Goal: Task Accomplishment & Management: Use online tool/utility

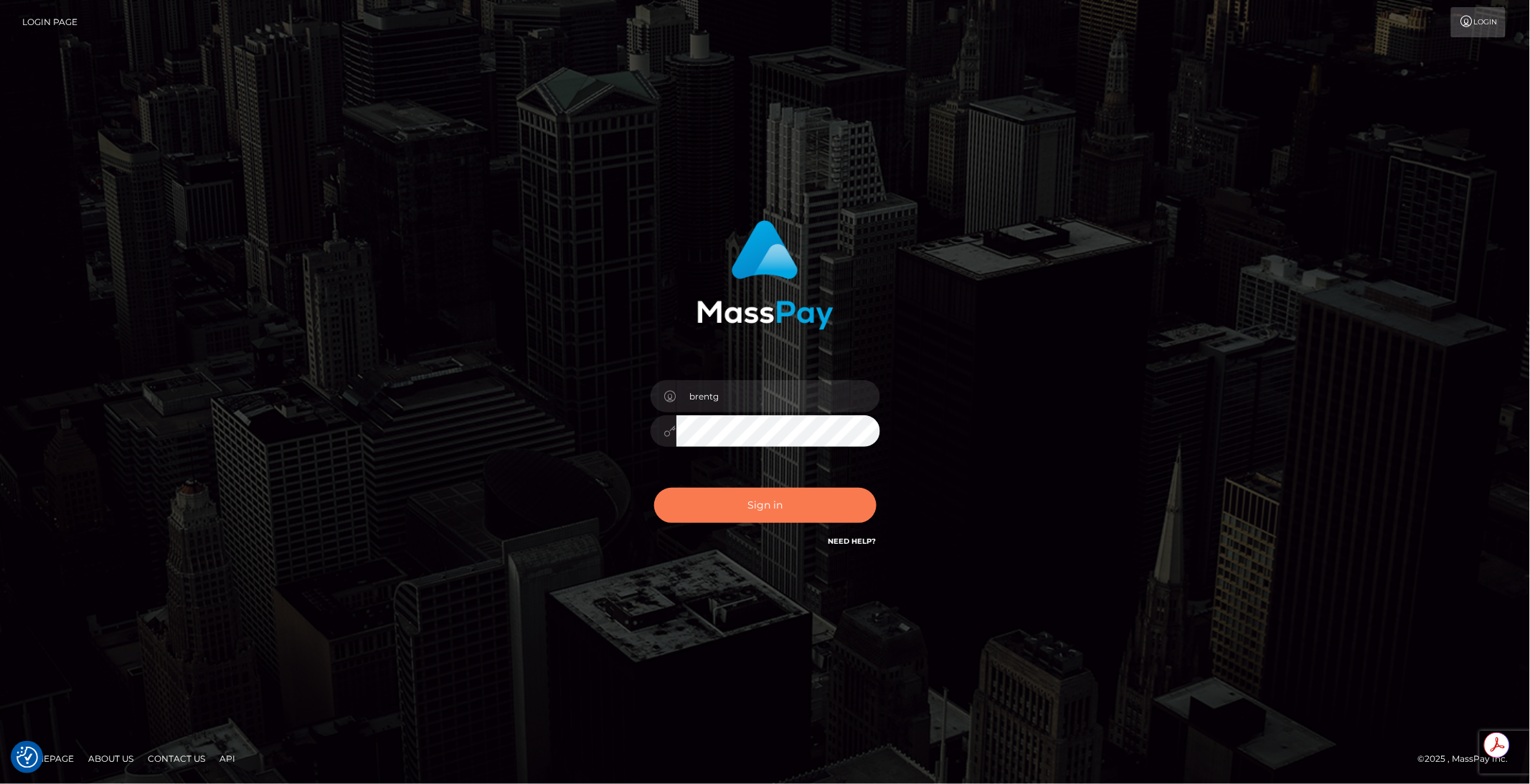
click at [780, 490] on button "Sign in" at bounding box center [765, 506] width 223 height 35
type input "brentg"
click at [781, 514] on button "Sign in" at bounding box center [765, 506] width 223 height 35
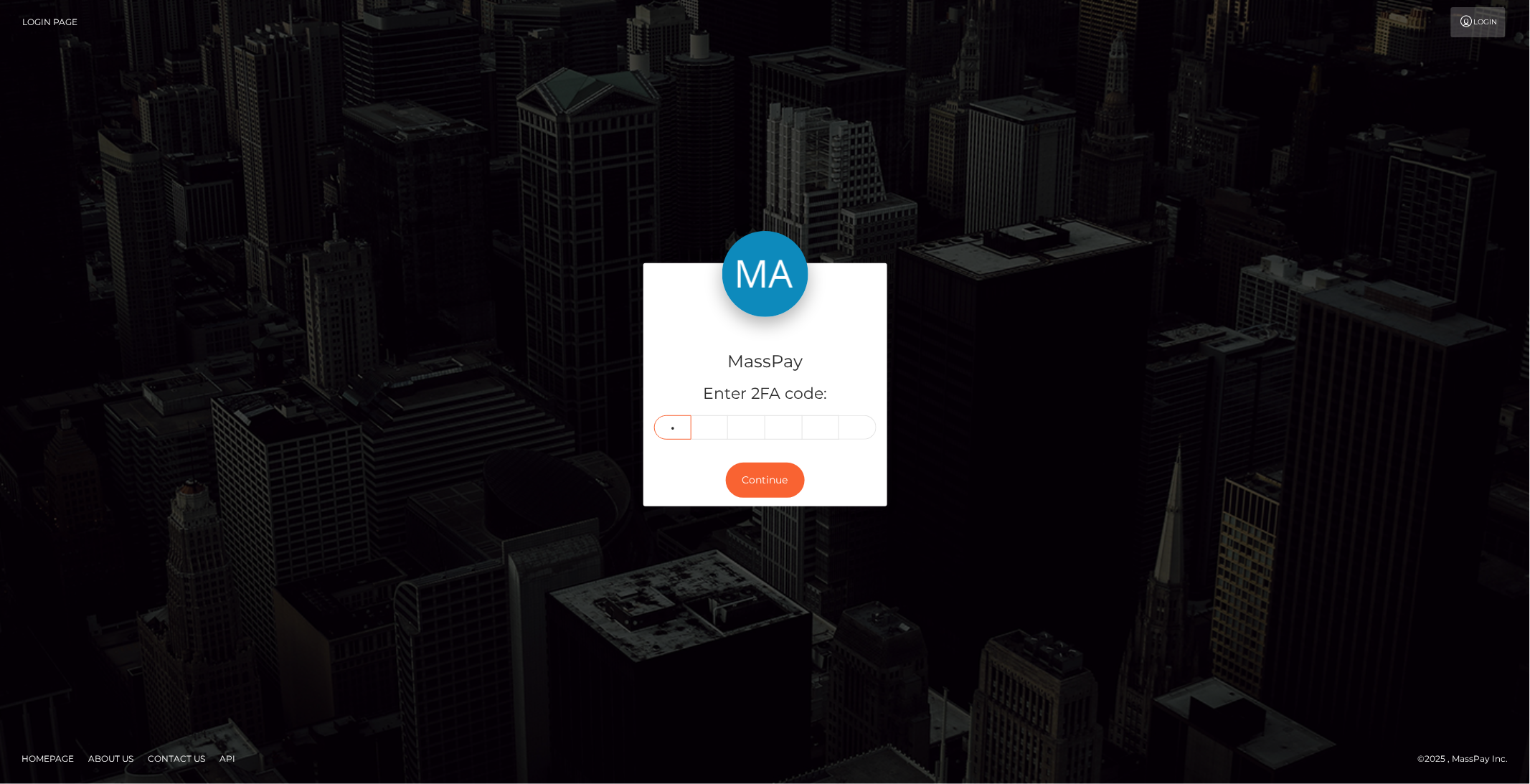
type input "7"
type input "6"
type input "4"
type input "5"
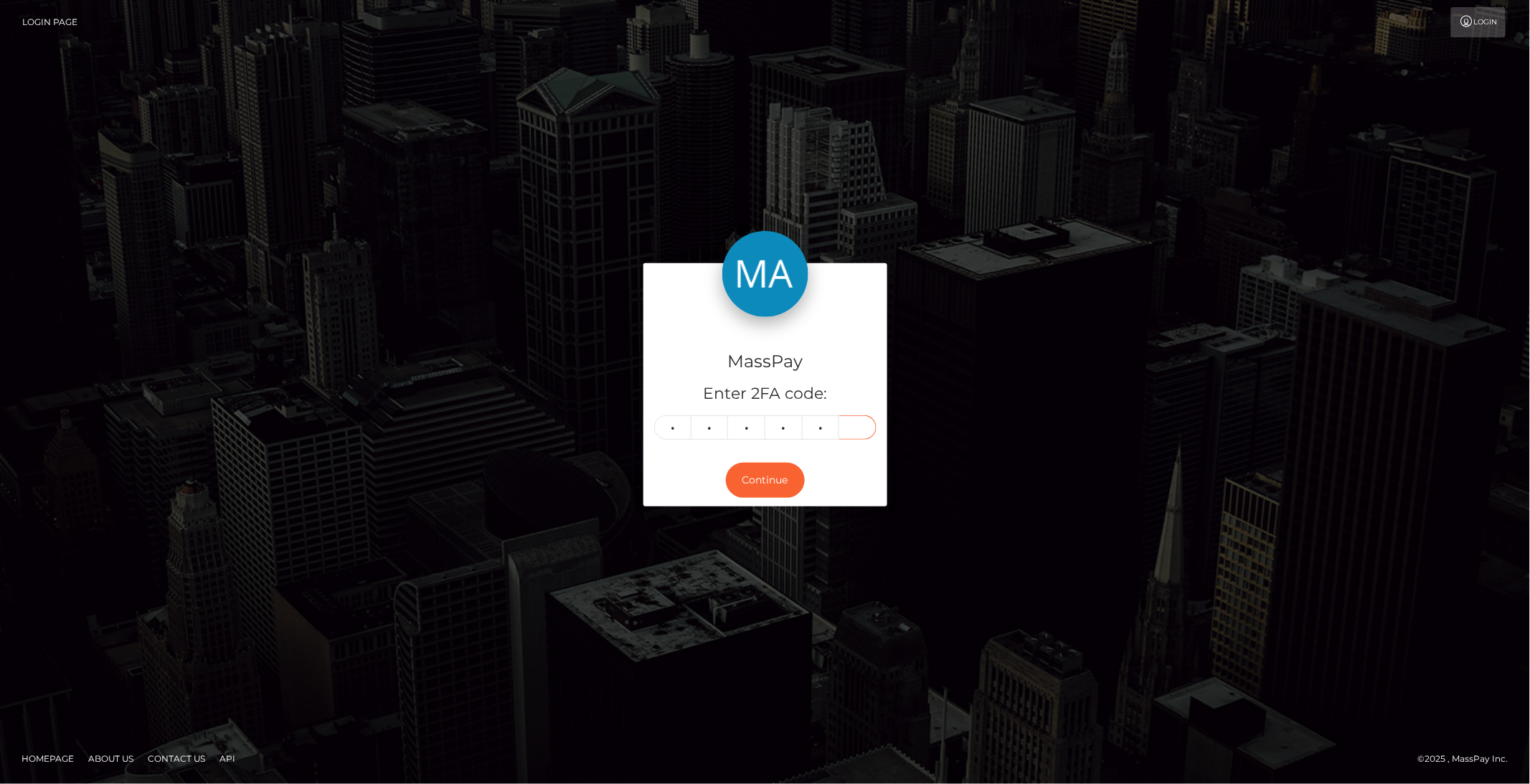
type input "5"
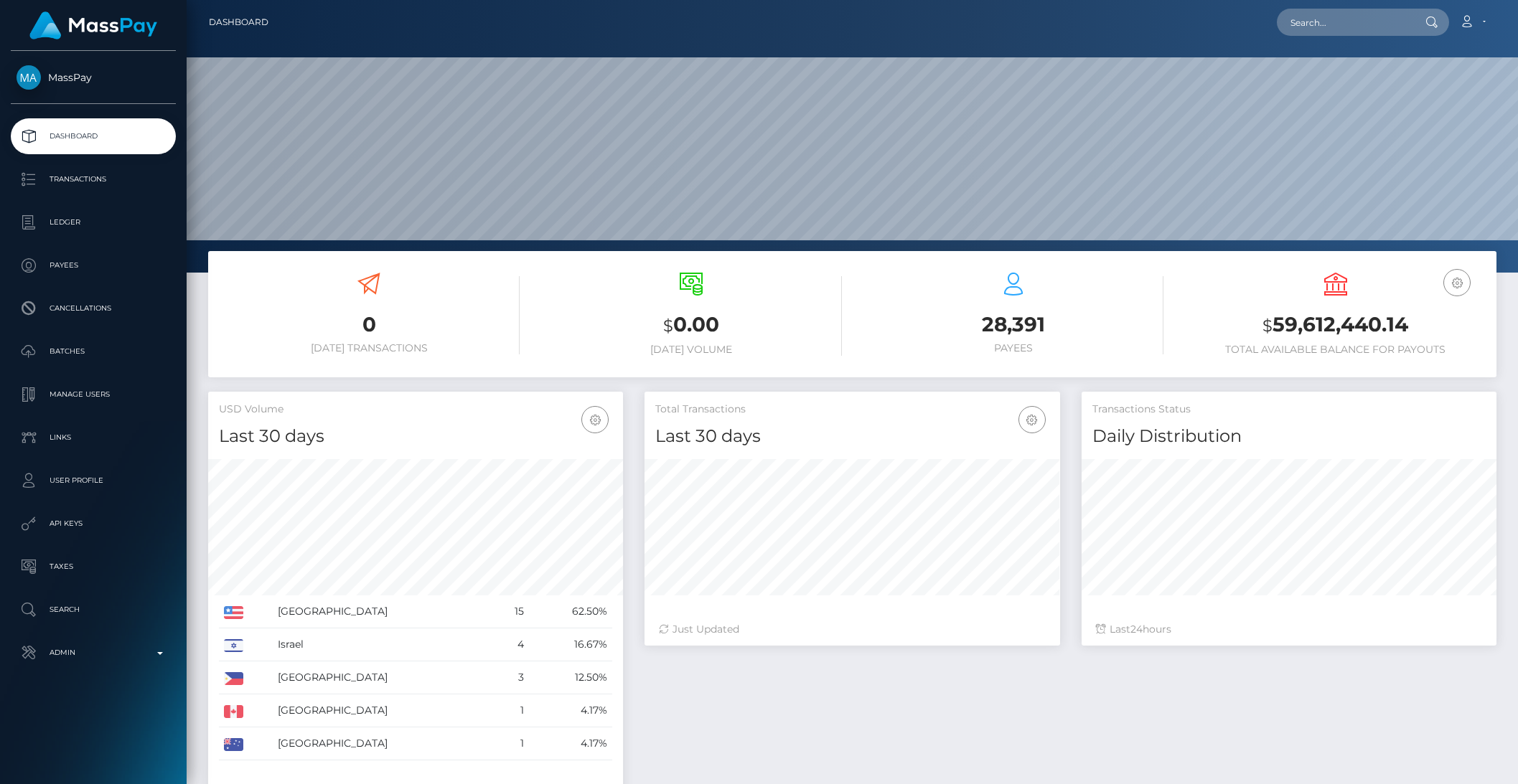
scroll to position [254, 414]
type input "PY62210616"
click at [1430, 74] on link "DRAGAN SIMEUNOVIĆ (Whop Inc - )" at bounding box center [1360, 74] width 168 height 27
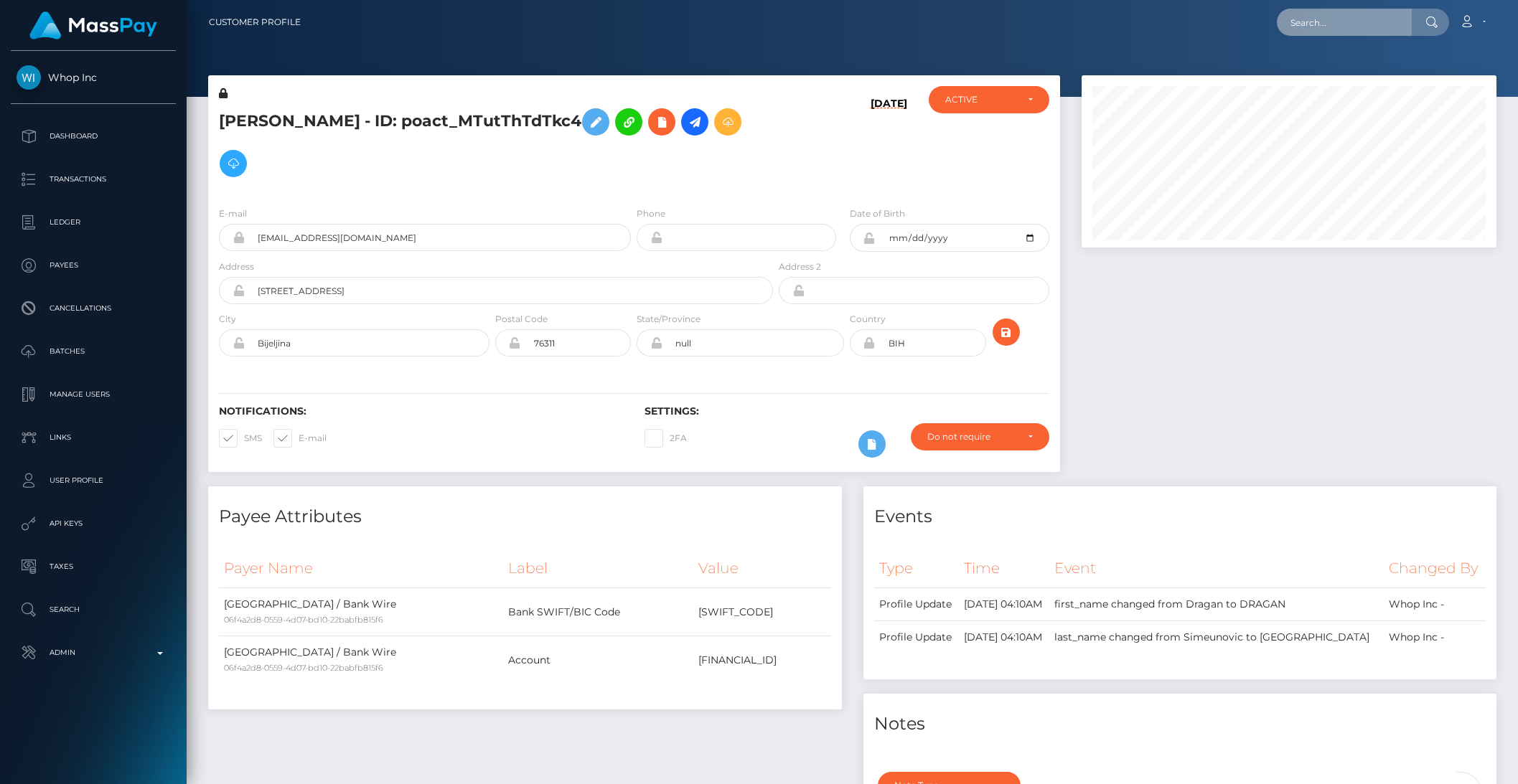
click at [1317, 24] on input "text" at bounding box center [1344, 22] width 135 height 27
paste input "pout_bRW10pJ9gyraX,"
type input "pout_bRW10pJ9gyraX"
click at [1342, 67] on link "Juiced Bets (Whop Inc - )" at bounding box center [1348, 74] width 142 height 27
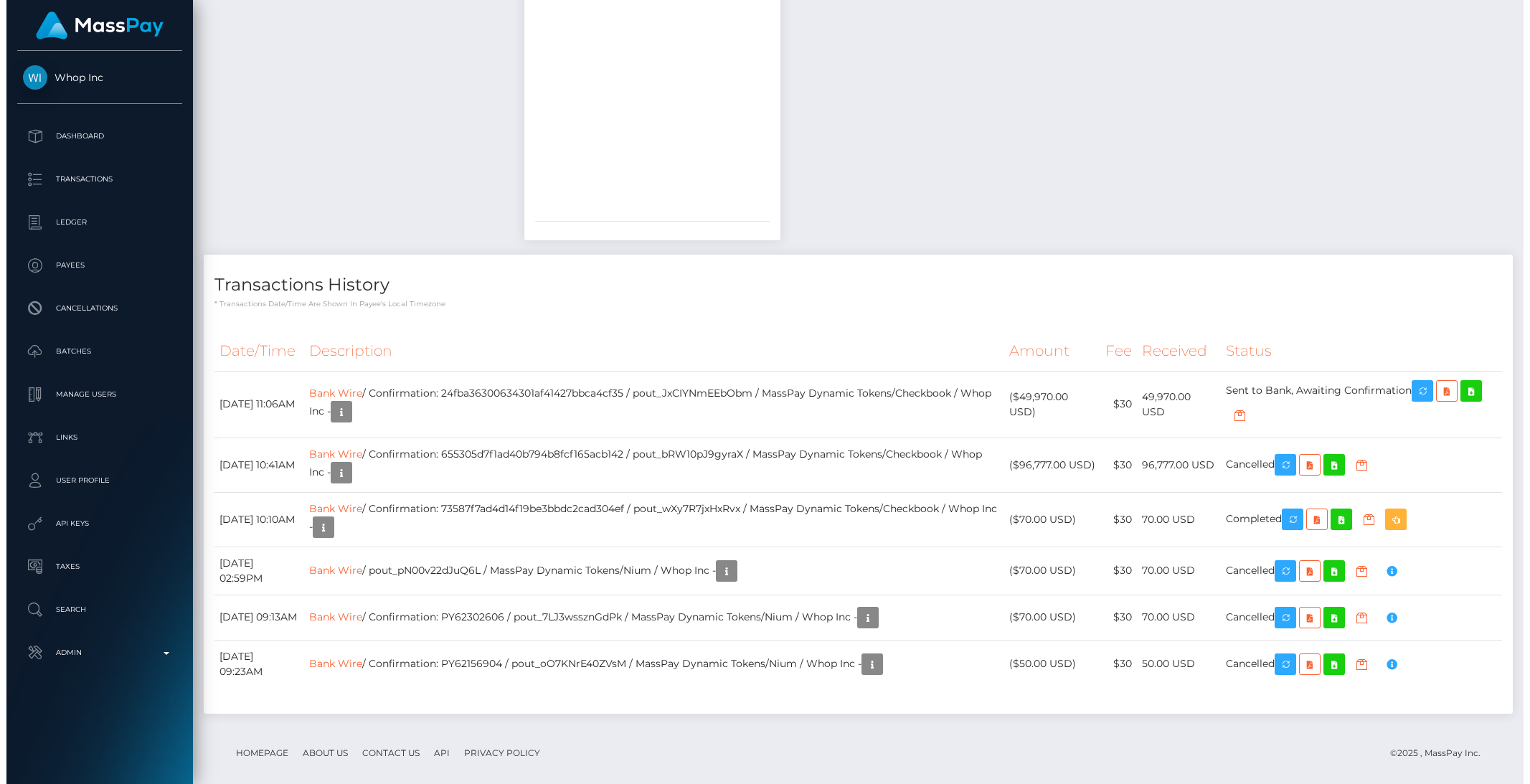
scroll to position [1350, 0]
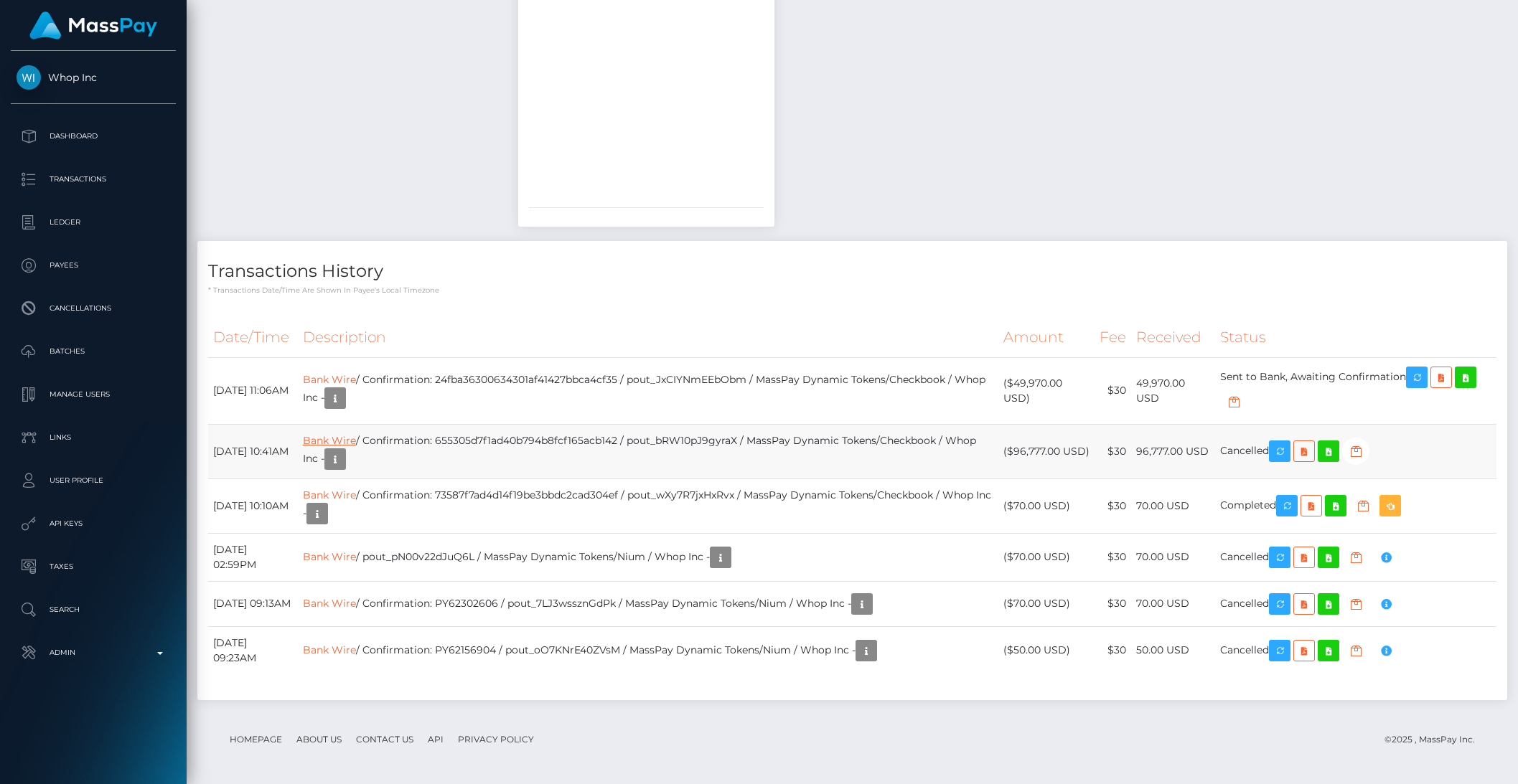
click at [356, 442] on link "Bank Wire" at bounding box center [329, 440] width 53 height 13
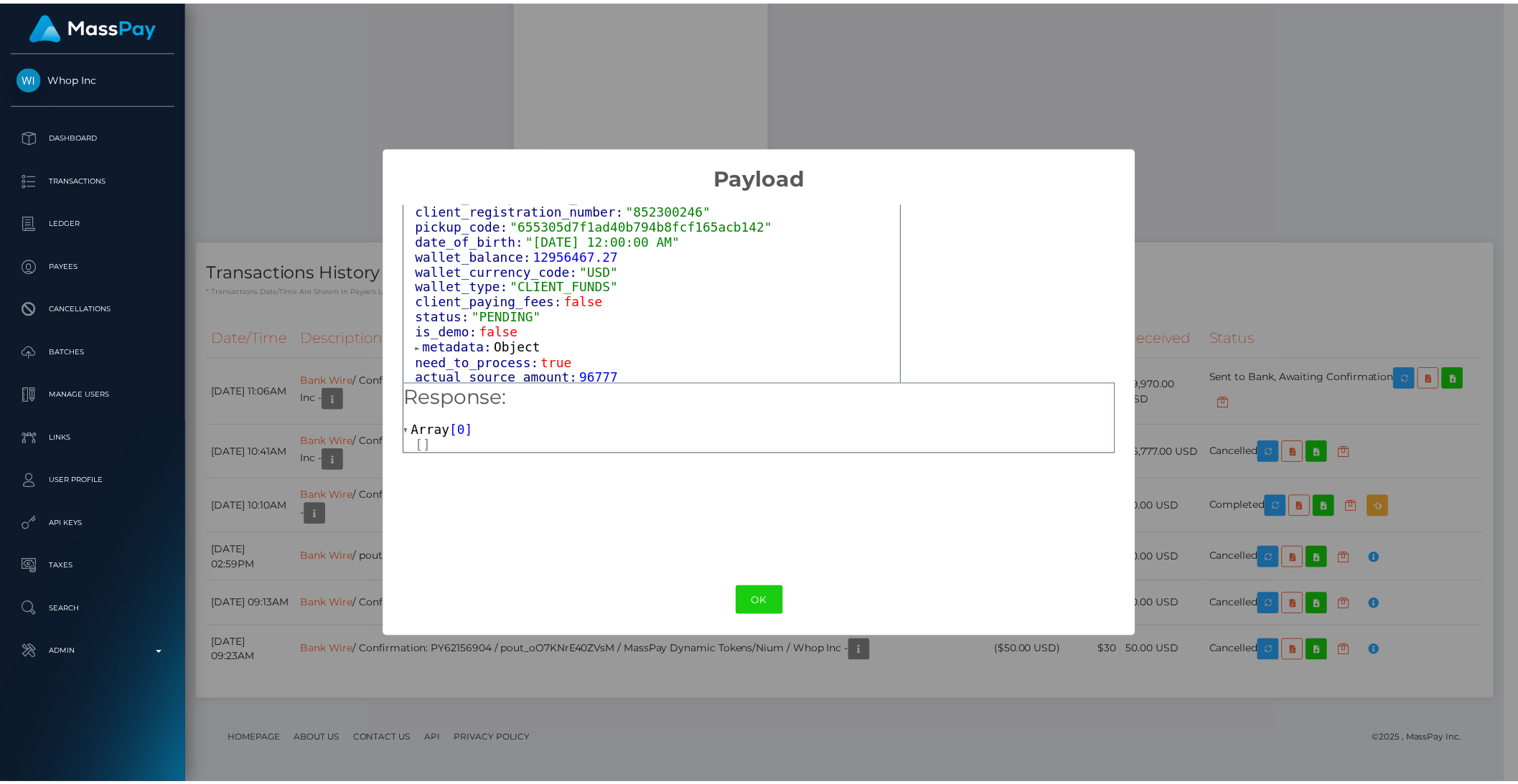
scroll to position [843, 0]
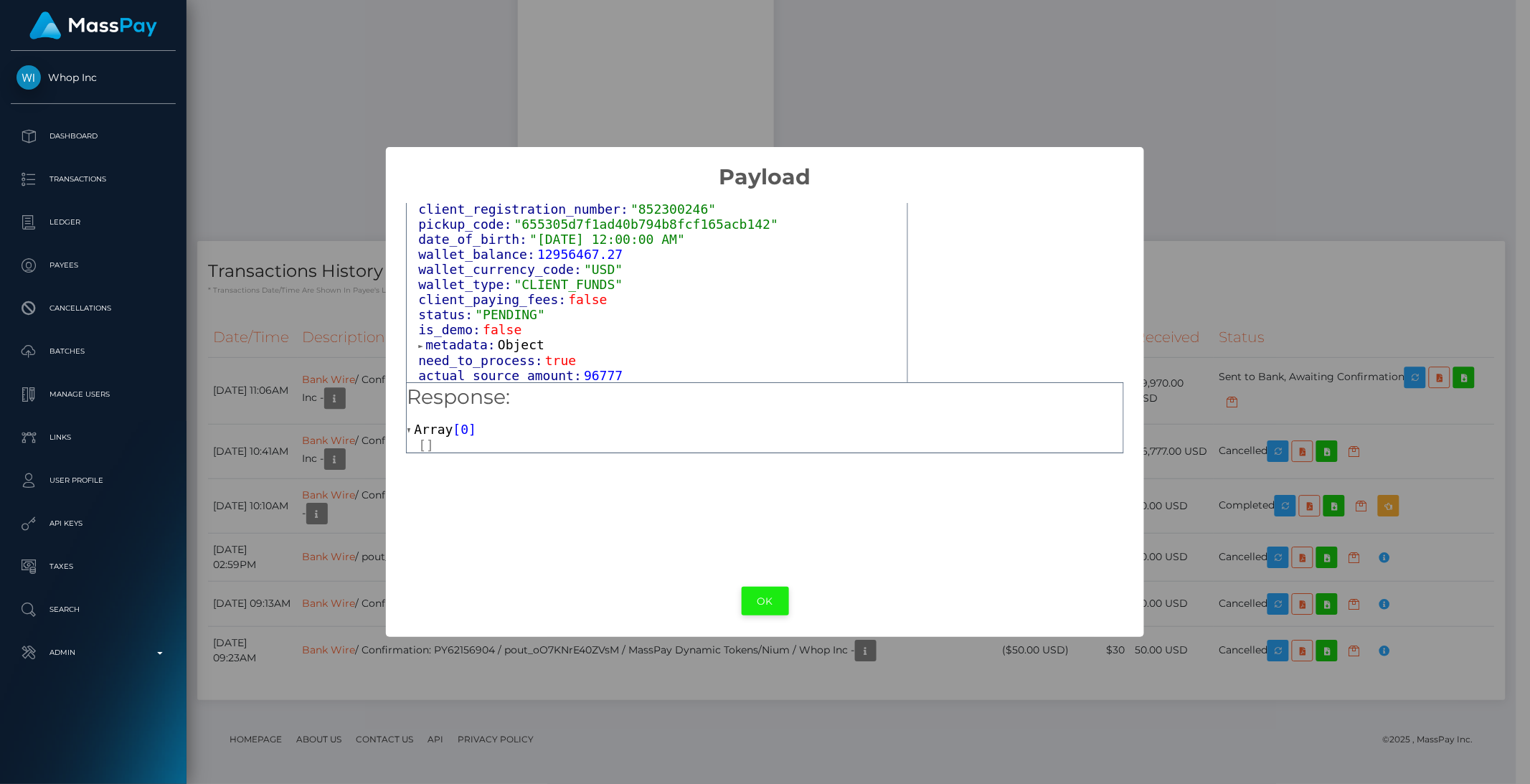
click at [753, 599] on button "OK" at bounding box center [765, 601] width 47 height 29
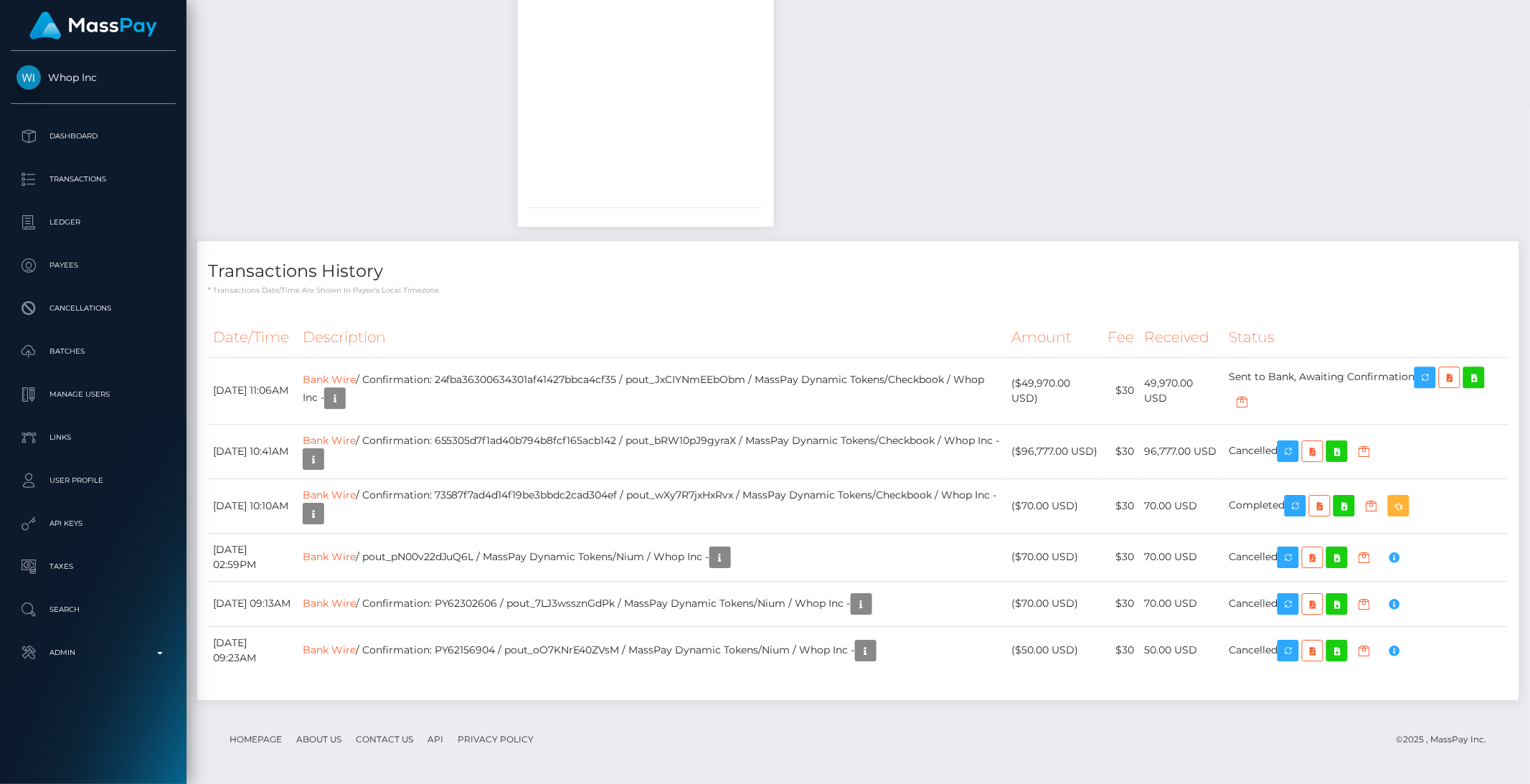
scroll to position [717230, 717049]
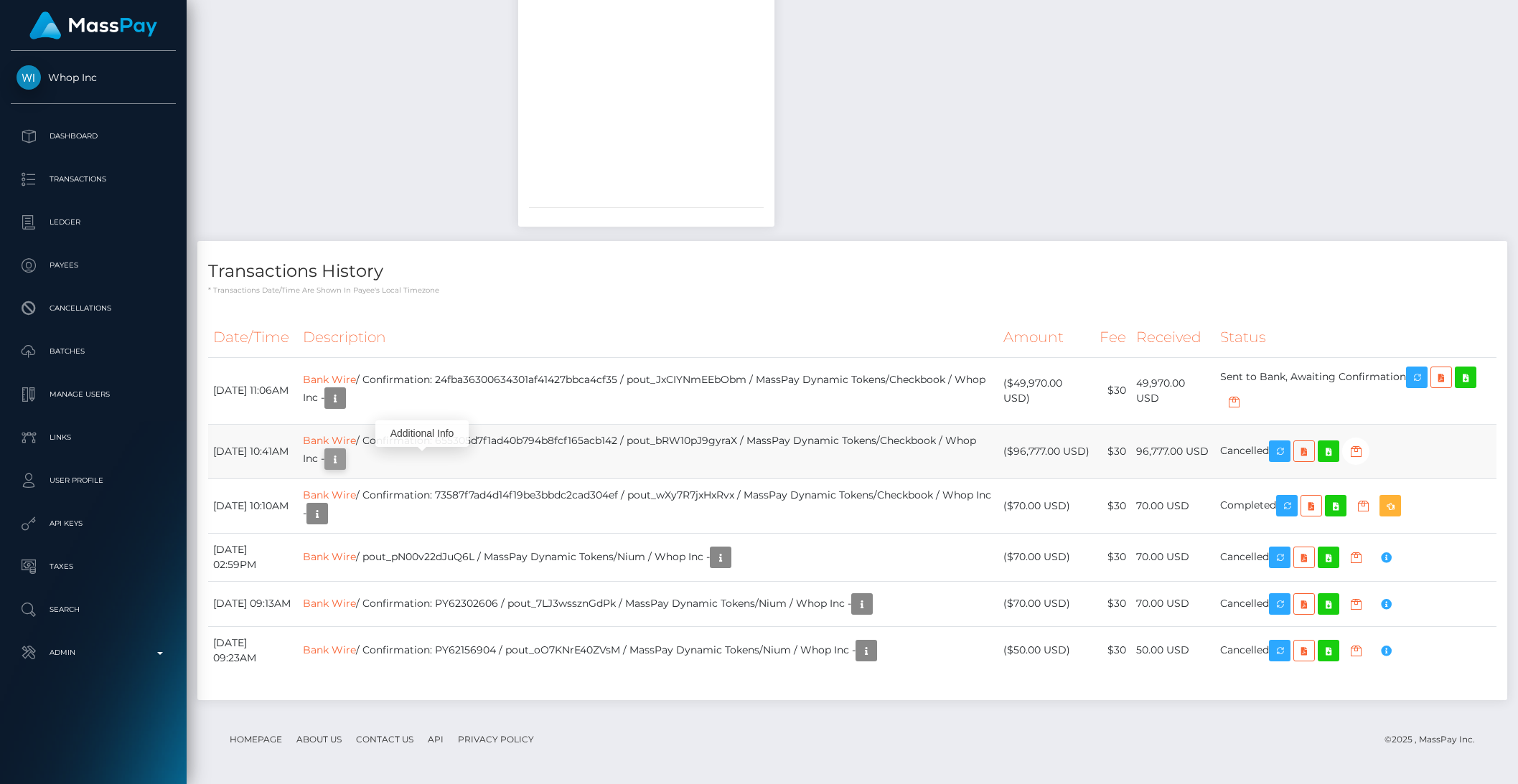
click at [343, 468] on icon "button" at bounding box center [334, 459] width 17 height 18
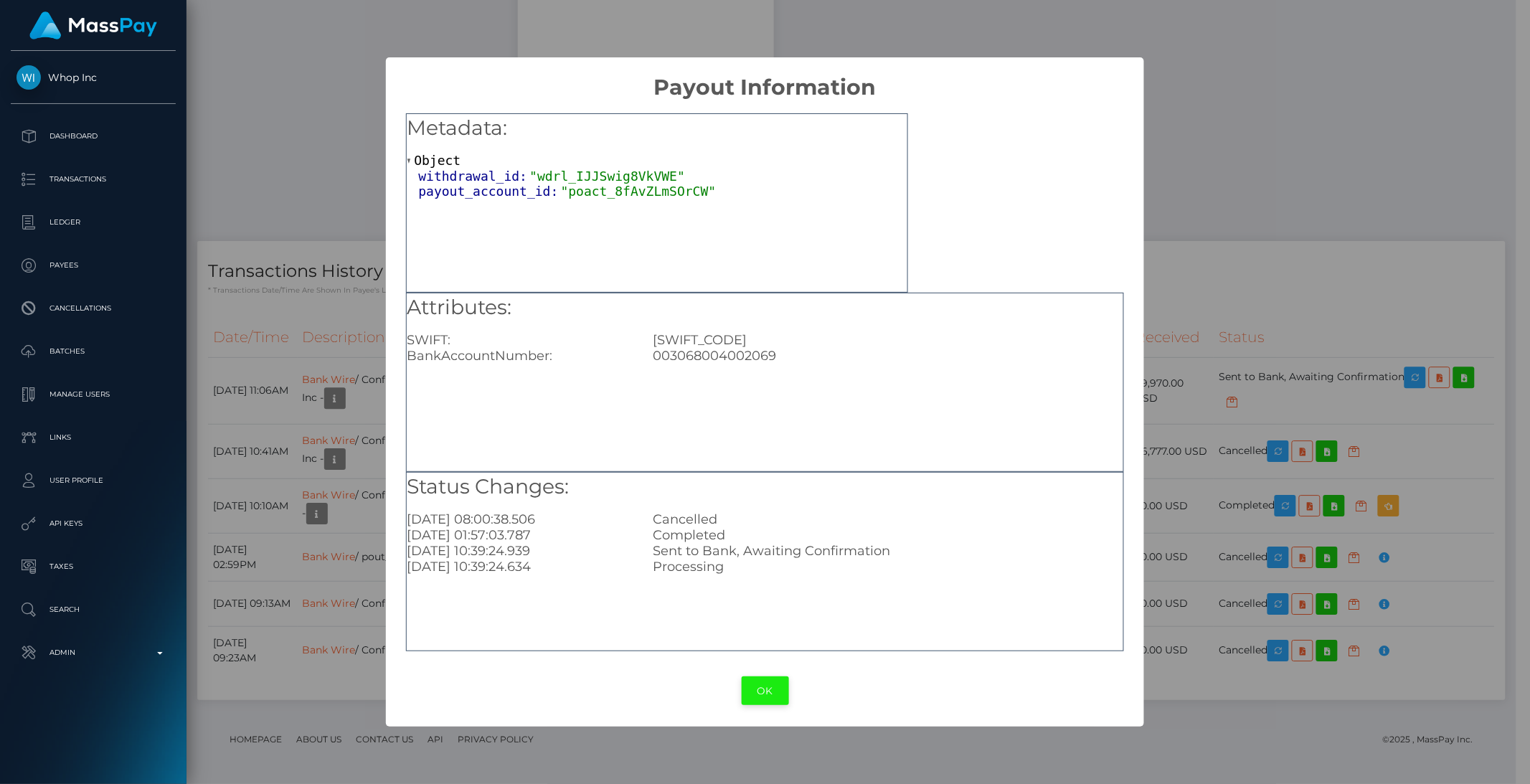
click at [760, 687] on button "OK" at bounding box center [765, 691] width 47 height 29
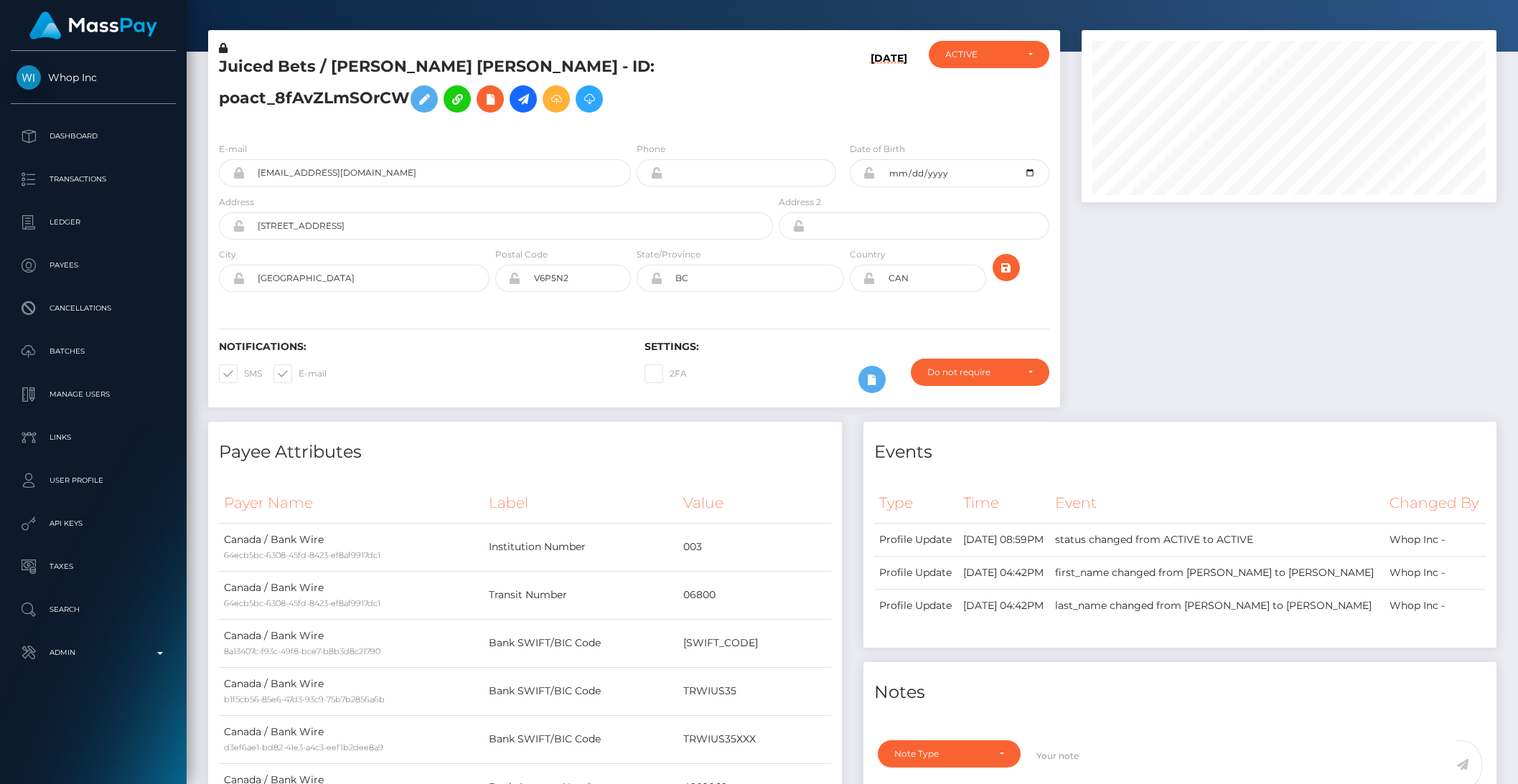
scroll to position [0, 0]
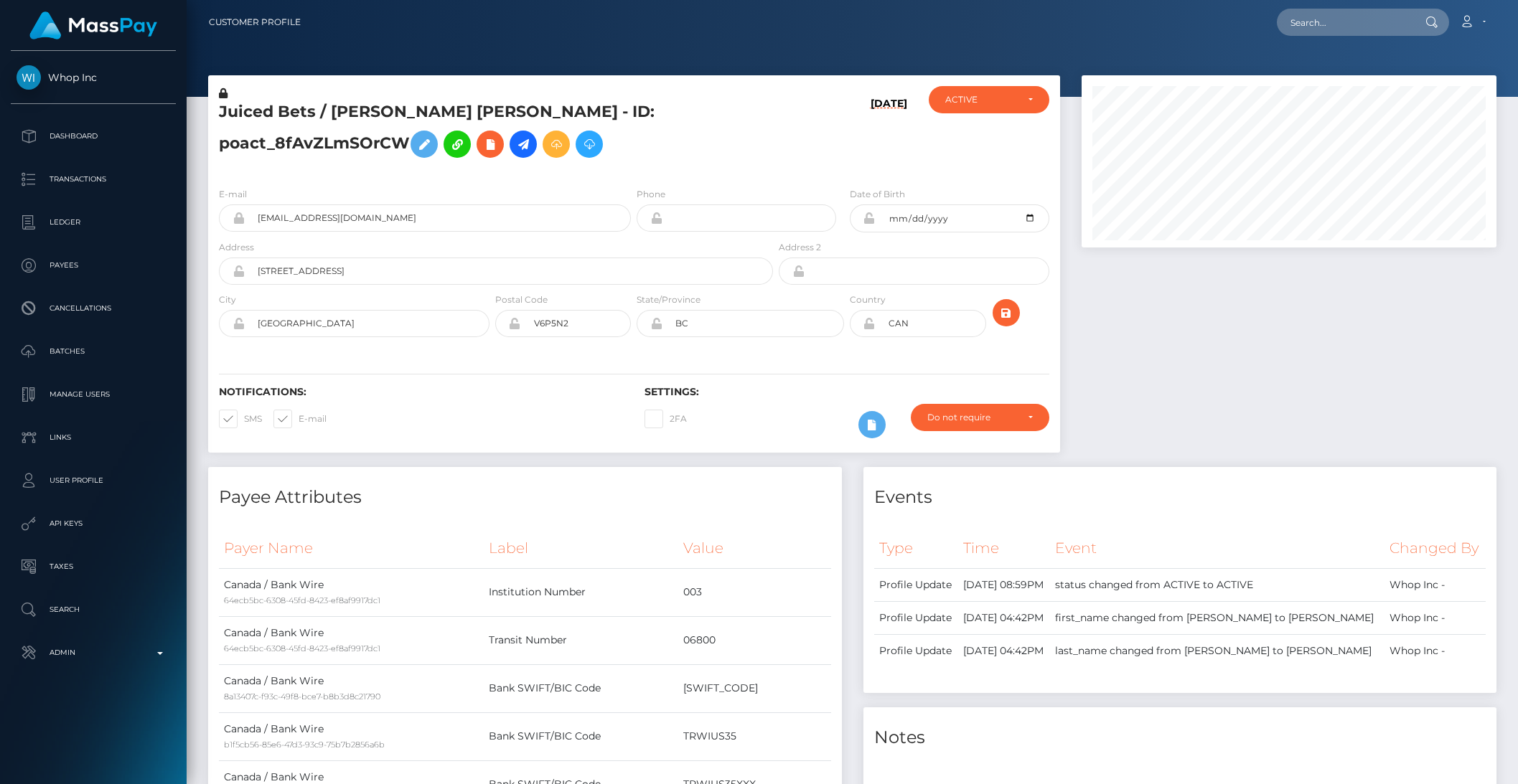
click at [1319, 35] on div "Loading... Loading... Account Edit Profile Logout" at bounding box center [904, 22] width 1184 height 30
click at [1320, 35] on input "text" at bounding box center [1344, 22] width 135 height 27
paste input "852da76d-681a-11f0-a026-06178c1a380f"
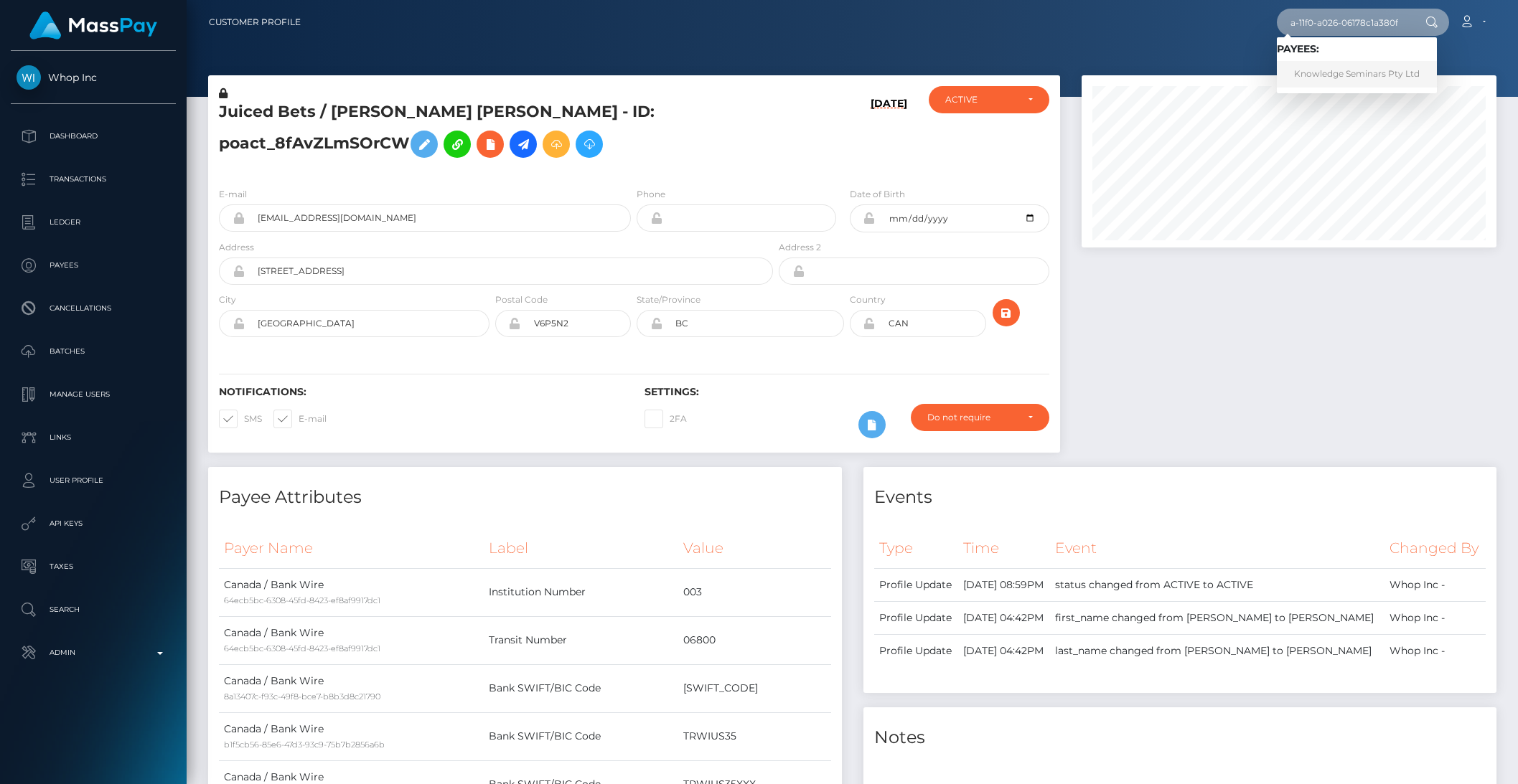
type input "852da76d-681a-11f0-a026-06178c1a380f"
click at [1356, 71] on link "Knowledge Seminars Pty Ltd" at bounding box center [1357, 74] width 160 height 27
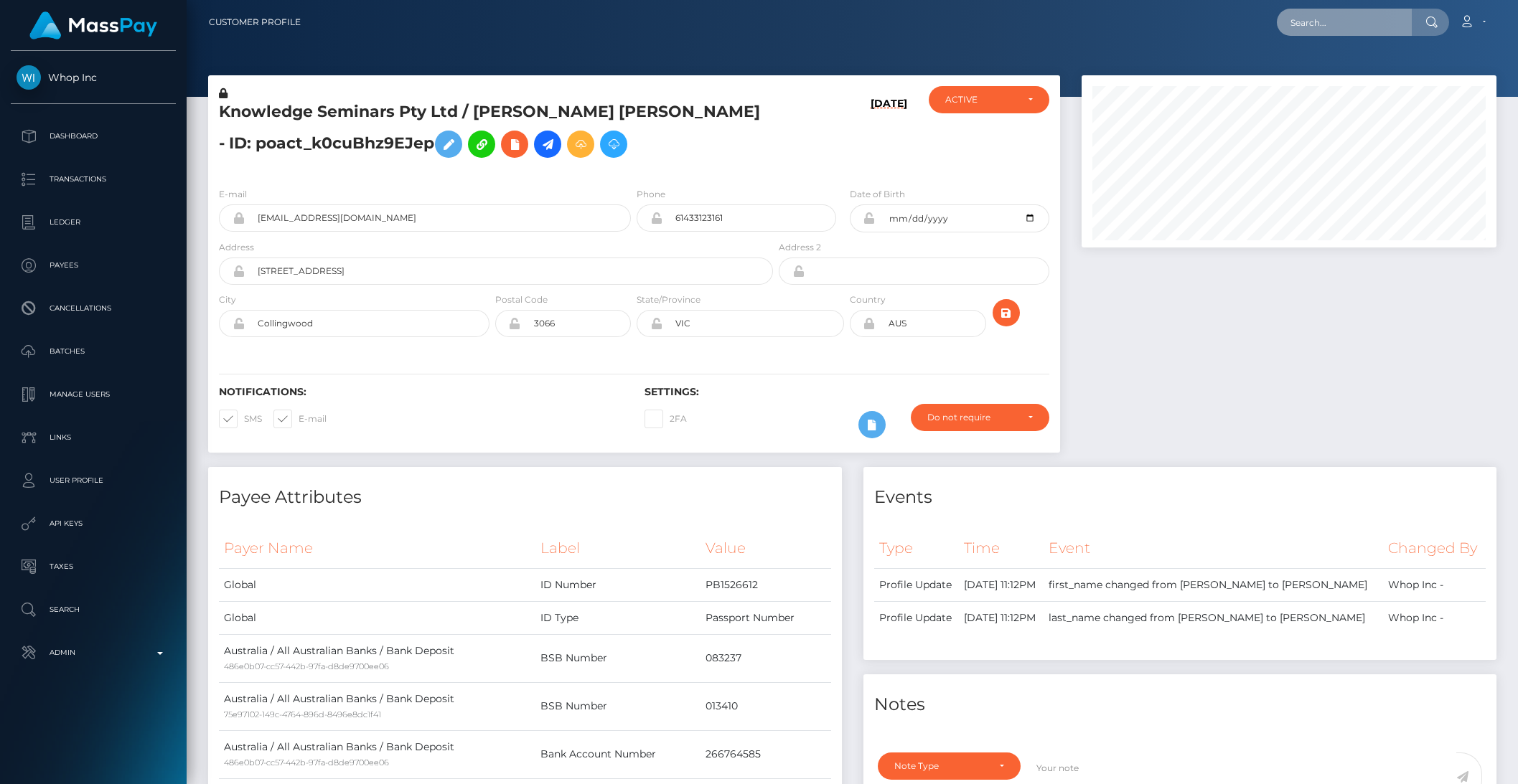
click at [1312, 26] on input "text" at bounding box center [1344, 22] width 135 height 27
paste input "130905"
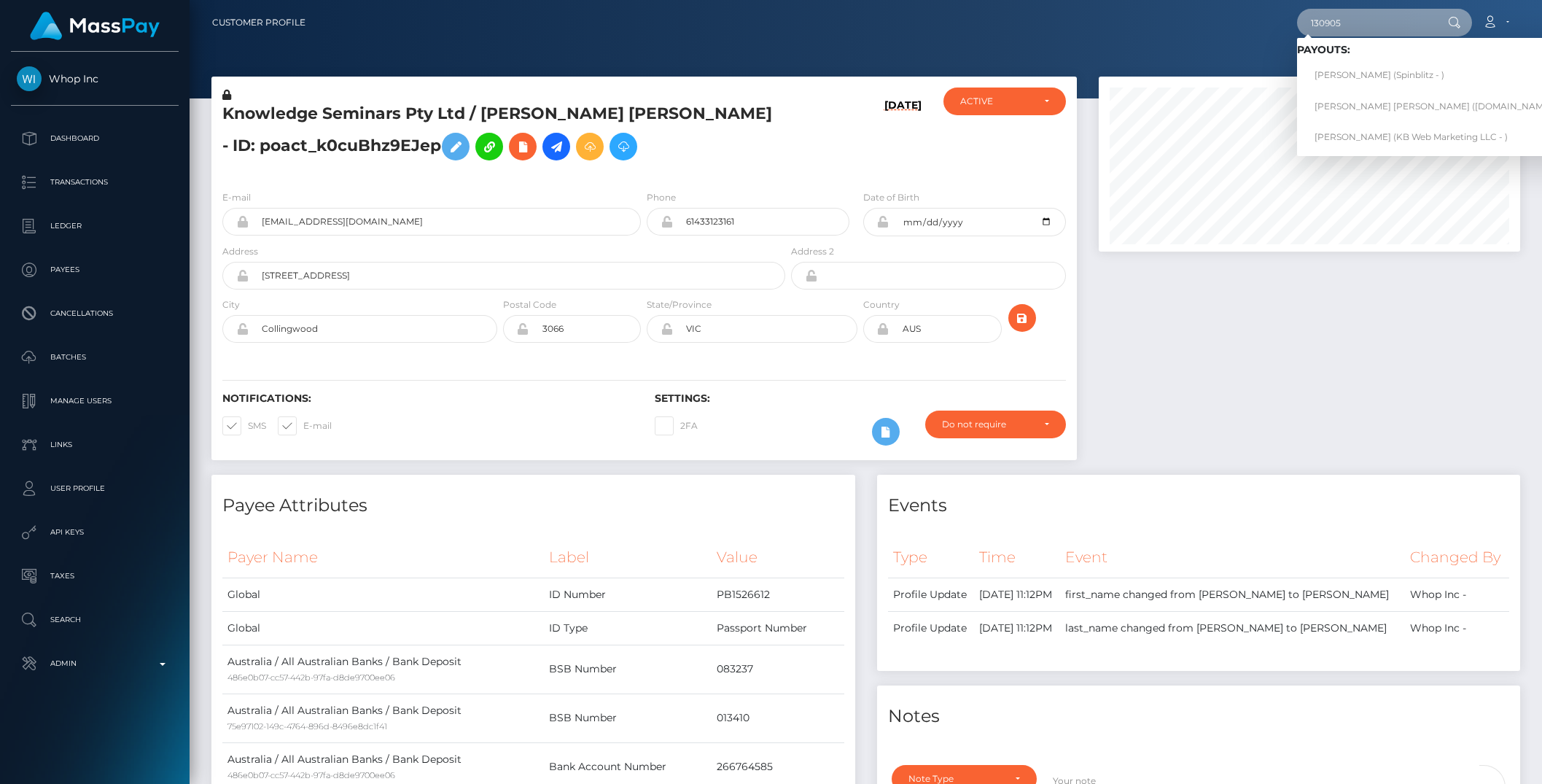
drag, startPoint x: 1384, startPoint y: 25, endPoint x: 1264, endPoint y: 23, distance: 120.0
click at [1265, 23] on div "130905 Loading... Loading... Payouts: DALTON P MCWAIN (Spinblitz - ) BRANDYN MI…" at bounding box center [918, 23] width 1202 height 31
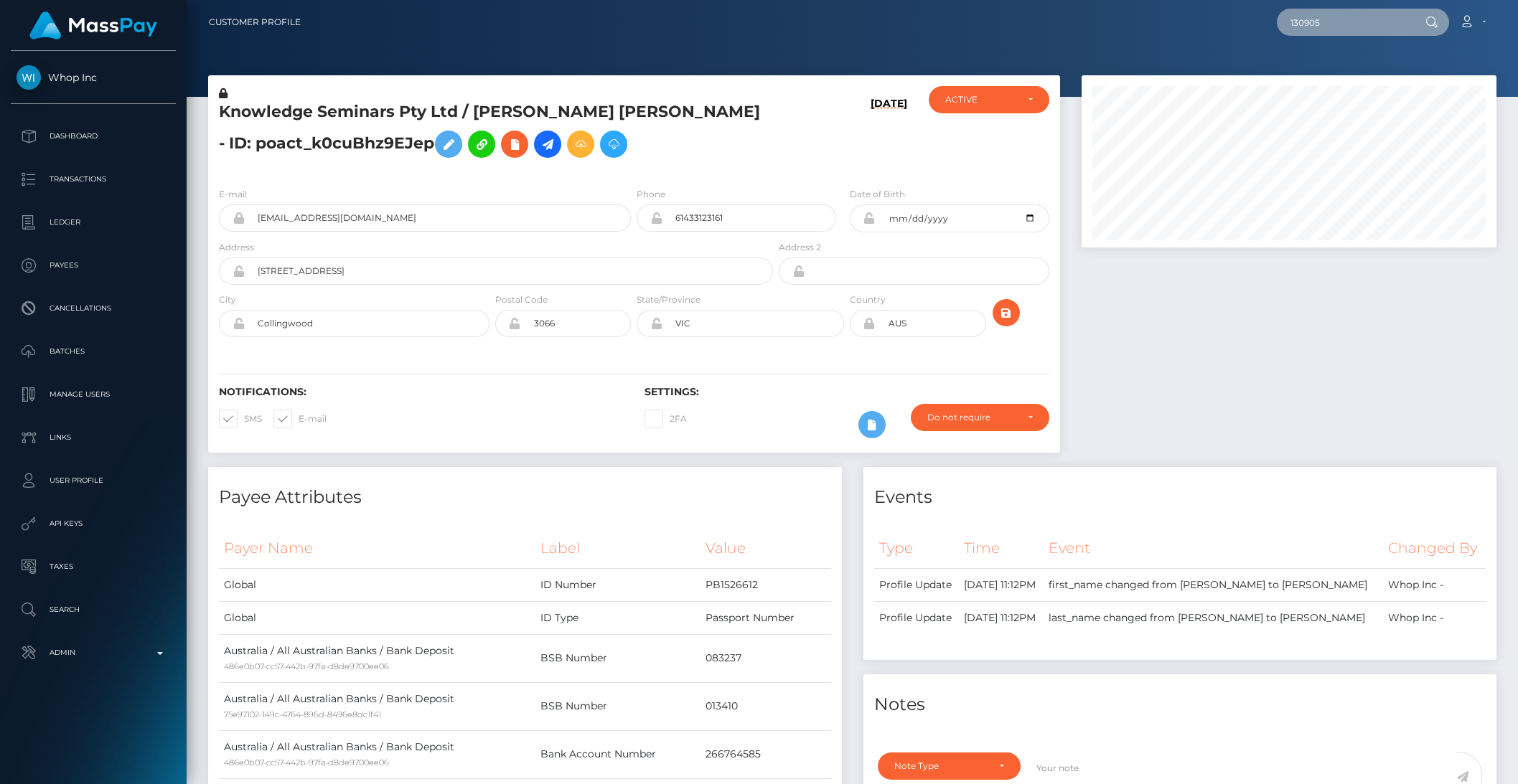
paste input "pout_IvnGKdGmh62FG"
type input "pout_IvnGKdGmh62FG"
click at [1335, 73] on link "ClubCloser (Whop Inc - )" at bounding box center [1347, 74] width 140 height 27
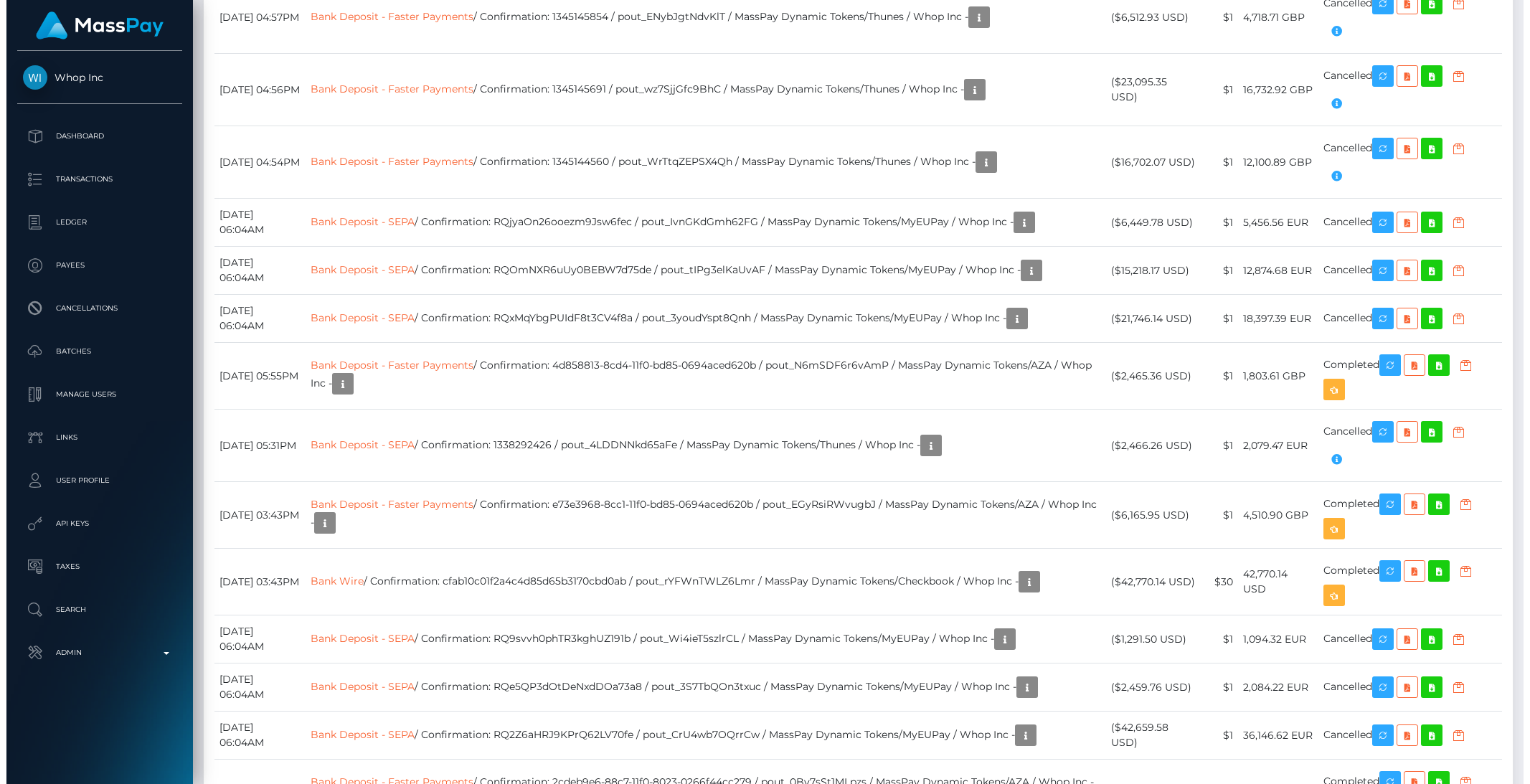
scroll to position [2258, 0]
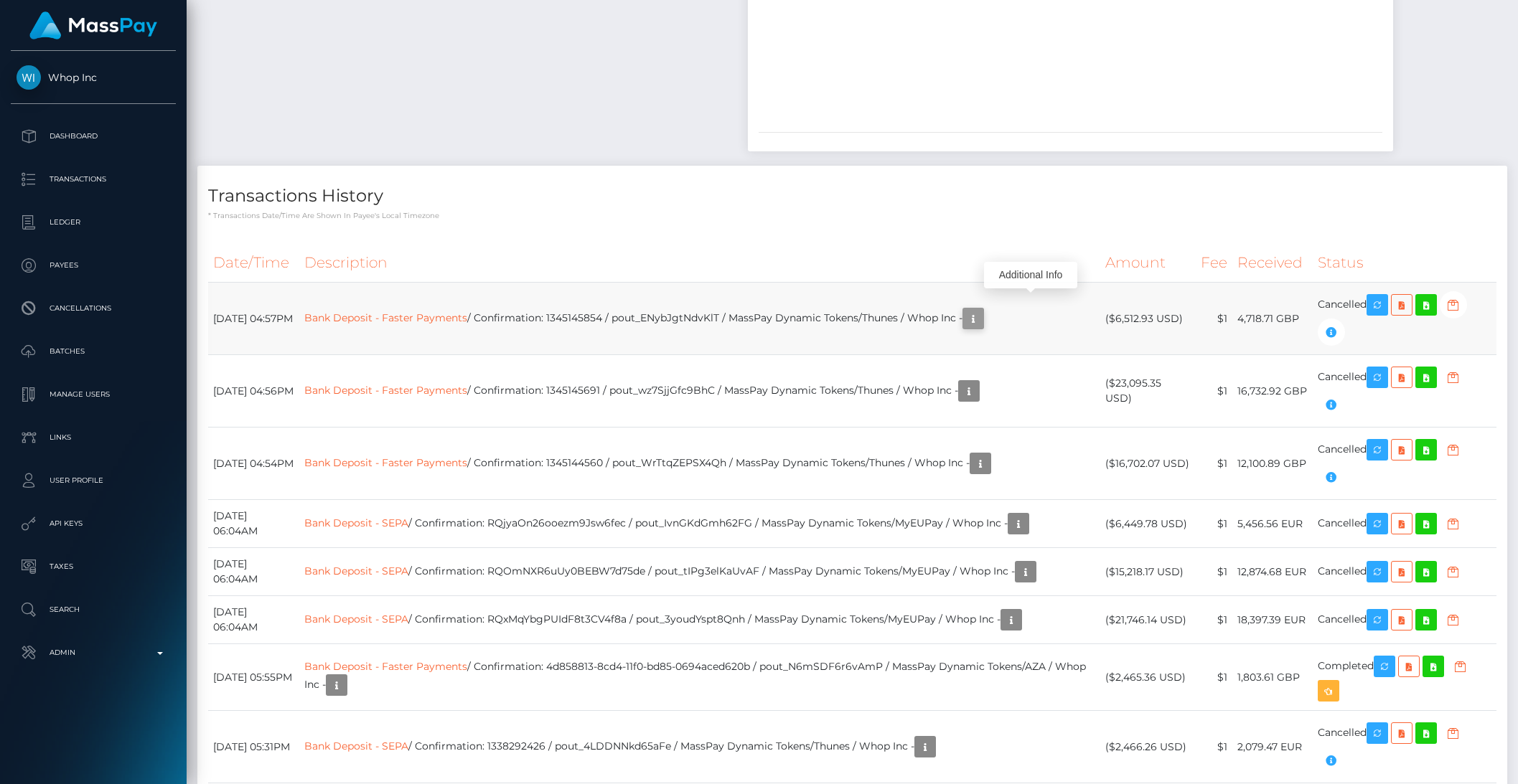
click at [982, 310] on icon "button" at bounding box center [972, 318] width 17 height 18
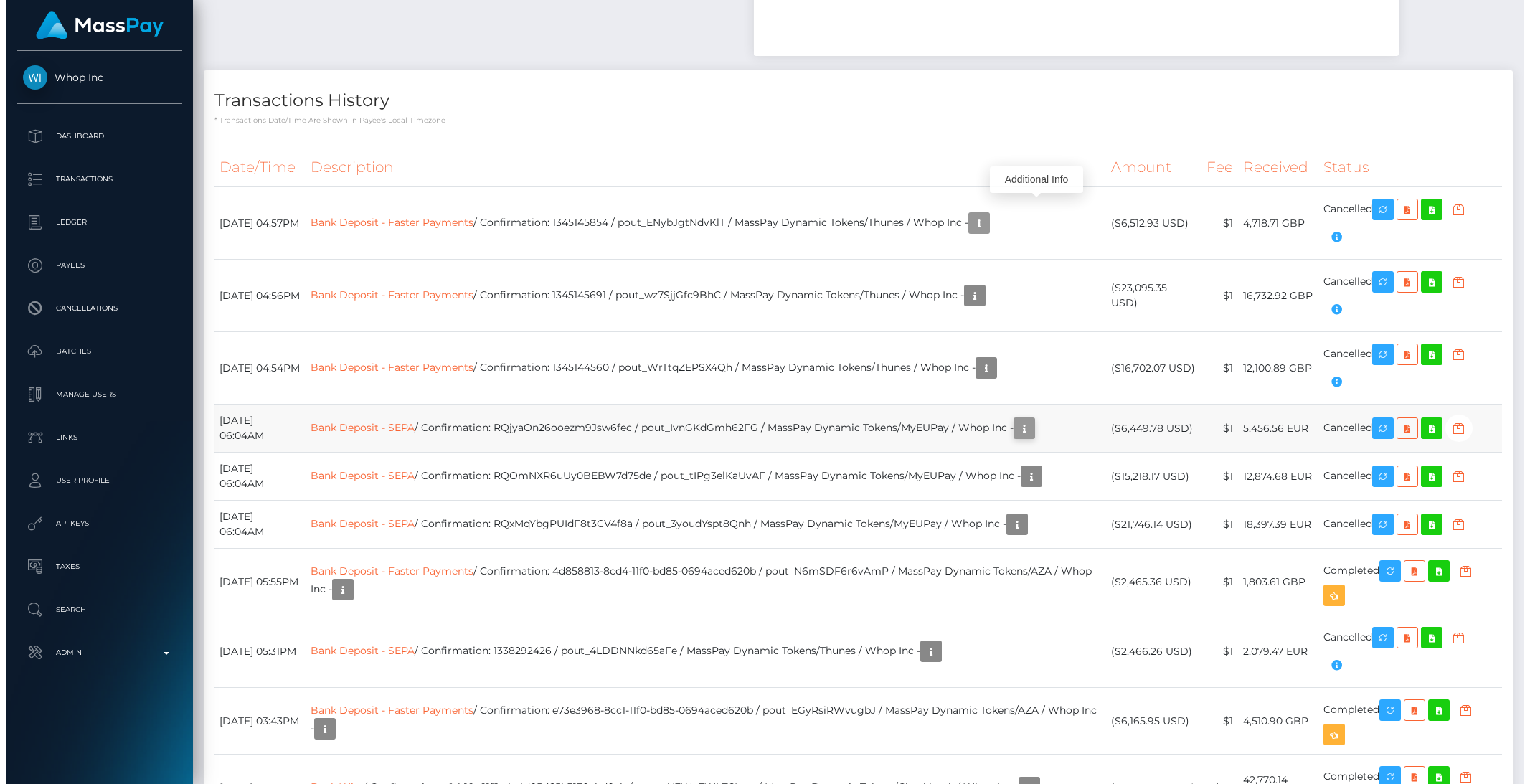
scroll to position [2362, 0]
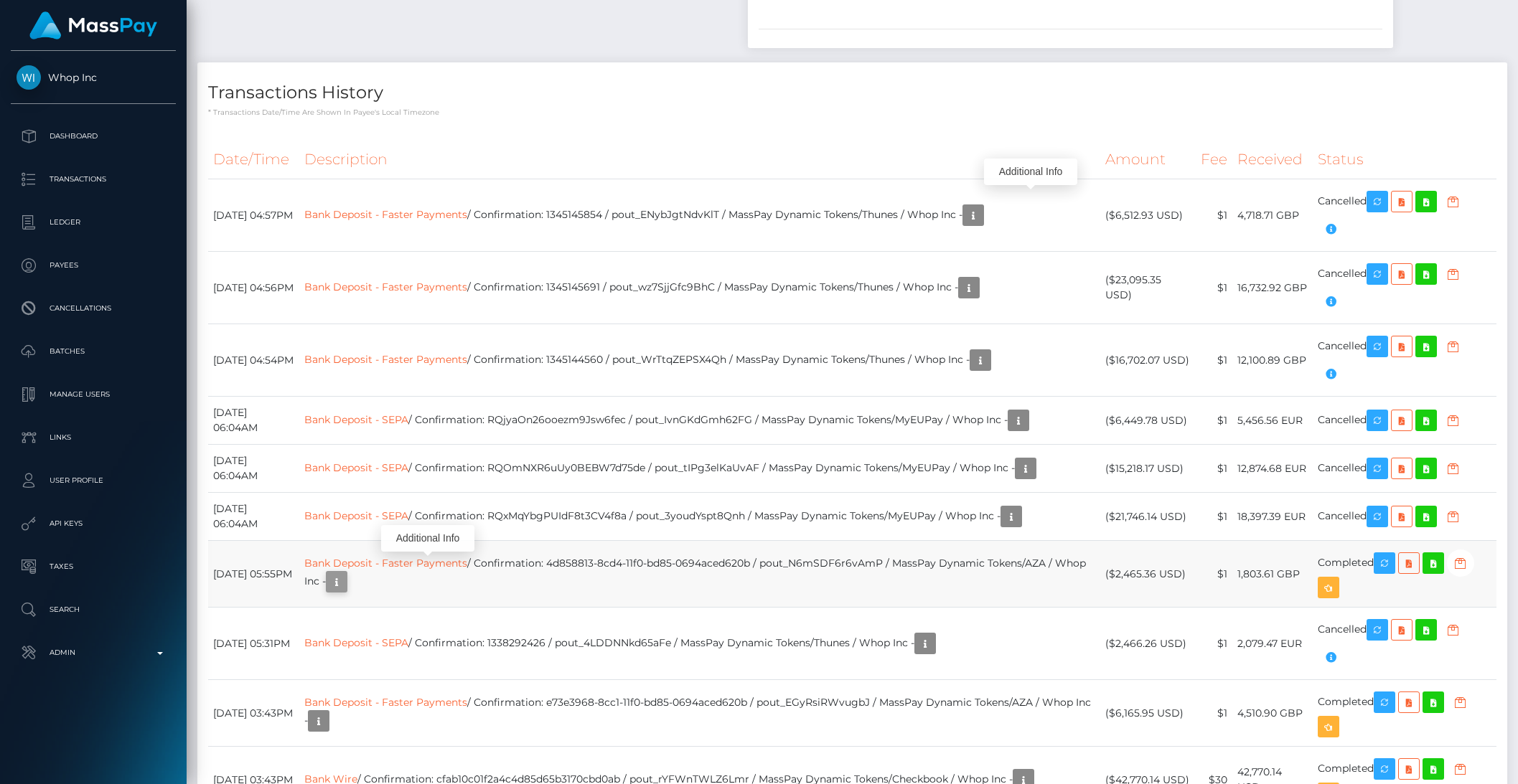
click at [345, 573] on icon "button" at bounding box center [336, 582] width 17 height 18
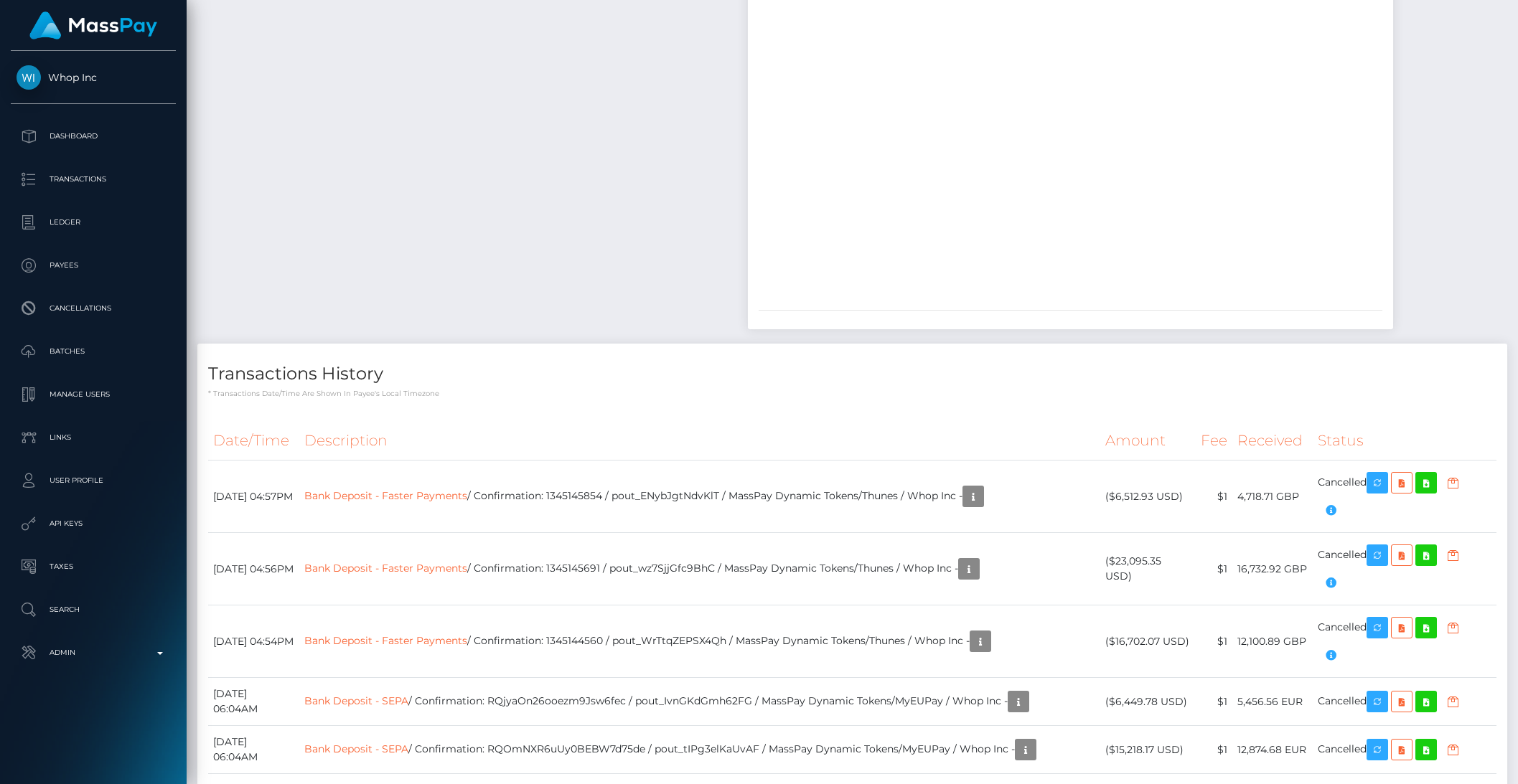
scroll to position [2082, 0]
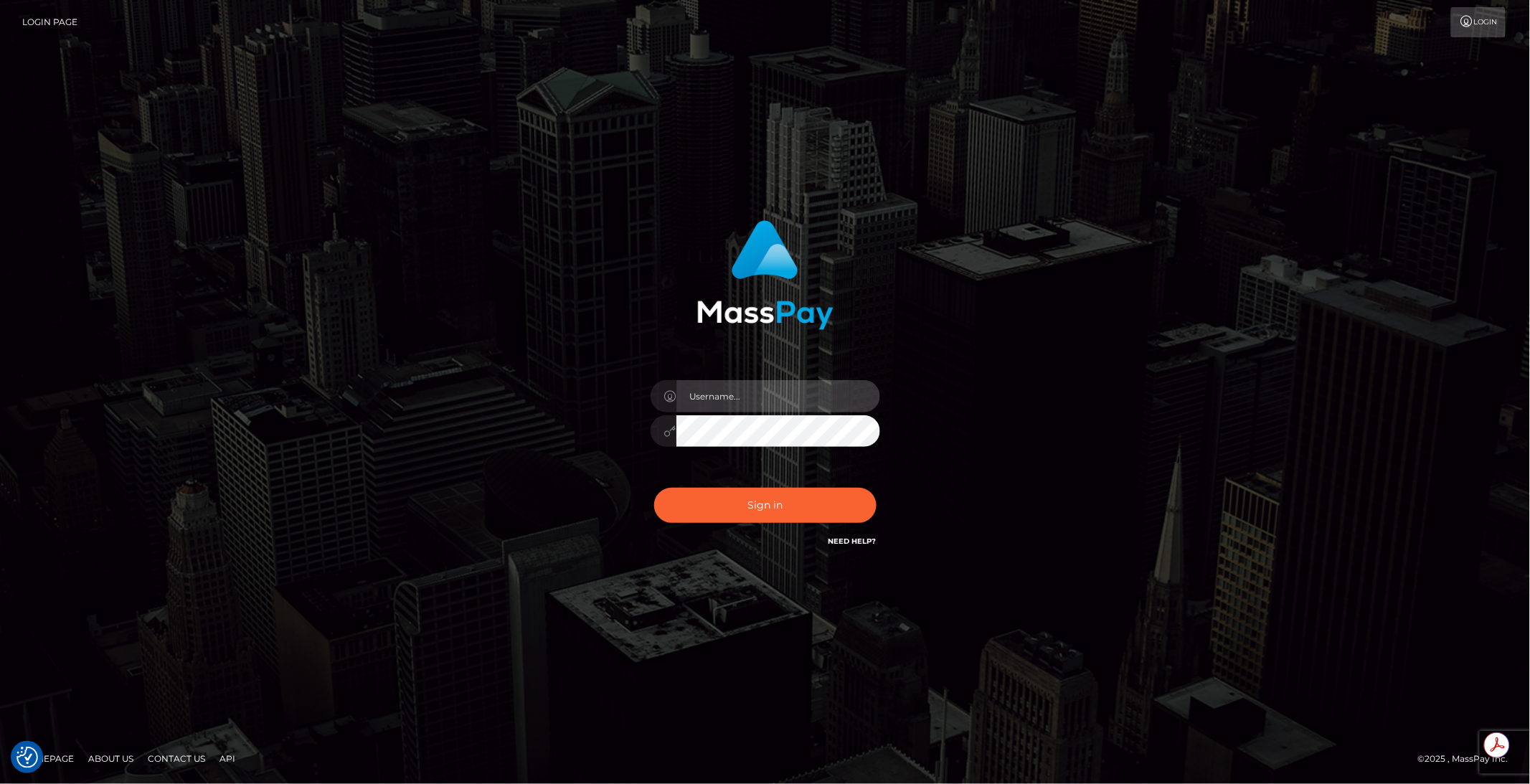
type input "brentg"
click at [733, 497] on button "Sign in" at bounding box center [765, 506] width 223 height 35
type input "brentg"
click at [764, 499] on button "Sign in" at bounding box center [765, 506] width 223 height 35
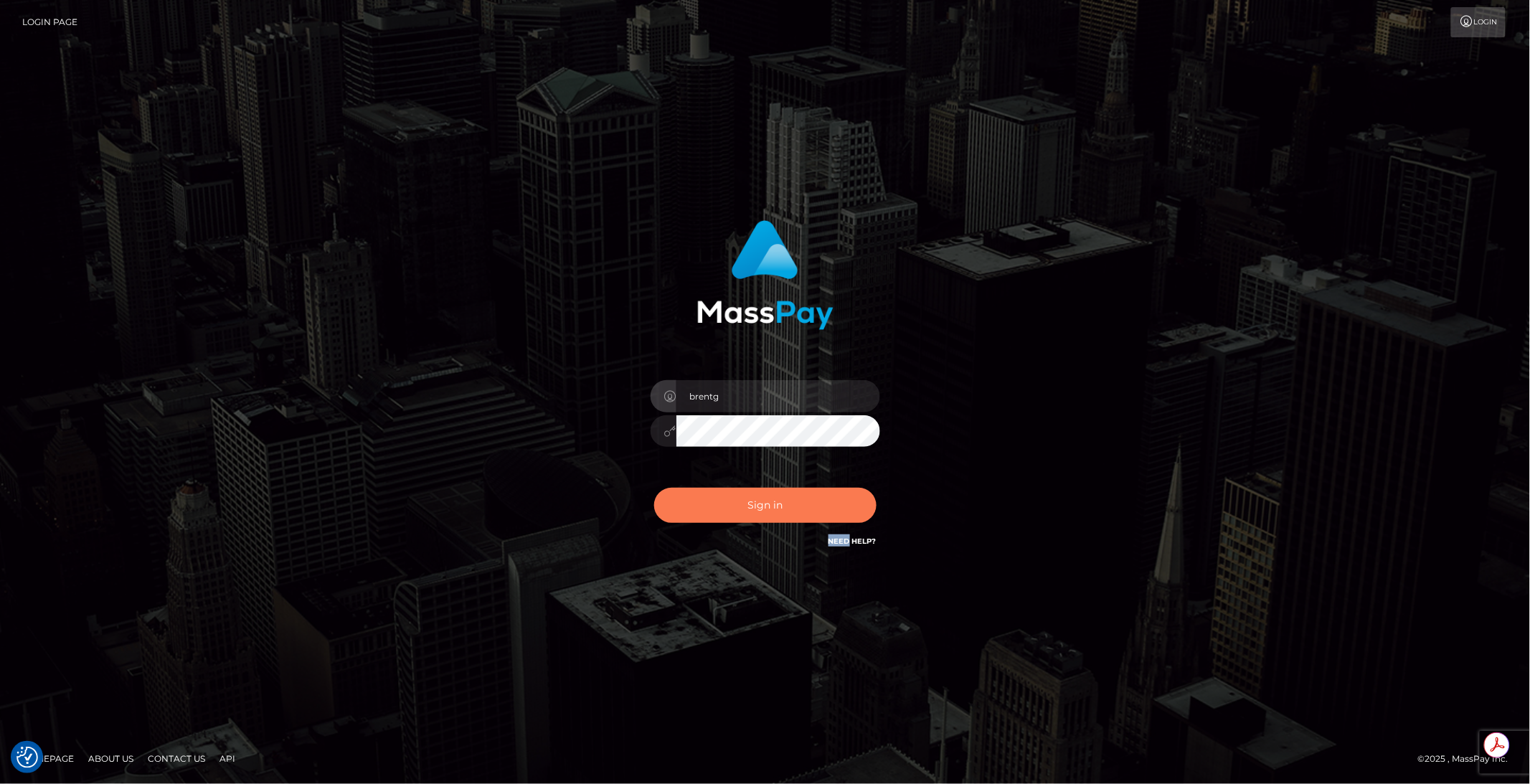
click at [764, 499] on div "Sign in Need Help?" at bounding box center [765, 511] width 251 height 64
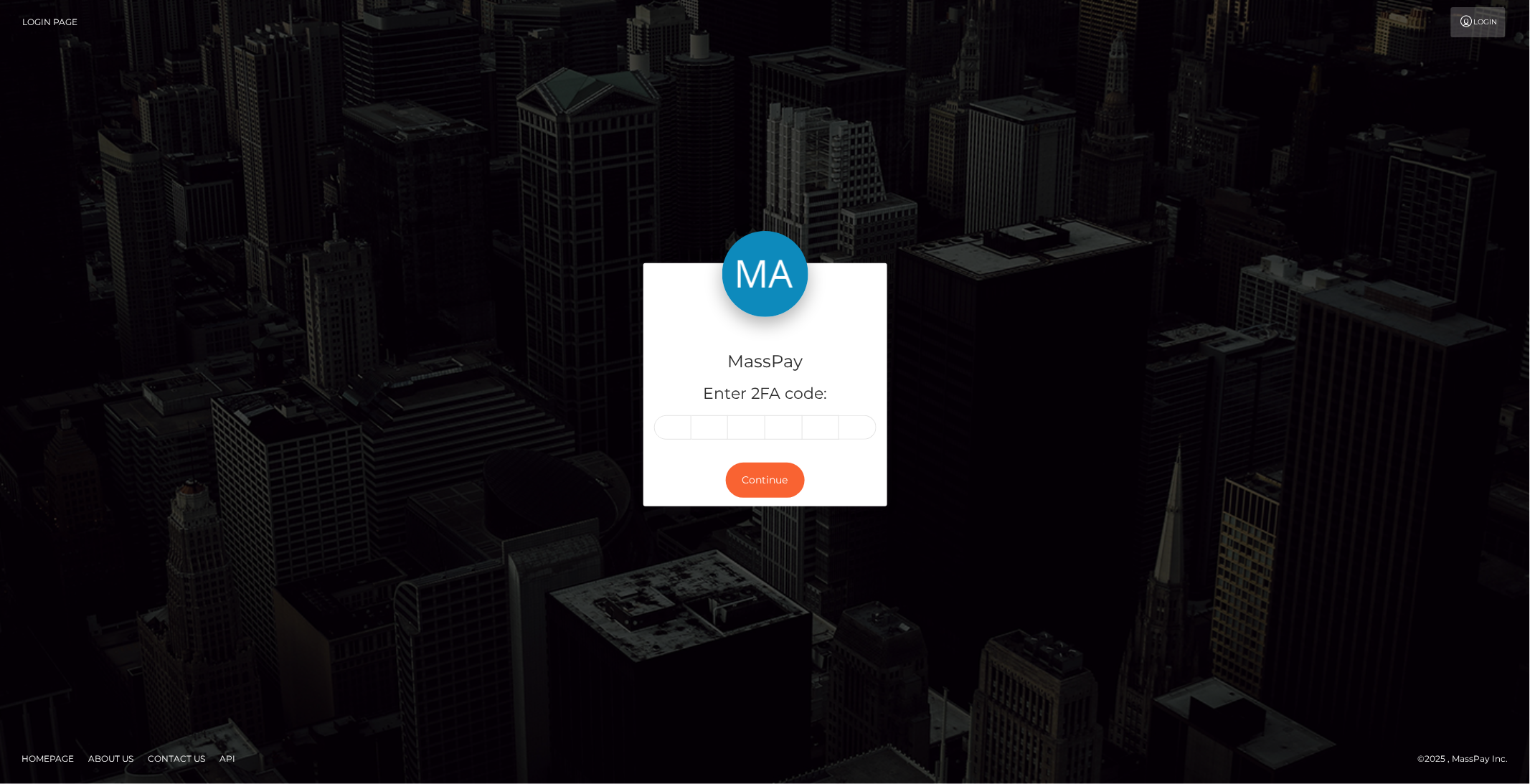
type input "9"
type input "3"
type input "7"
type input "0"
type input "7"
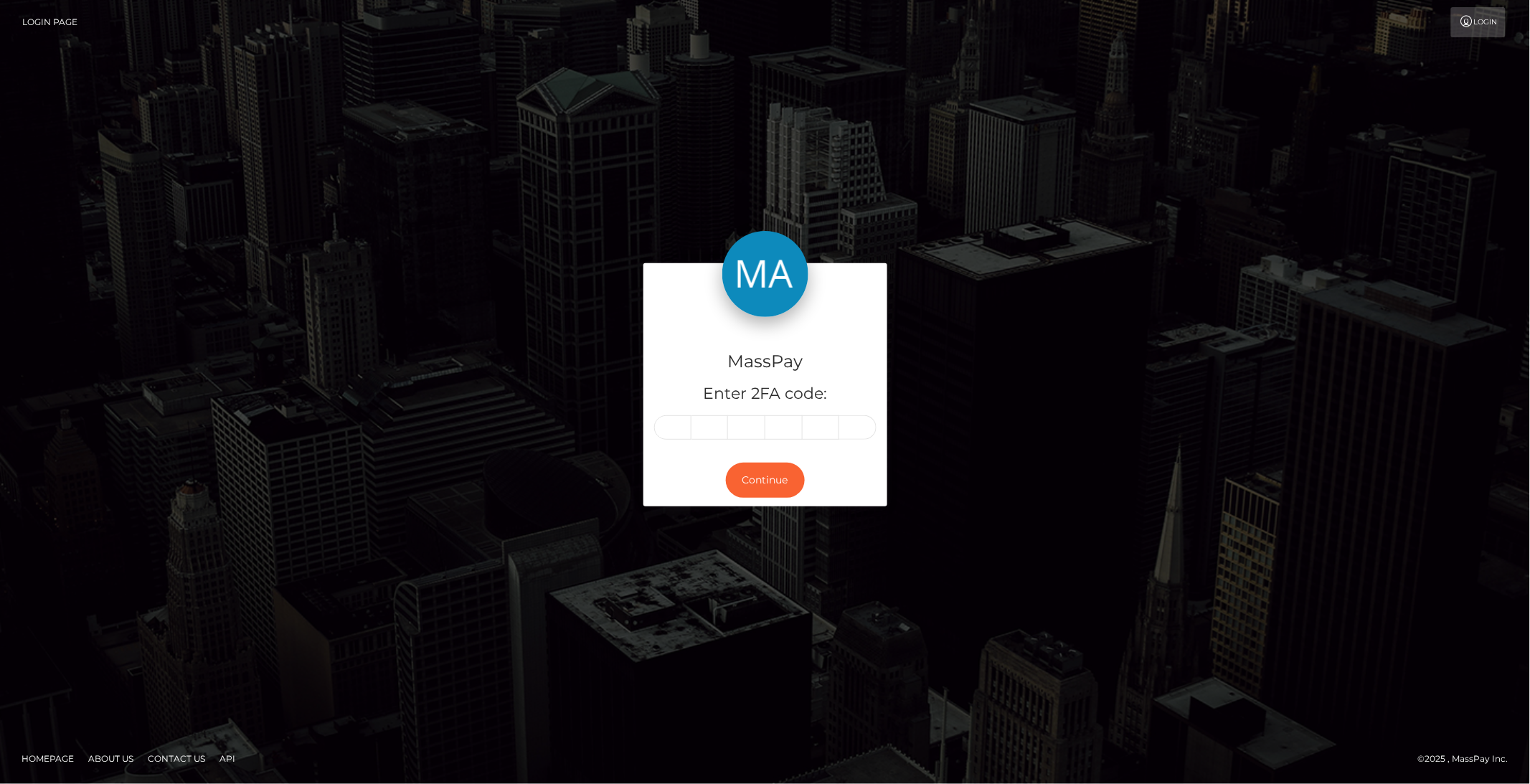
type input "1"
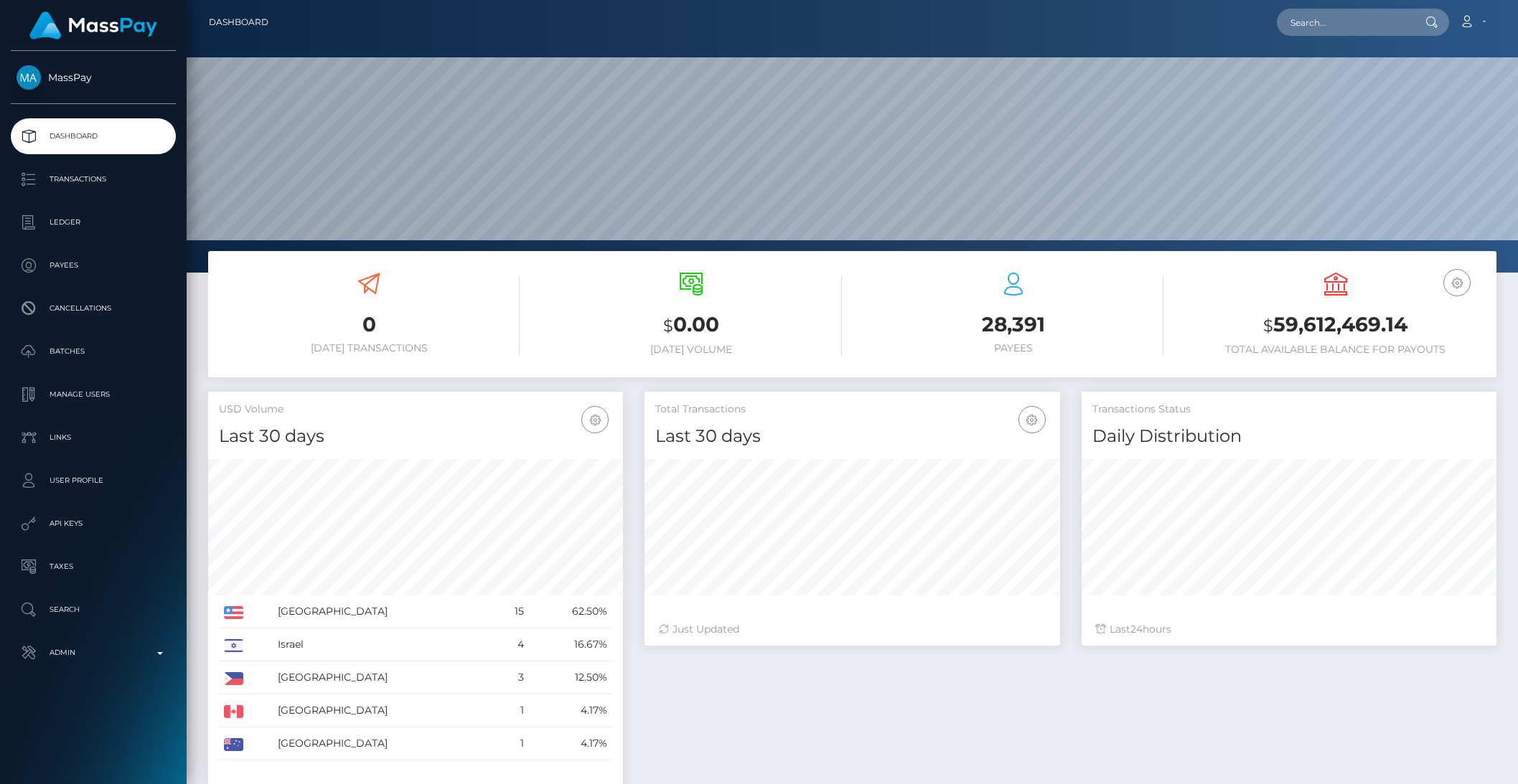
scroll to position [254, 414]
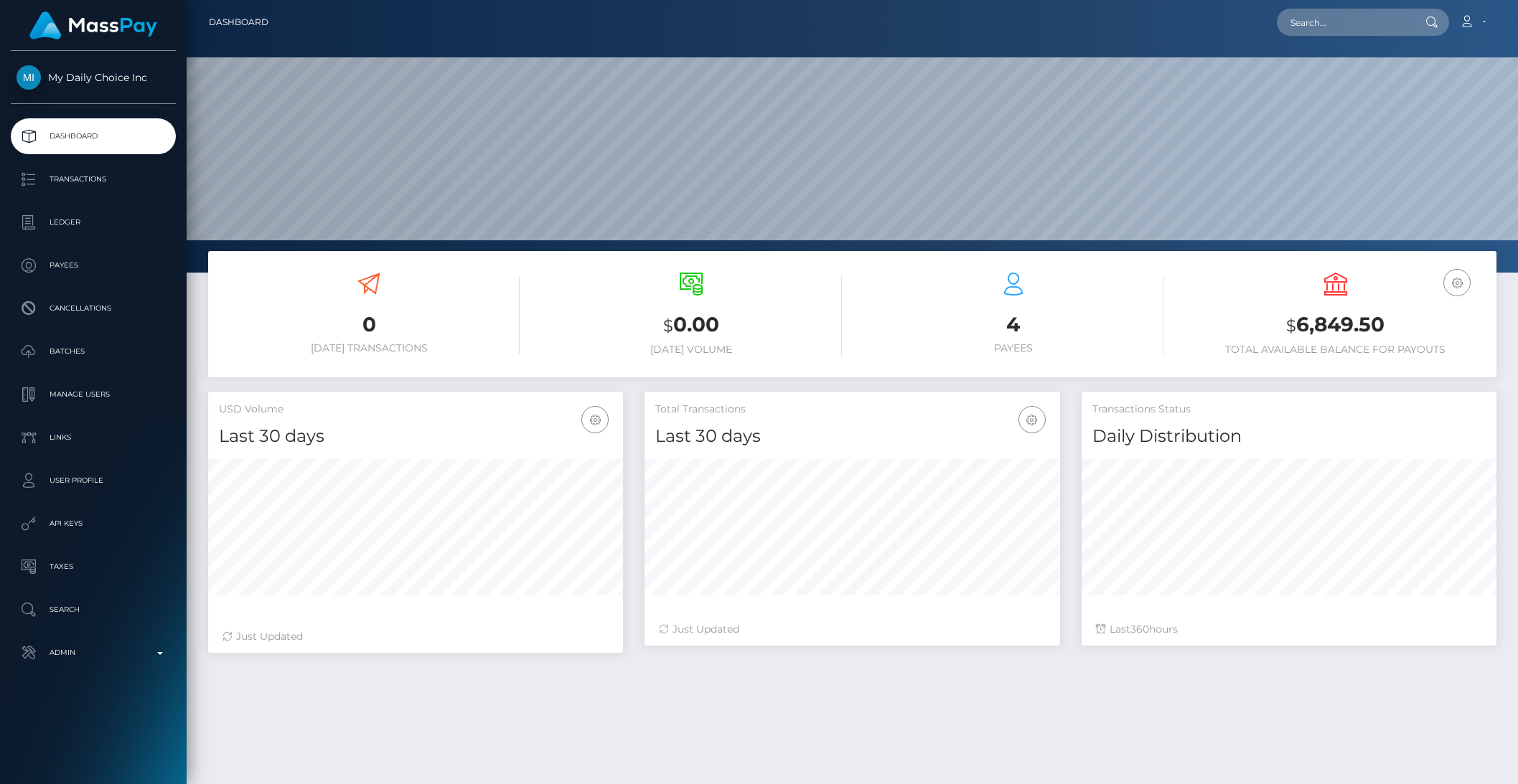
scroll to position [254, 414]
click at [75, 362] on p "Batches" at bounding box center [93, 351] width 153 height 21
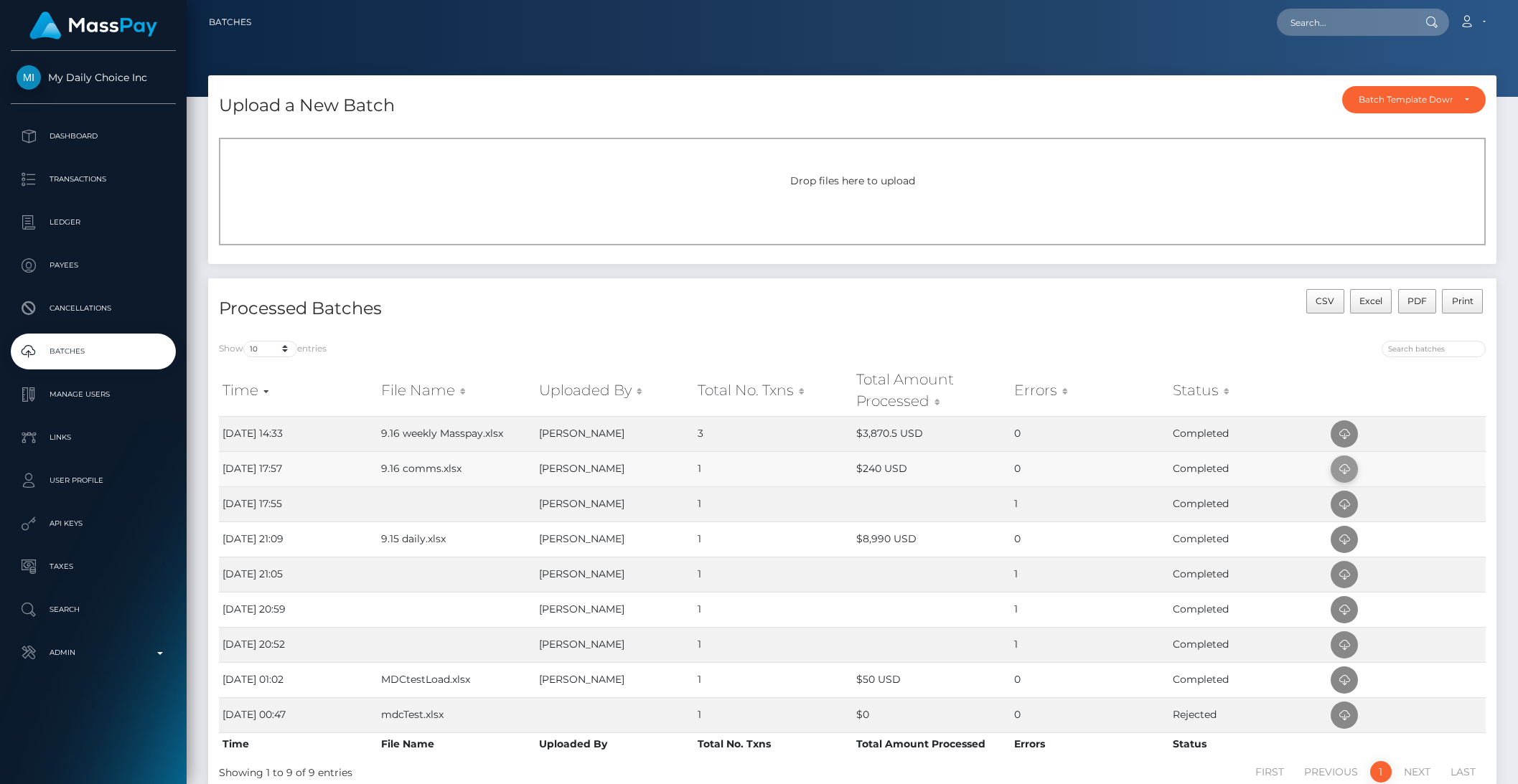
click at [1346, 474] on icon at bounding box center [1343, 469] width 17 height 18
click at [1342, 466] on icon at bounding box center [1343, 469] width 17 height 18
click at [1380, 107] on div "Batch Template Download" at bounding box center [1414, 99] width 144 height 27
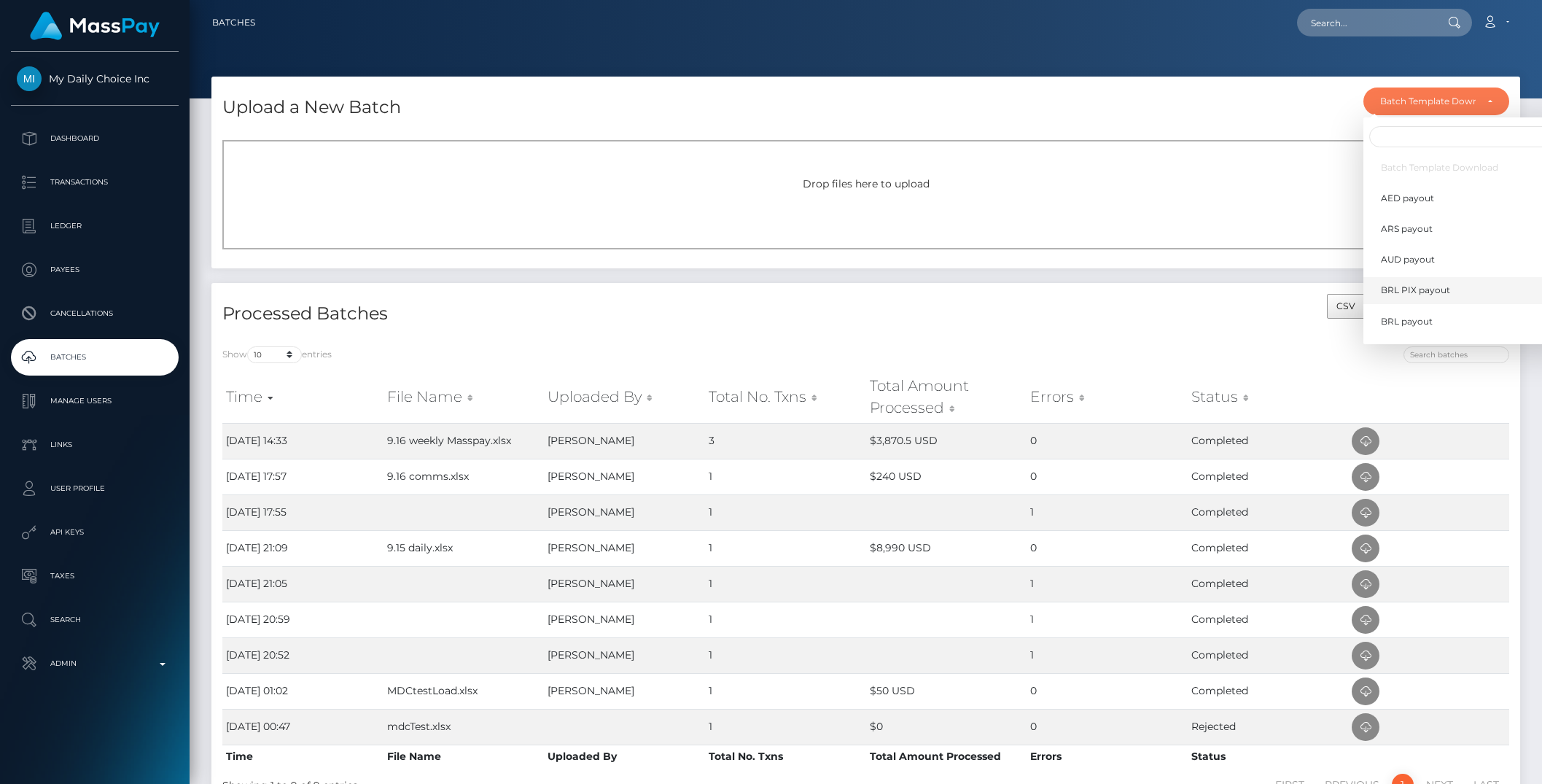
scroll to position [425, 0]
click at [1405, 324] on span "Wallet load" at bounding box center [1404, 326] width 48 height 14
select select "/batch_templates/Wallet load.xlsx"
select select
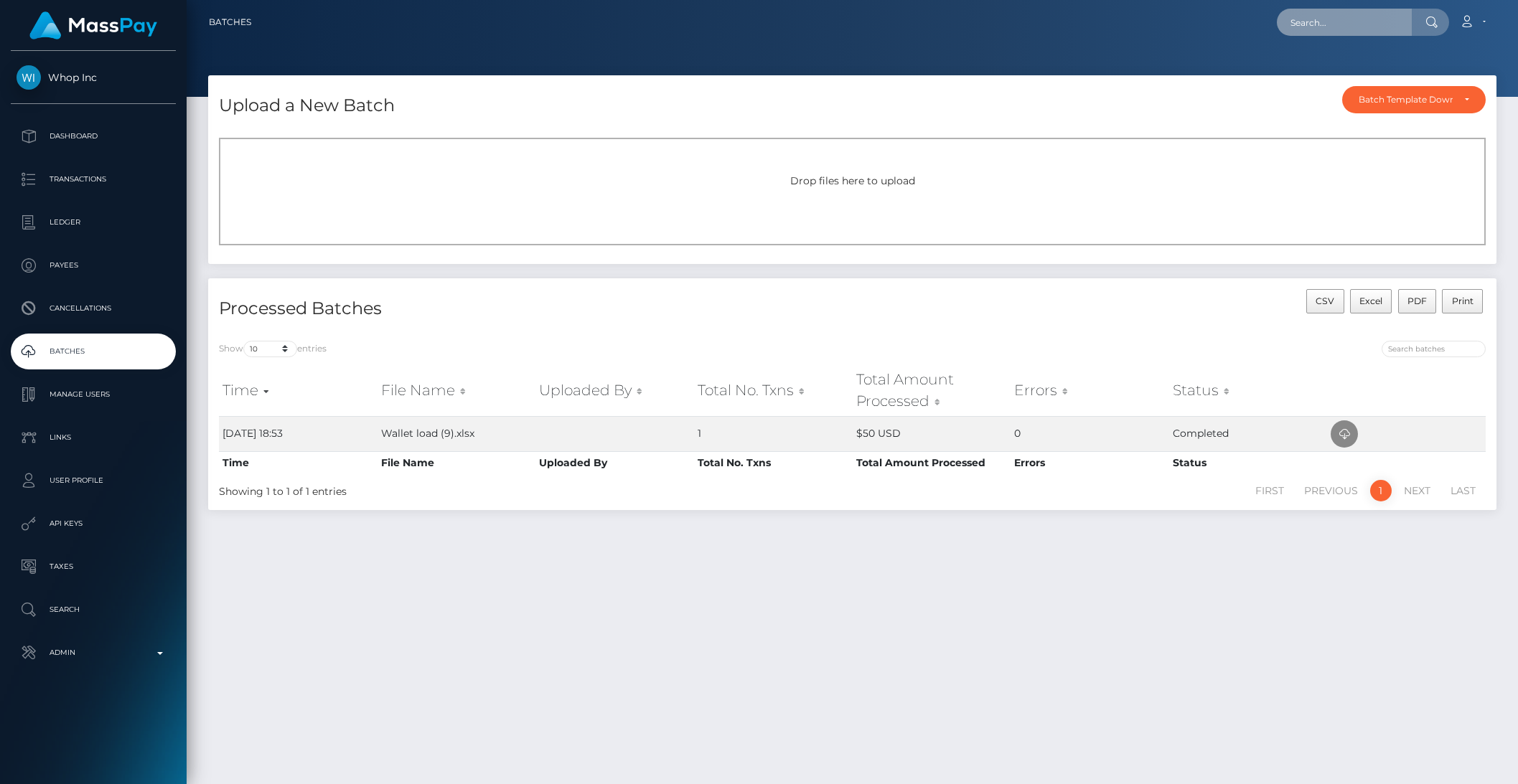
click at [1339, 25] on input "text" at bounding box center [1344, 22] width 135 height 27
paste input "[EMAIL_ADDRESS][DOMAIN_NAME]"
type input "[EMAIL_ADDRESS][DOMAIN_NAME]"
click at [1365, 74] on link "[PERSON_NAME]" at bounding box center [1333, 74] width 114 height 27
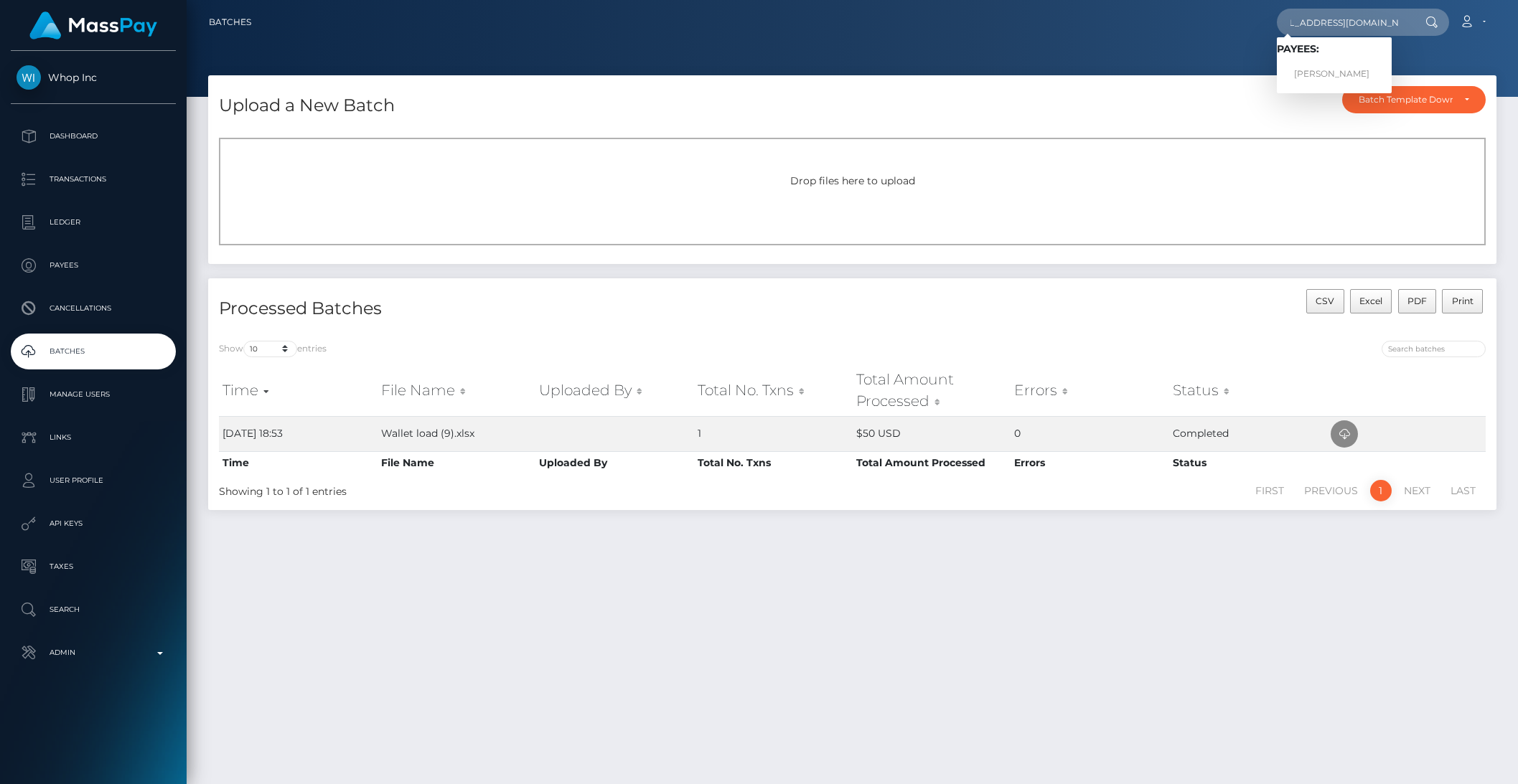
scroll to position [0, 0]
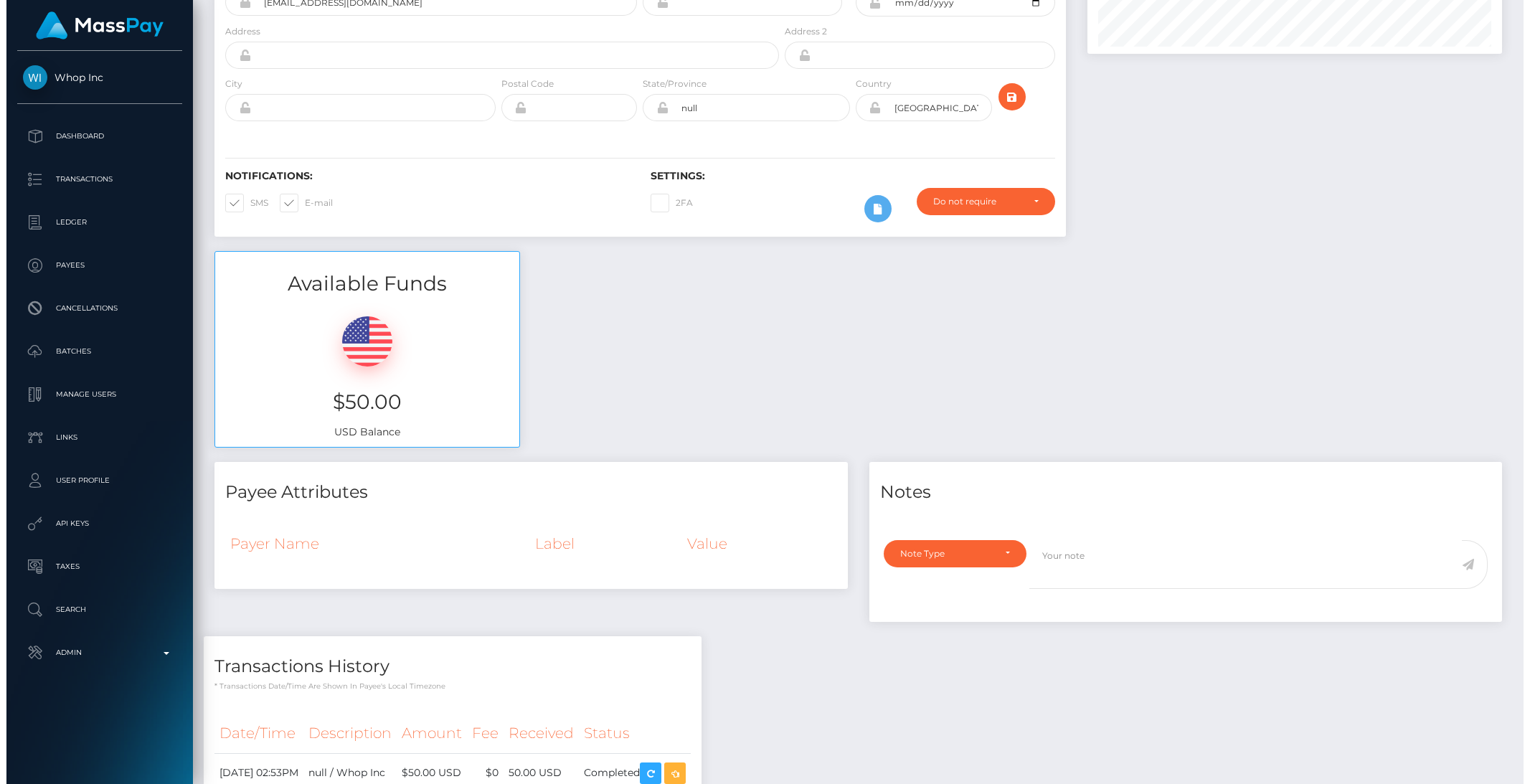
scroll to position [316, 0]
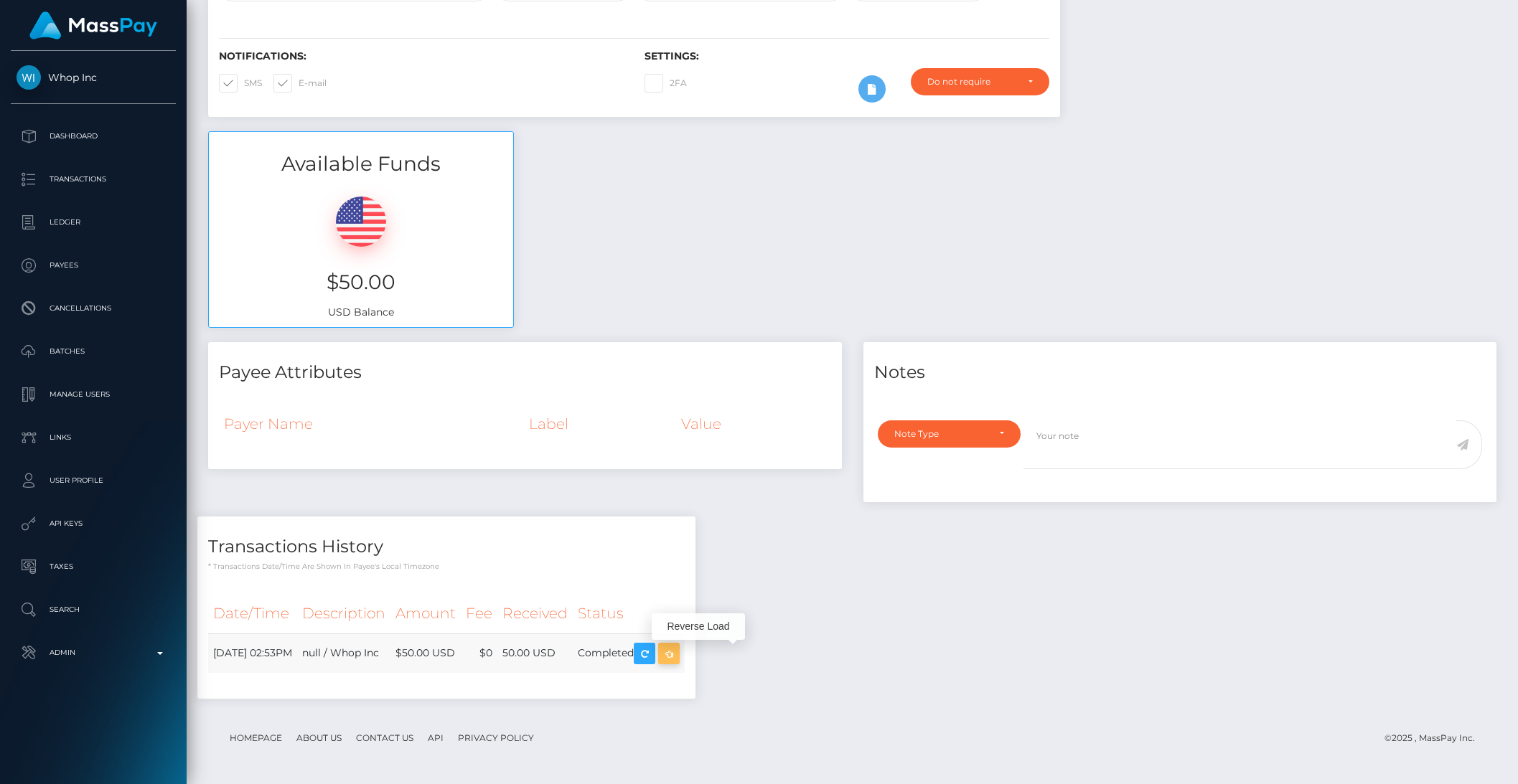
click at [678, 655] on icon "button" at bounding box center [668, 654] width 17 height 18
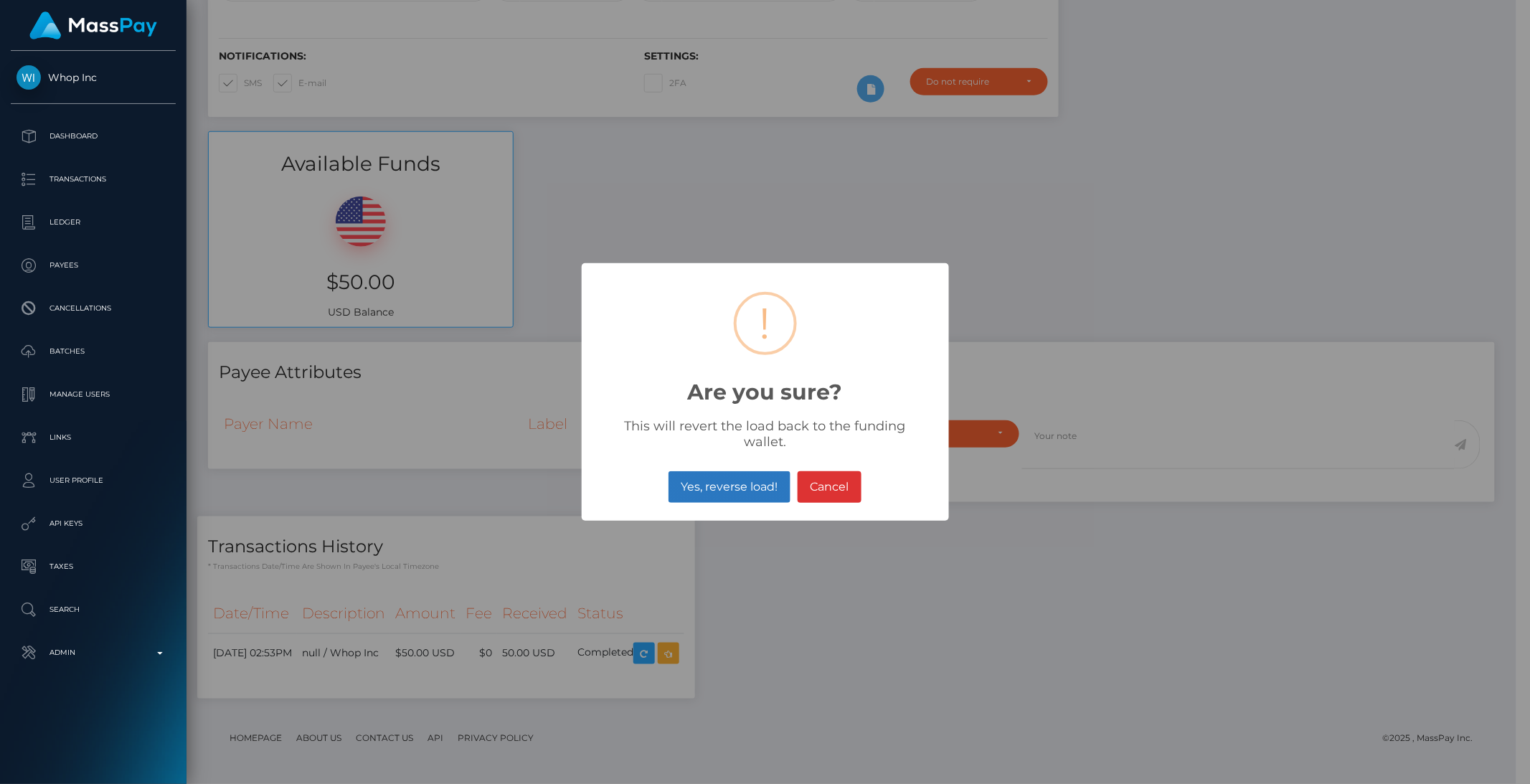
click at [752, 471] on button "Yes, reverse load!" at bounding box center [730, 487] width 122 height 32
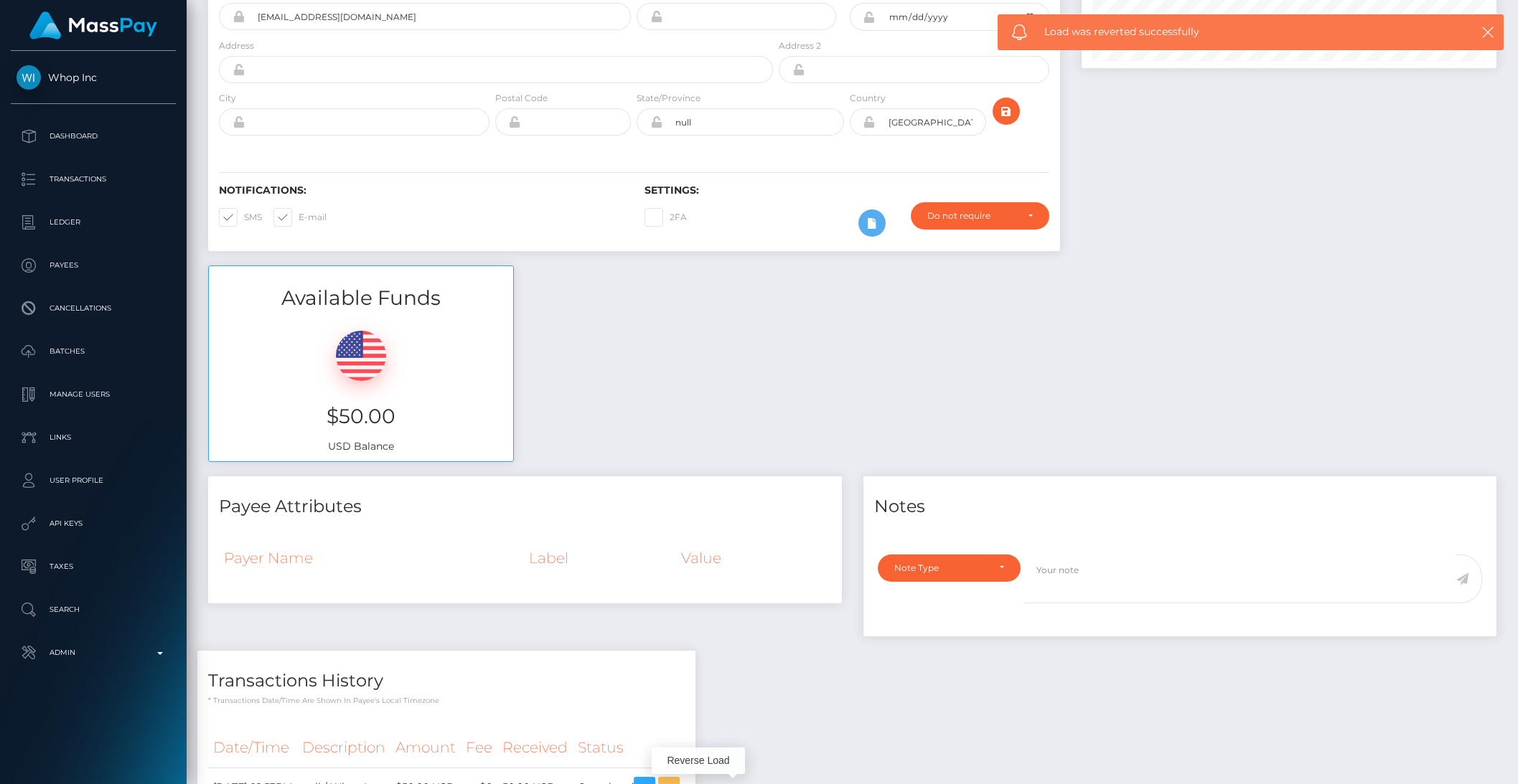
scroll to position [316, 0]
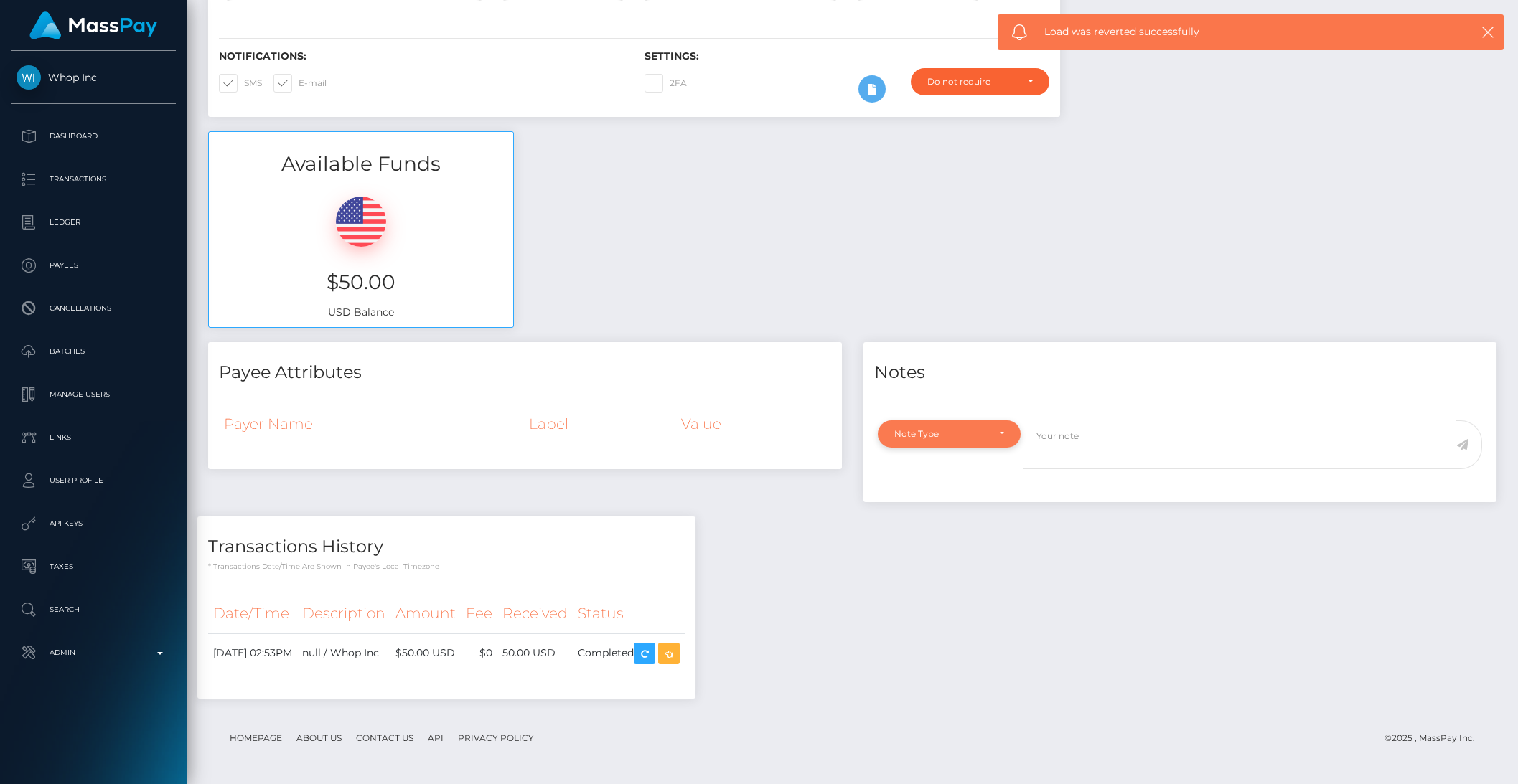
click at [994, 428] on div "Note Type" at bounding box center [949, 434] width 110 height 12
click at [969, 553] on link "General" at bounding box center [948, 563] width 143 height 27
select select "GENERAL"
click at [1062, 447] on textarea at bounding box center [1240, 445] width 433 height 50
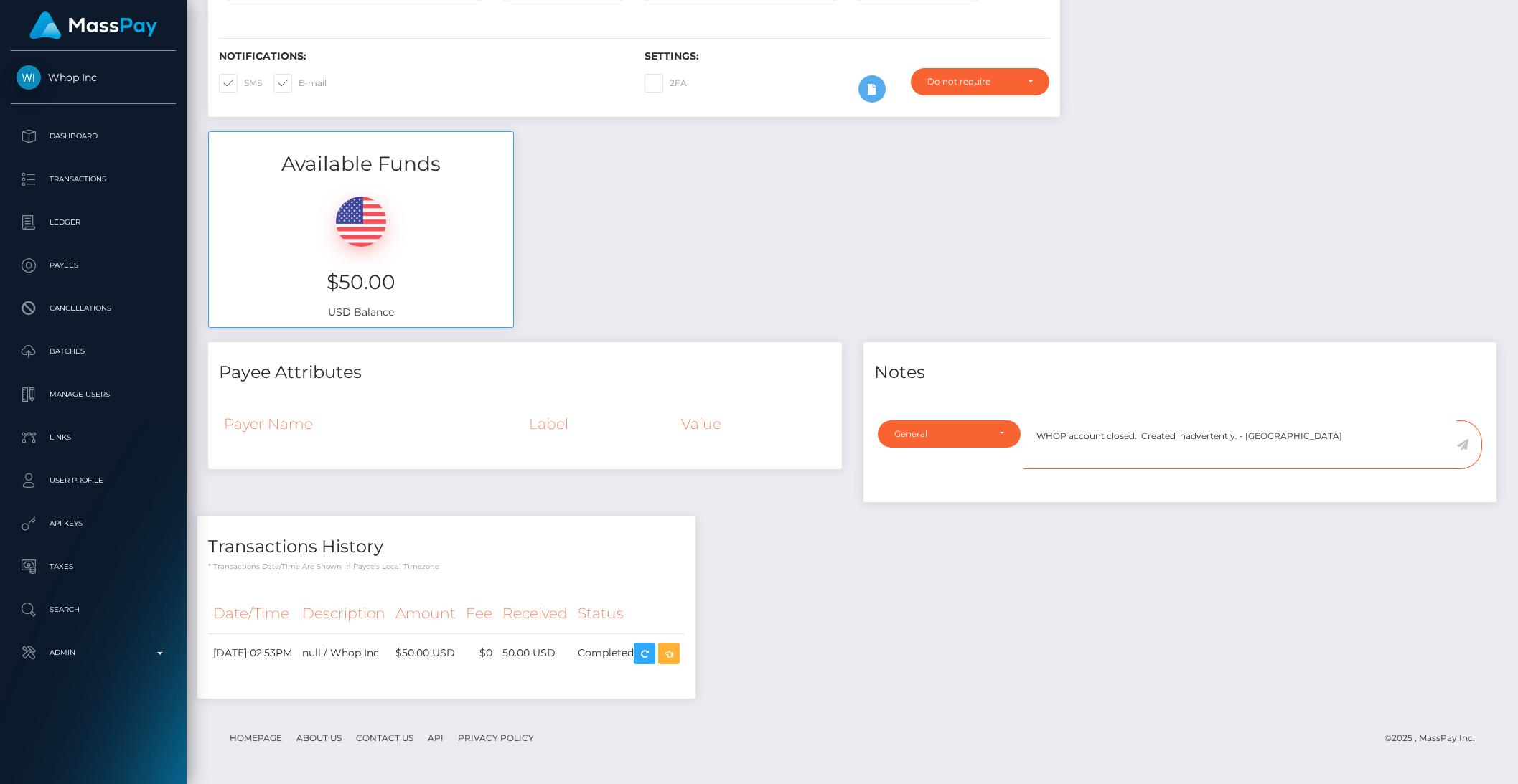
type textarea "WHOP account closed. Created inadvertently. - BG"
click at [1463, 443] on icon at bounding box center [1462, 444] width 12 height 12
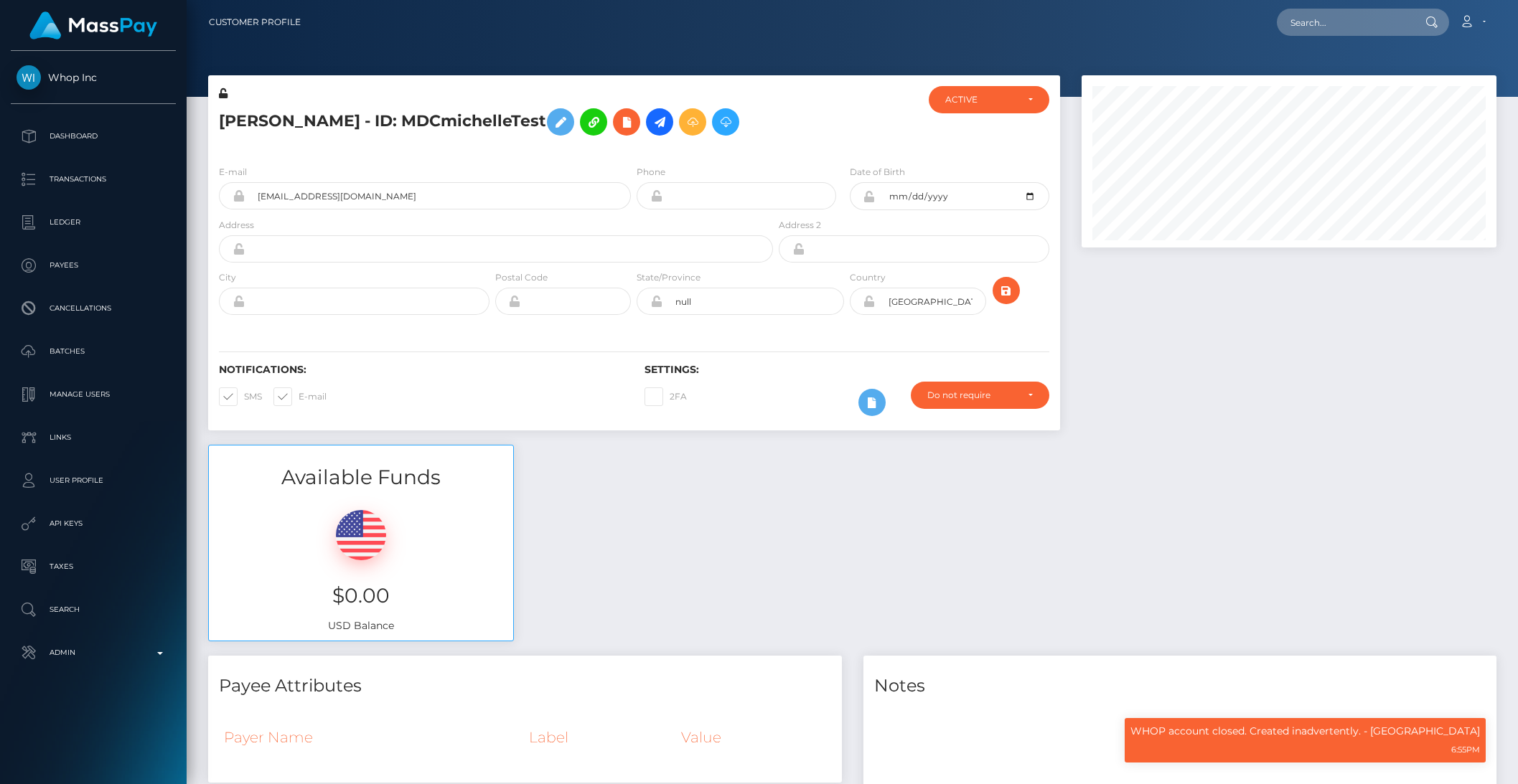
scroll to position [172, 414]
drag, startPoint x: 982, startPoint y: 100, endPoint x: 992, endPoint y: 107, distance: 12.2
click at [982, 100] on div "ACTIVE" at bounding box center [980, 99] width 71 height 12
click at [983, 191] on link "CLOSED" at bounding box center [989, 200] width 121 height 27
select select "CLOSED"
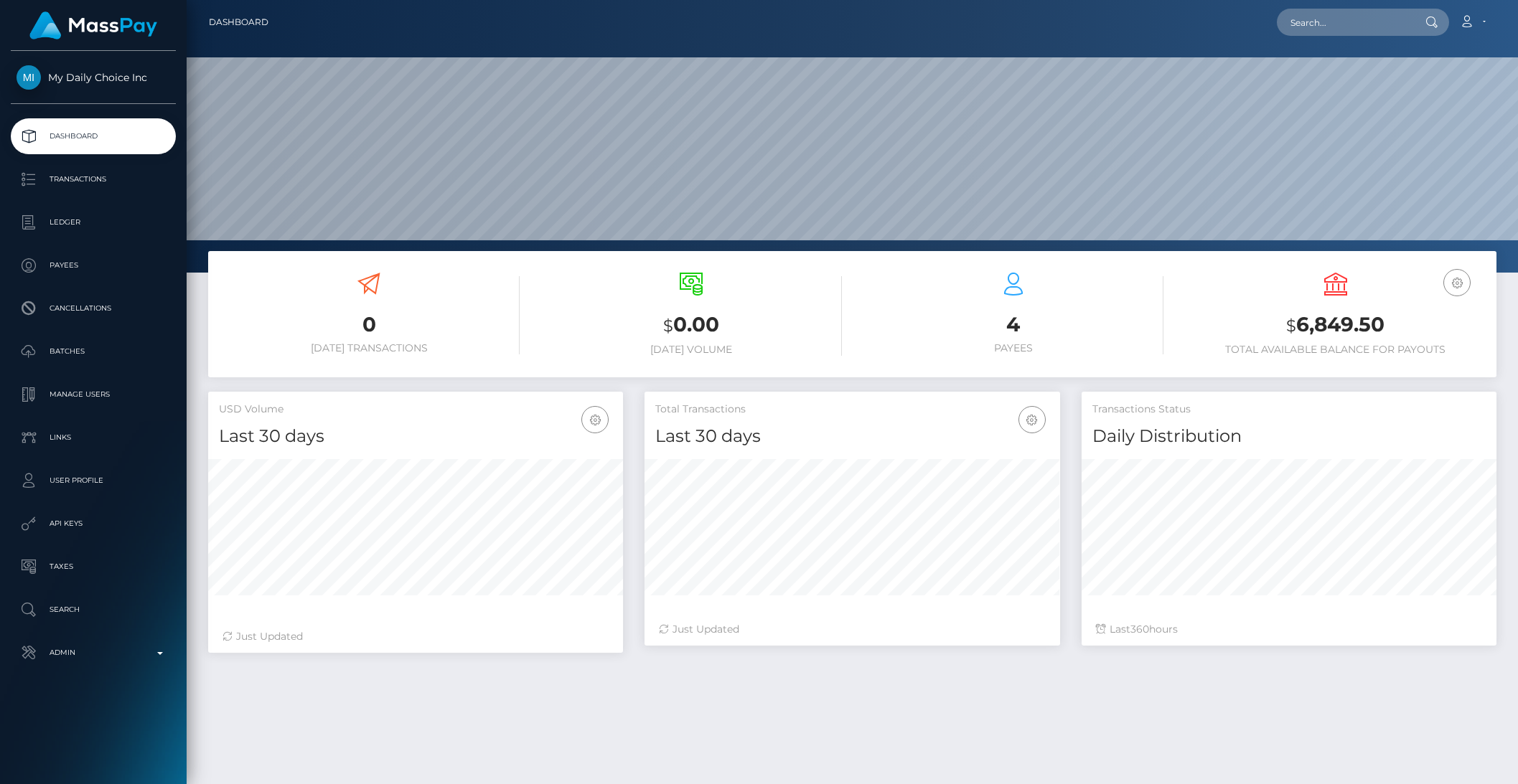
scroll to position [254, 414]
click at [107, 343] on p "Batches" at bounding box center [93, 351] width 153 height 21
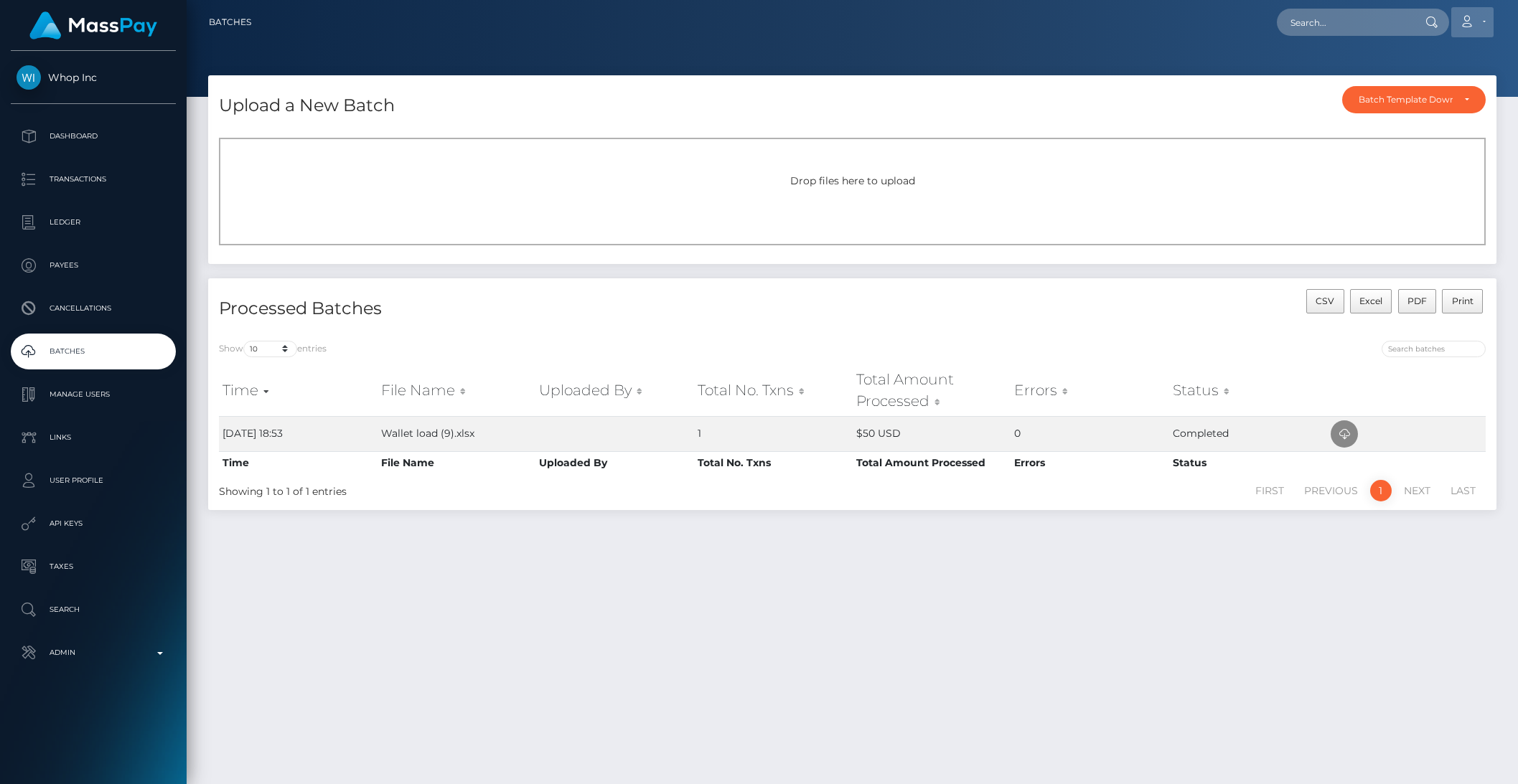
click at [1471, 20] on icon at bounding box center [1467, 21] width 15 height 12
click at [1421, 84] on link "Logout" at bounding box center [1437, 92] width 114 height 27
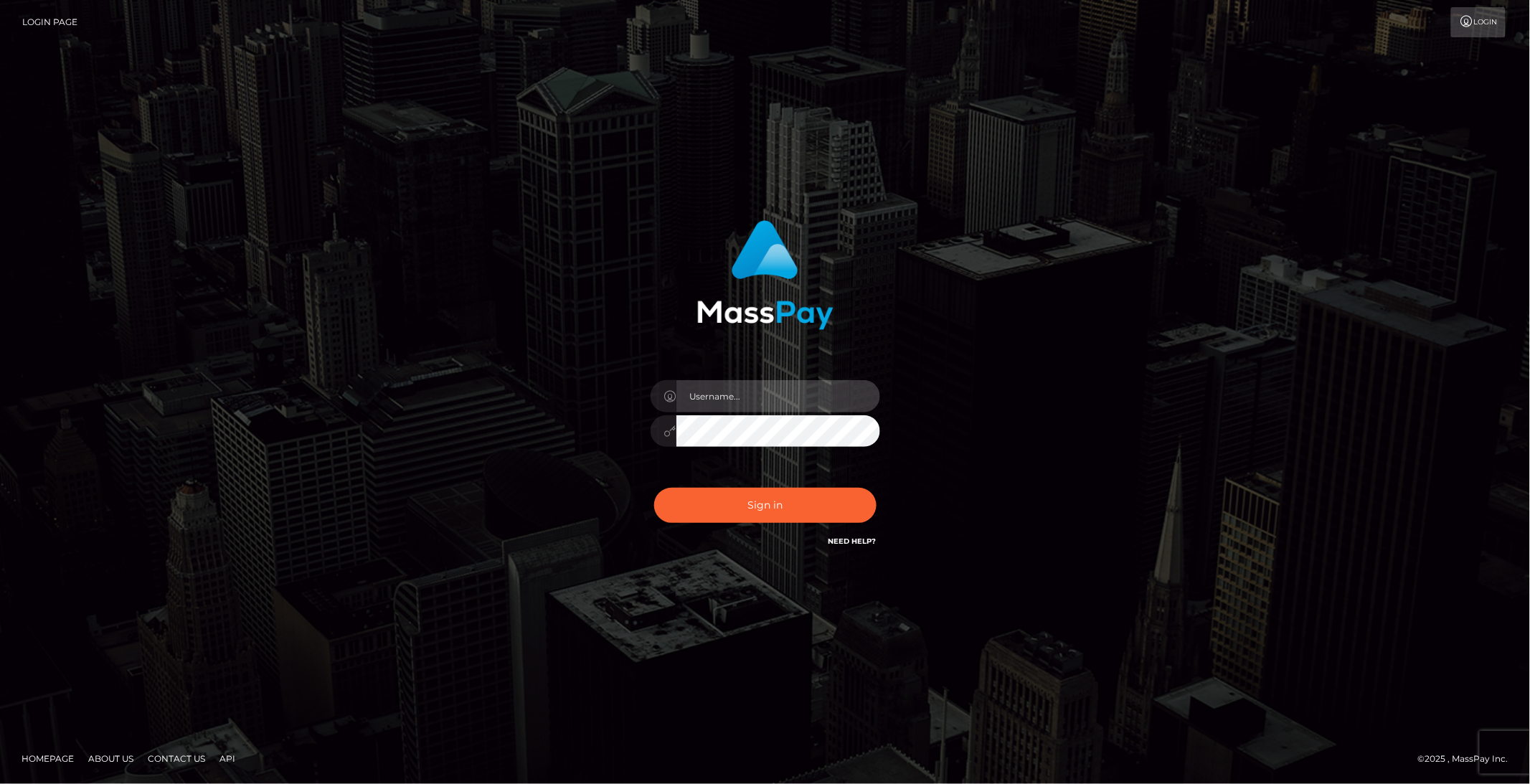
type input "brentg"
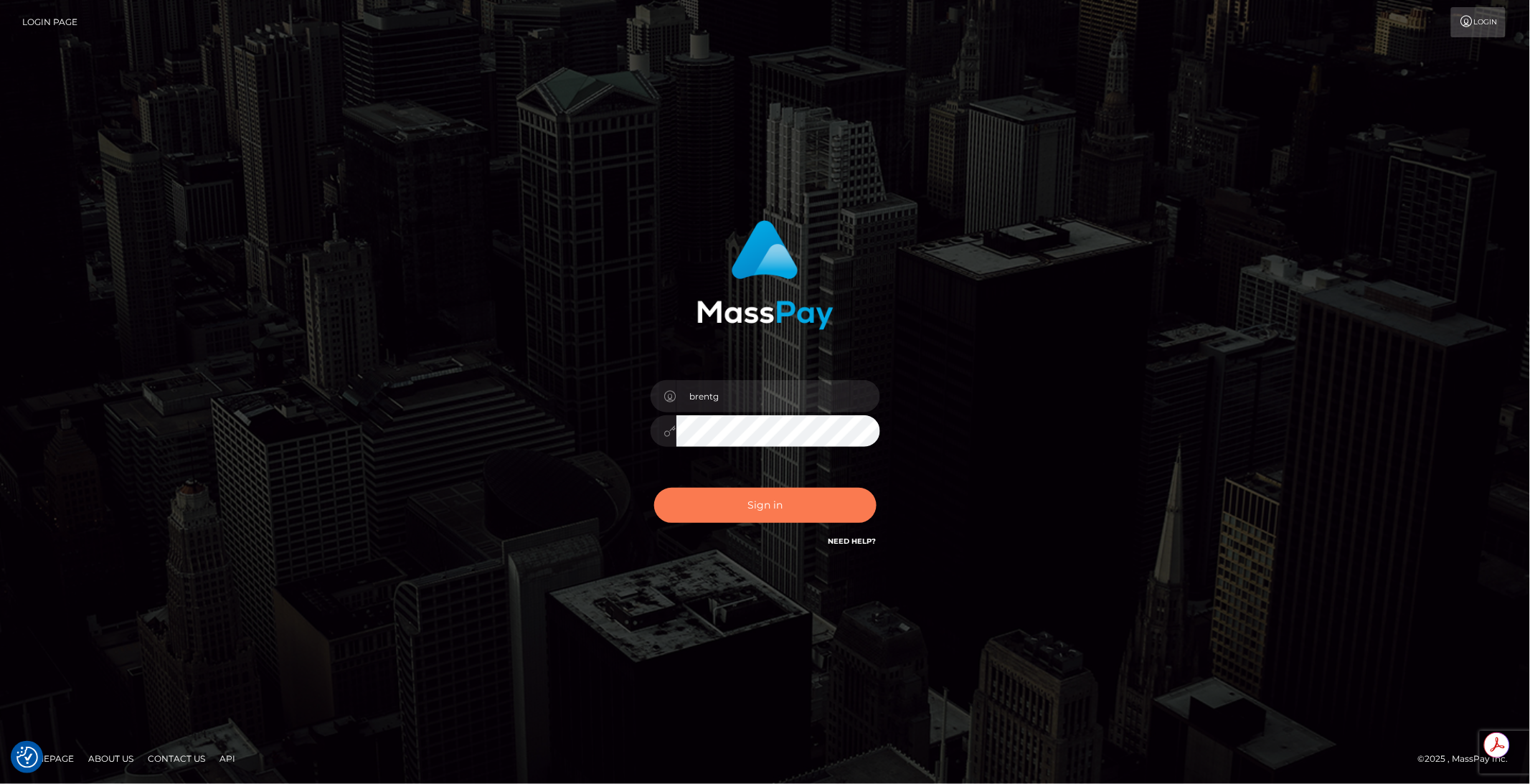
click at [741, 498] on button "Sign in" at bounding box center [765, 506] width 223 height 35
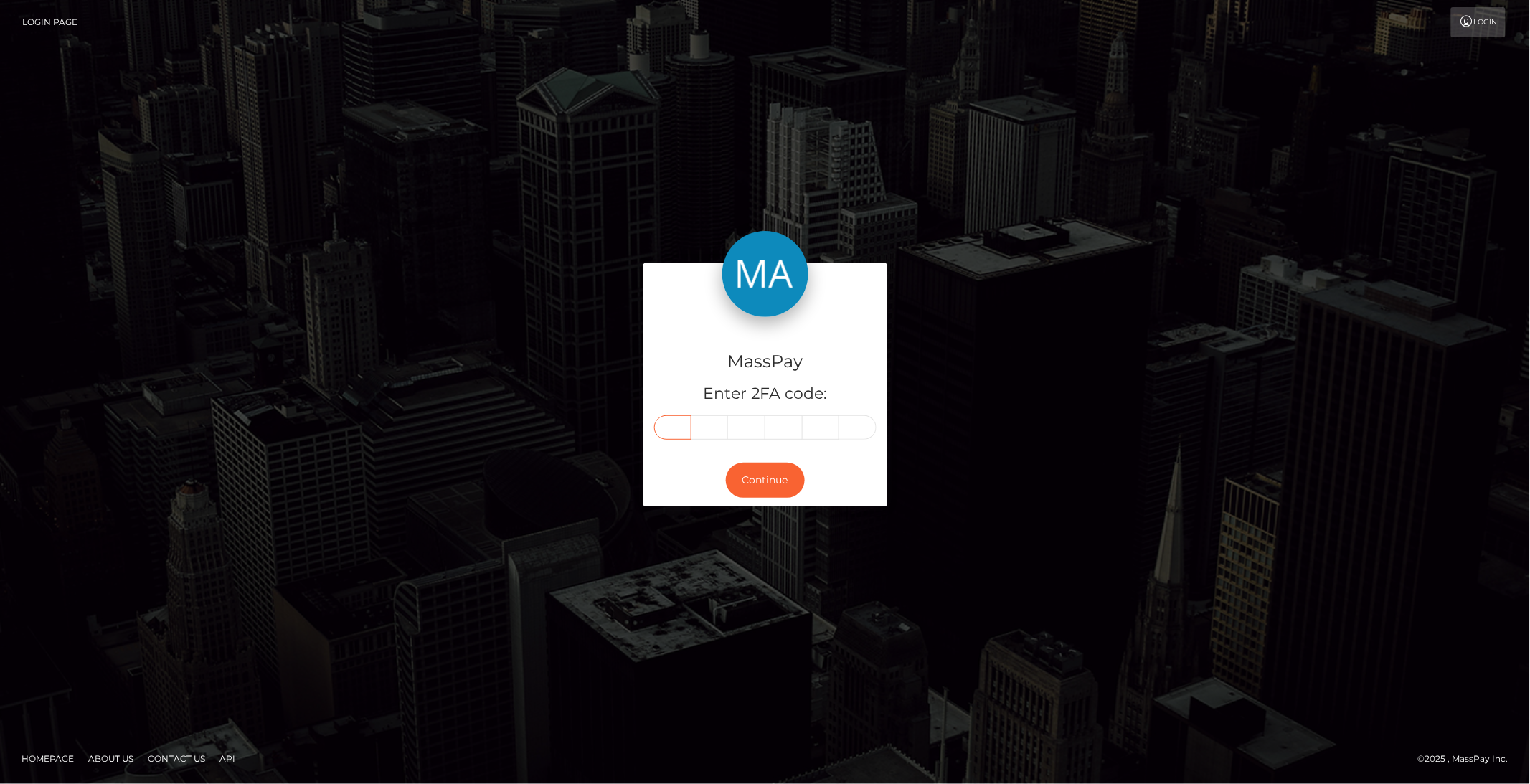
paste input "9"
type input "9"
type input "0"
type input "1"
type input "5"
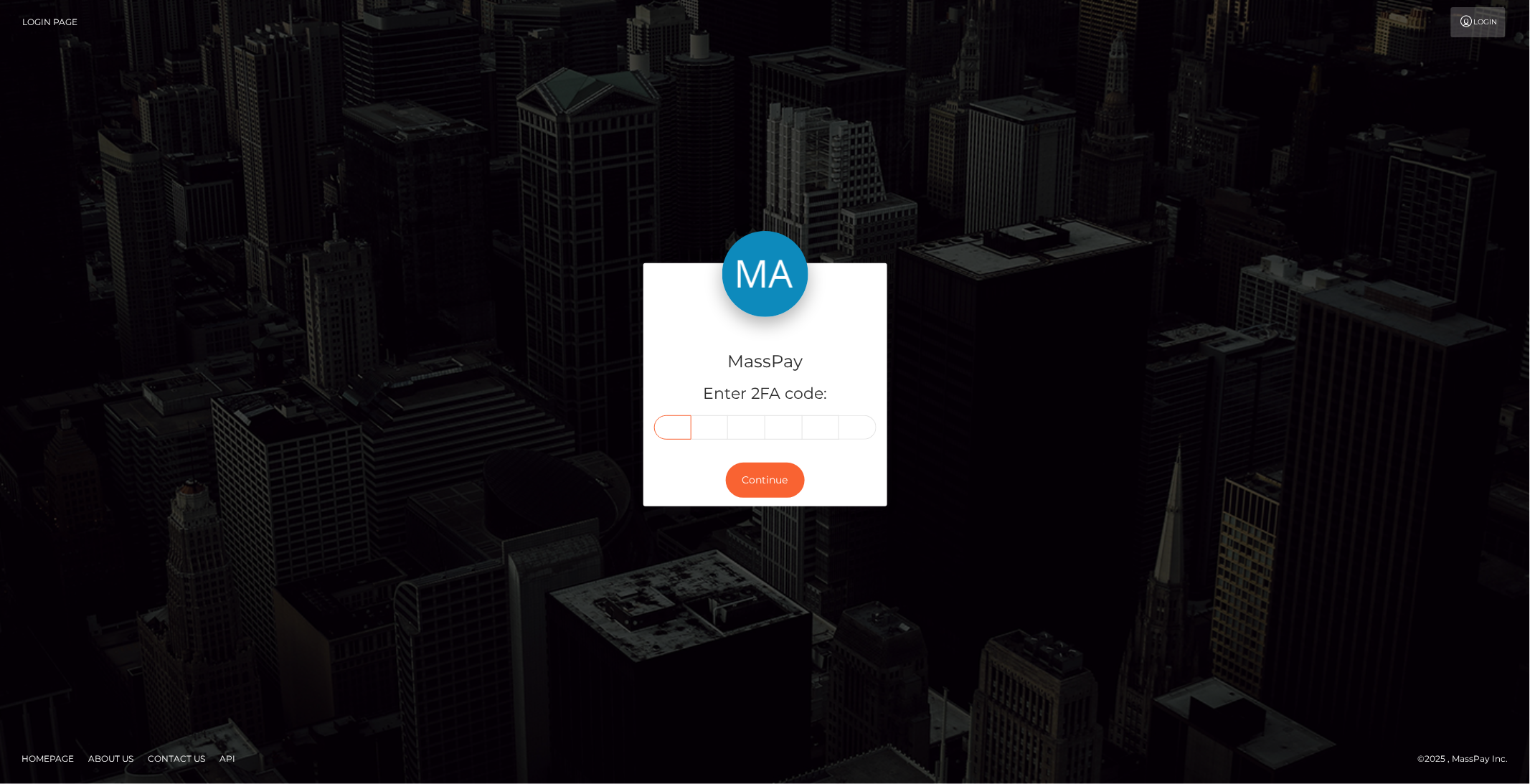
type input "6"
type input "7"
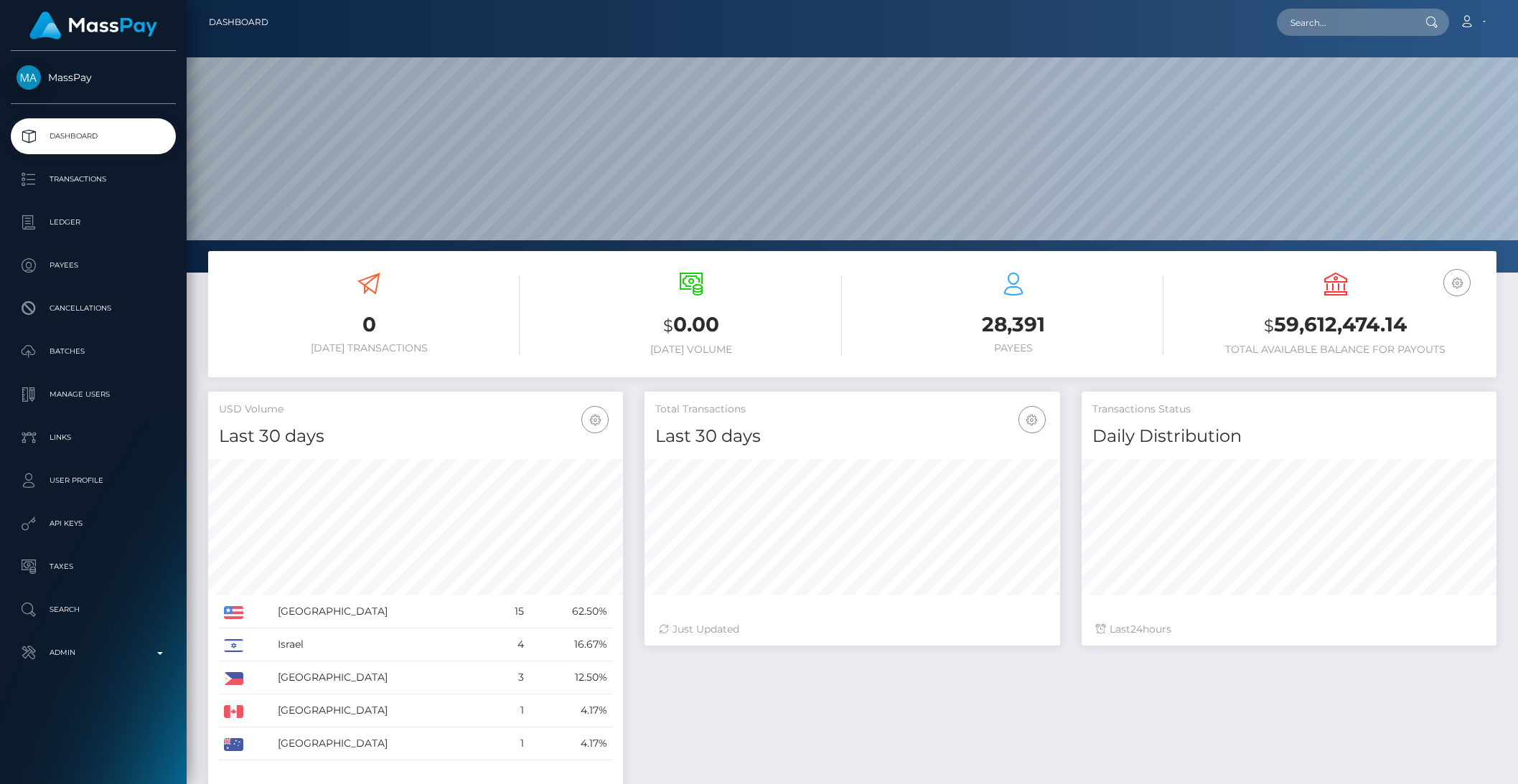
scroll to position [254, 414]
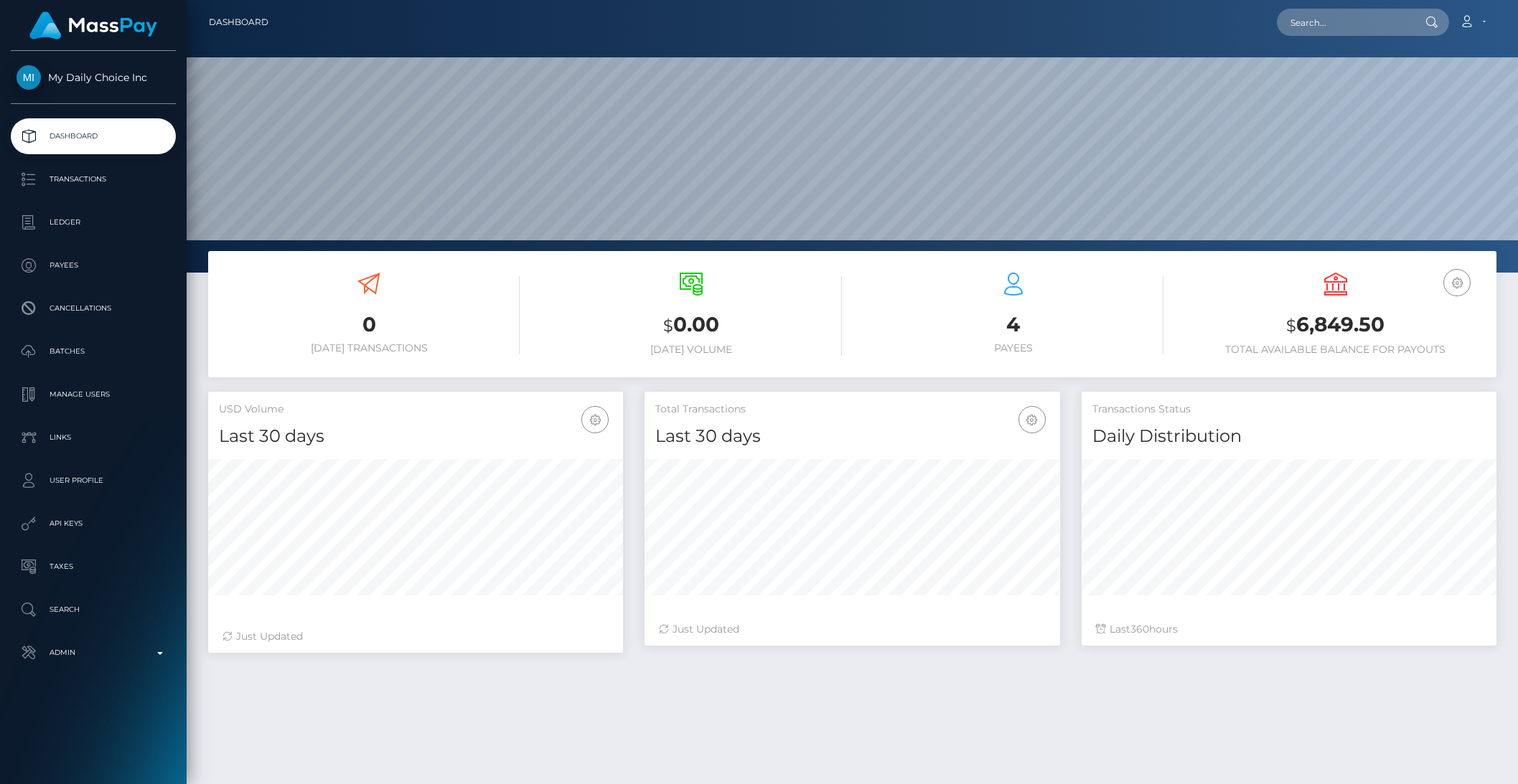
scroll to position [254, 414]
click at [68, 357] on p "Batches" at bounding box center [93, 351] width 153 height 21
click at [67, 357] on p "Batches" at bounding box center [93, 351] width 153 height 21
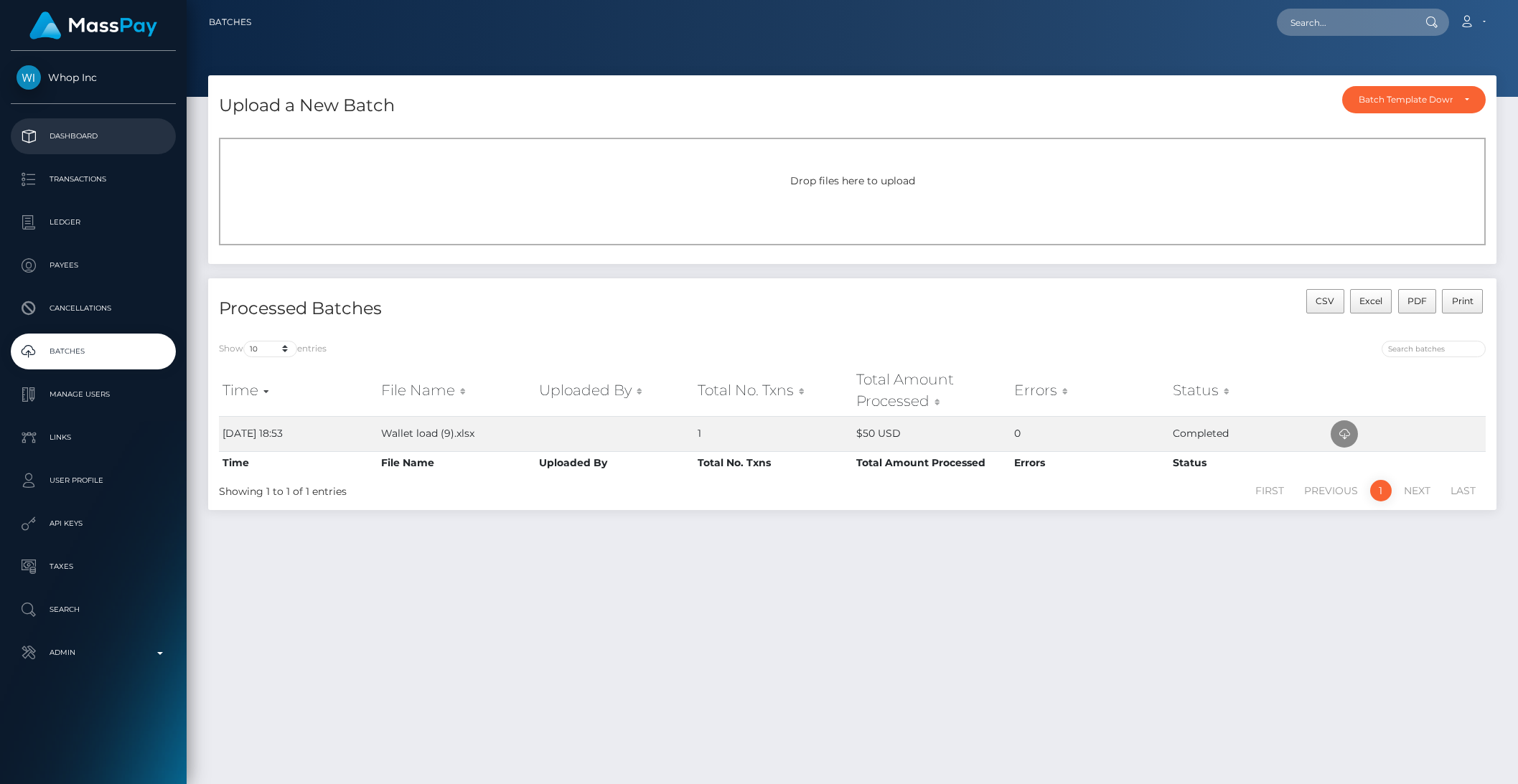
click at [96, 138] on p "Dashboard" at bounding box center [93, 137] width 153 height 21
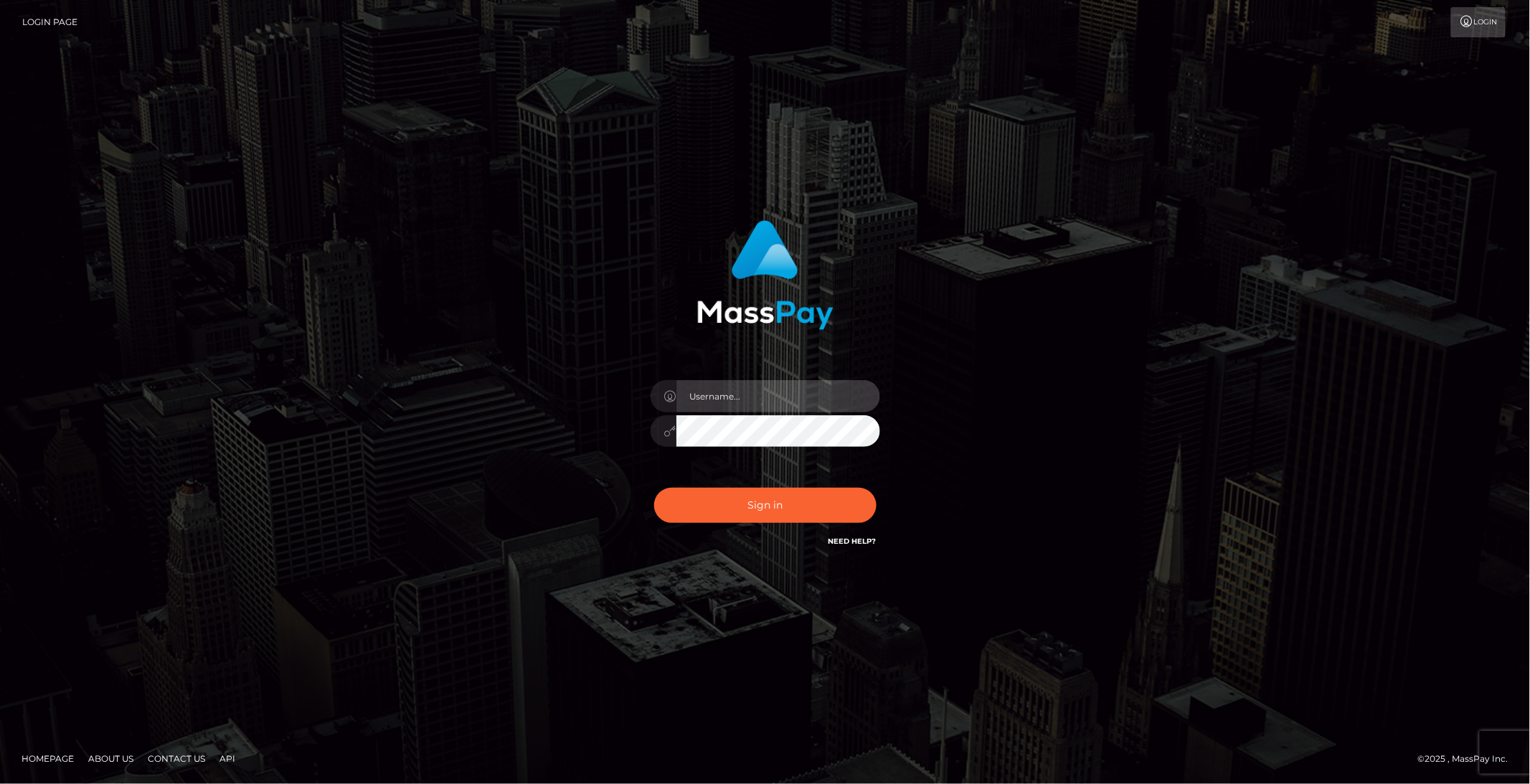
type input "brentg"
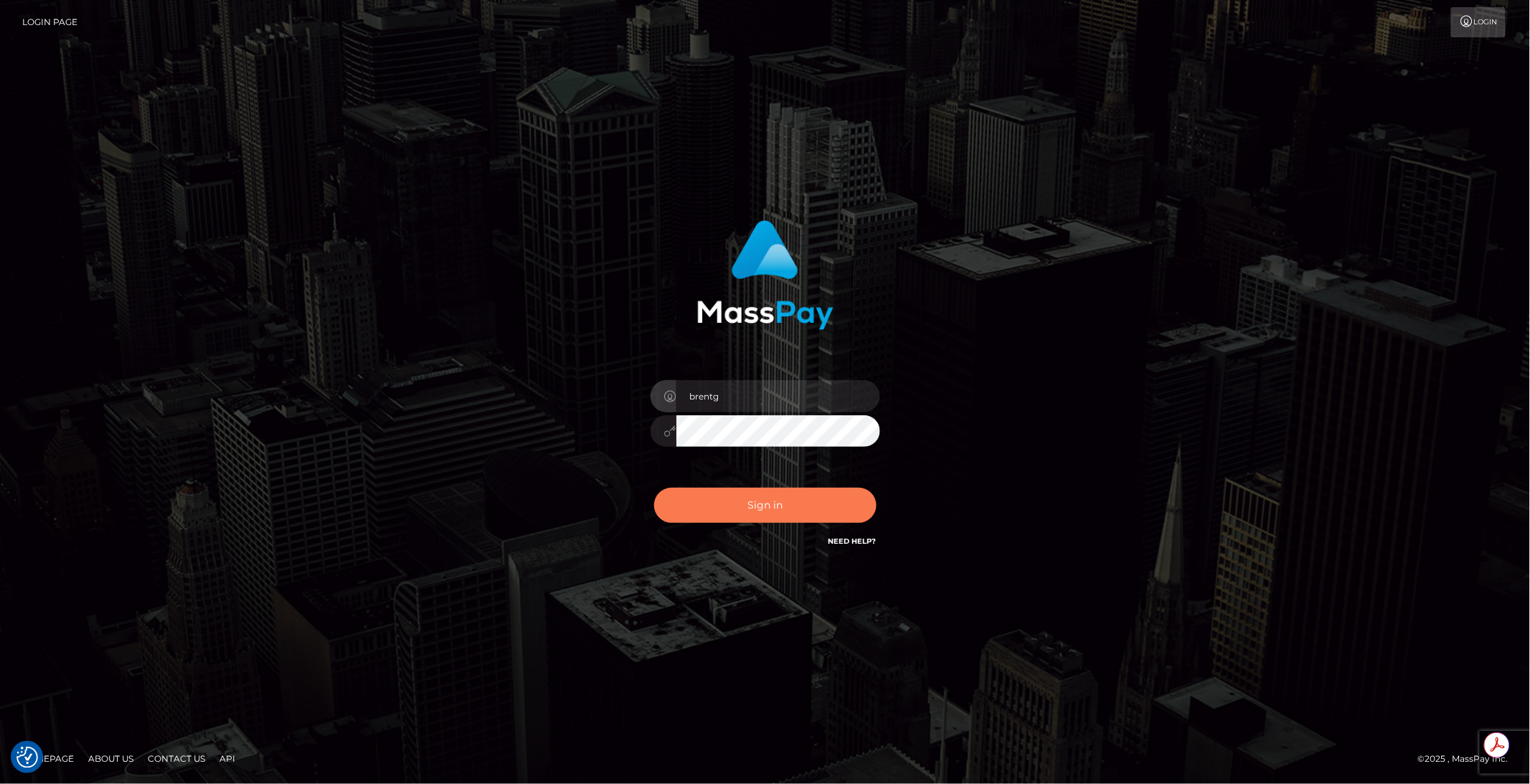
click at [729, 492] on button "Sign in" at bounding box center [765, 506] width 223 height 35
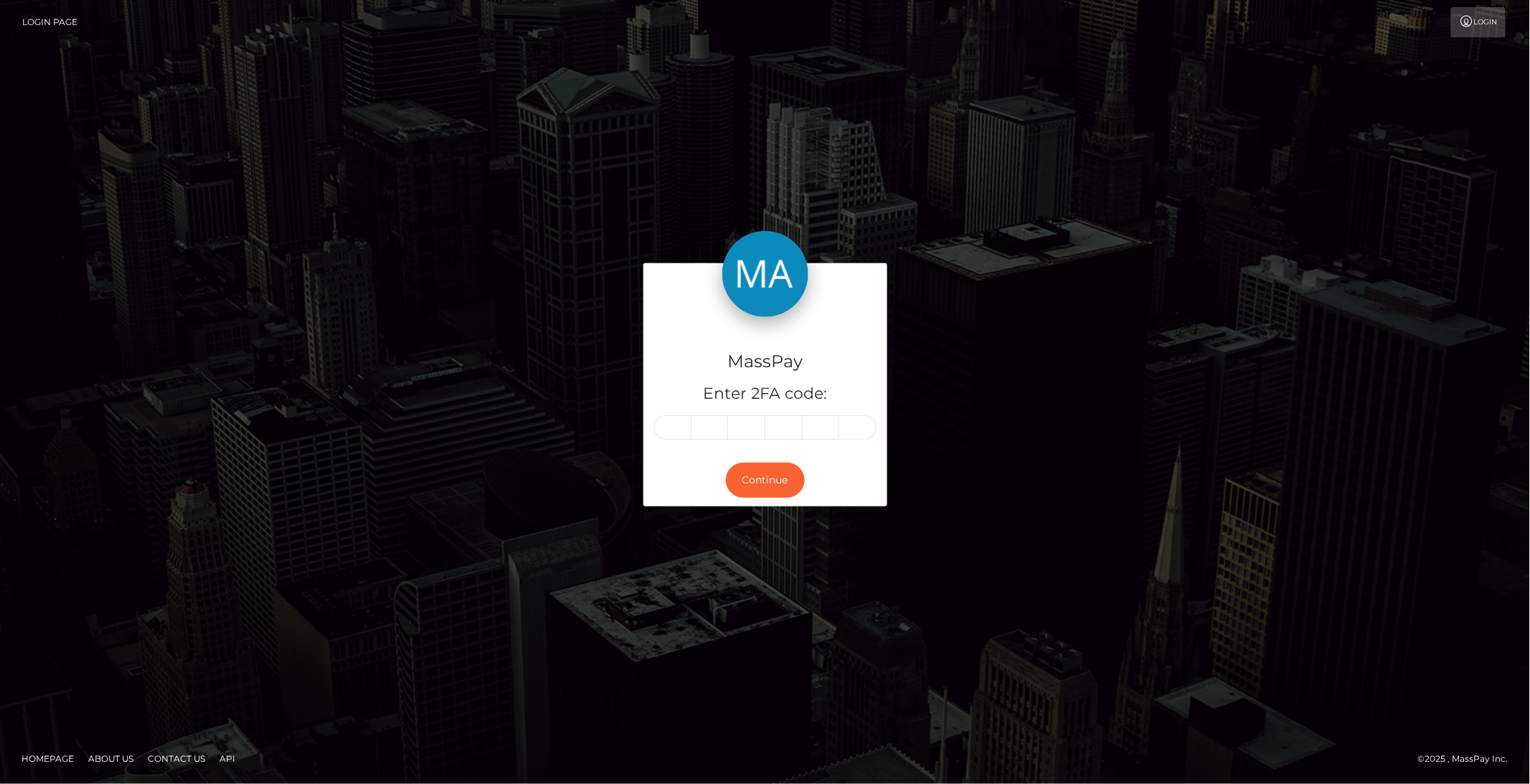
type input "0"
type input "1"
type input "3"
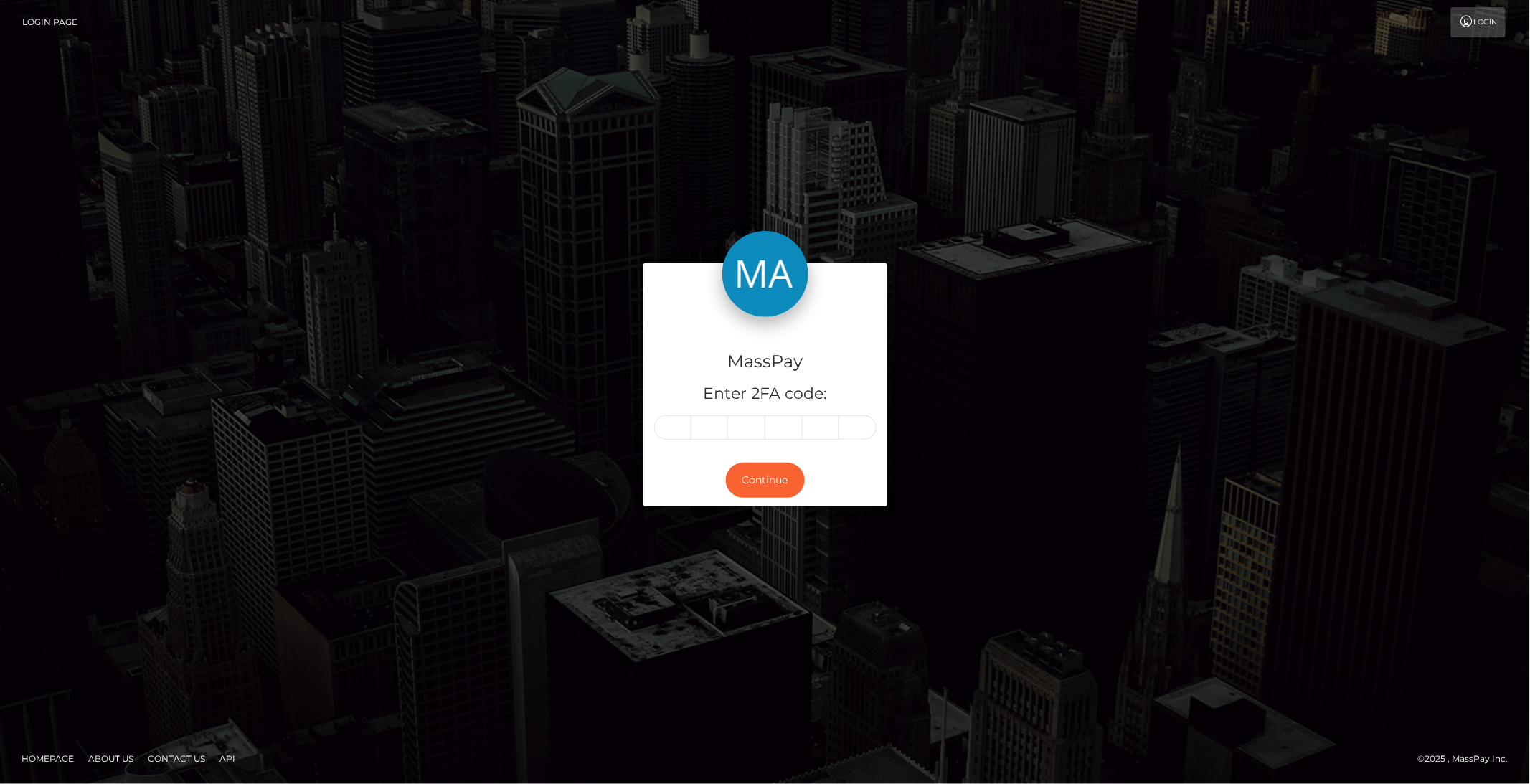
type input "6"
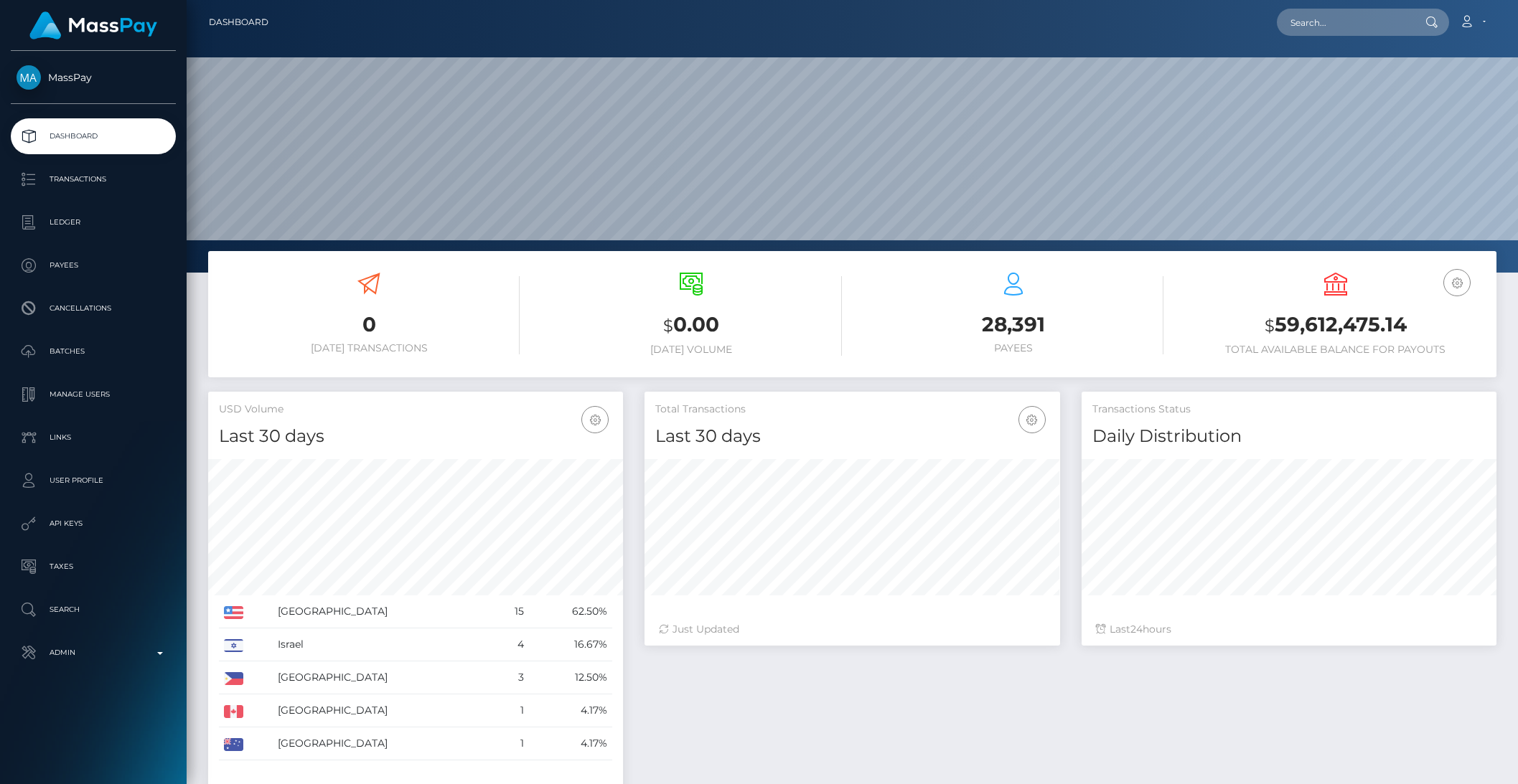
scroll to position [254, 414]
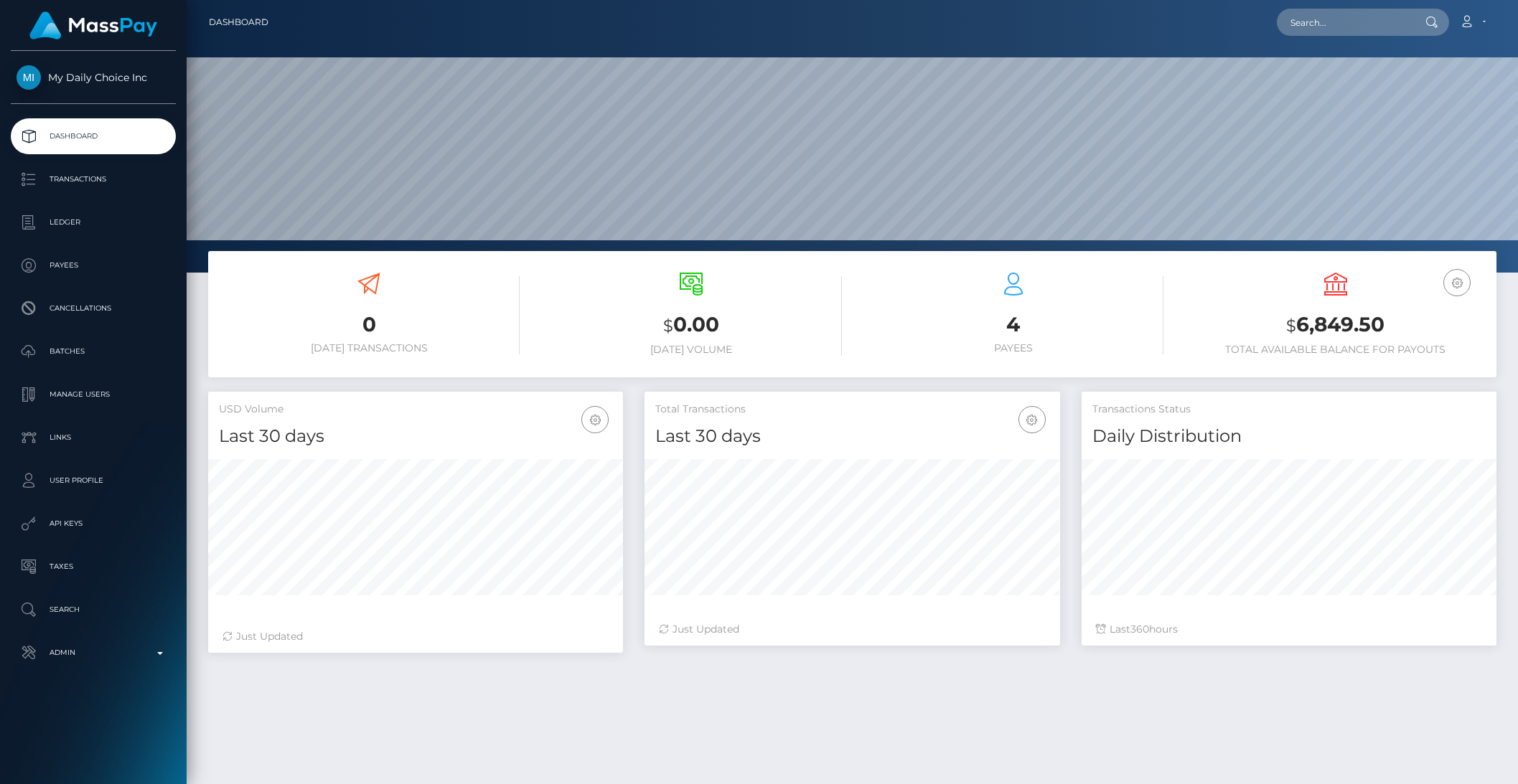
scroll to position [254, 414]
click at [67, 355] on p "Batches" at bounding box center [93, 351] width 153 height 21
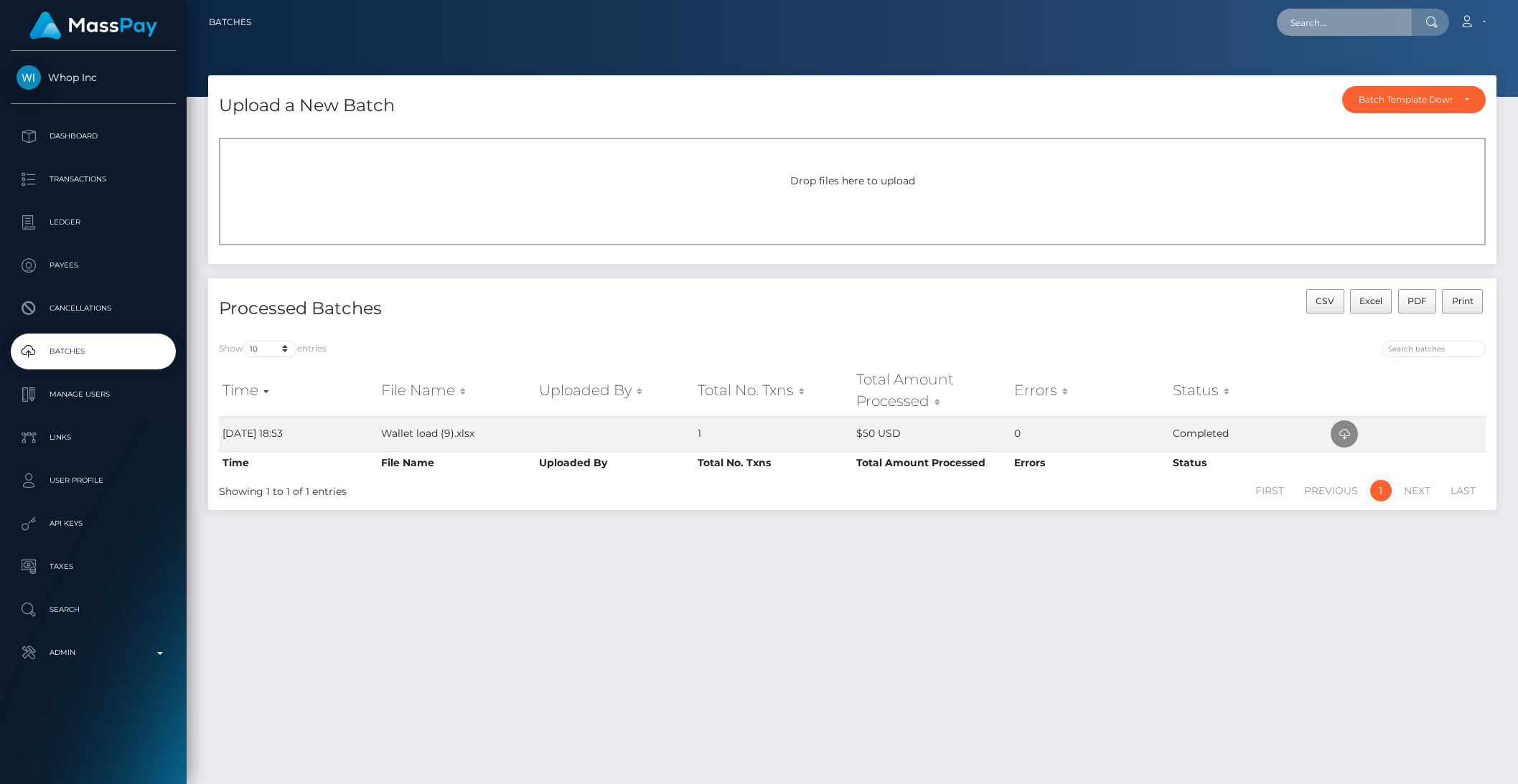
click at [1333, 35] on div "Loading... Loading... Account Edit Profile Logout" at bounding box center [879, 22] width 1233 height 30
click at [1331, 32] on input "text" at bounding box center [1344, 22] width 135 height 27
paste input "PY62210616"
type input "PY62210616"
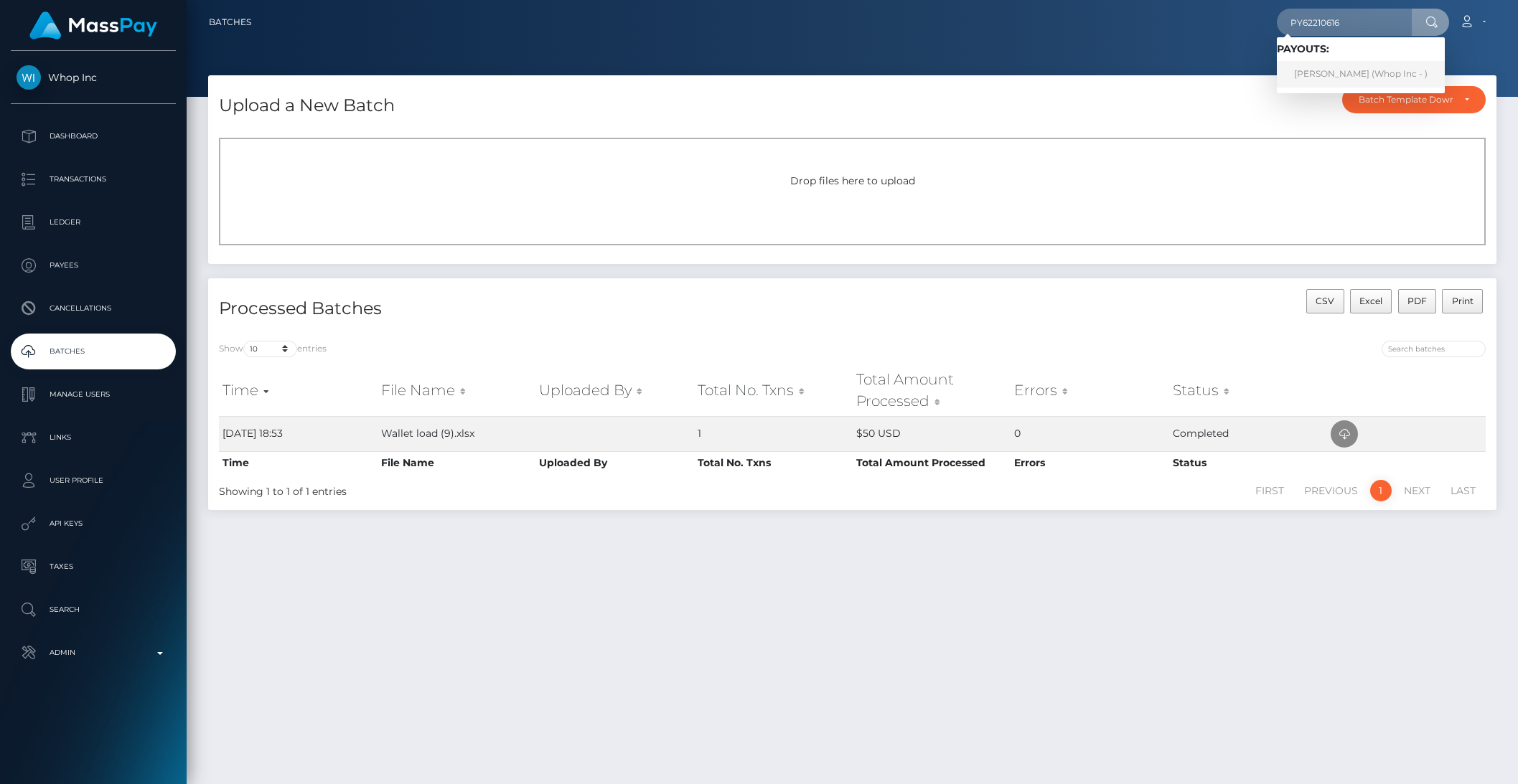
click at [1329, 73] on link "[PERSON_NAME] (Whop Inc - )" at bounding box center [1360, 74] width 168 height 27
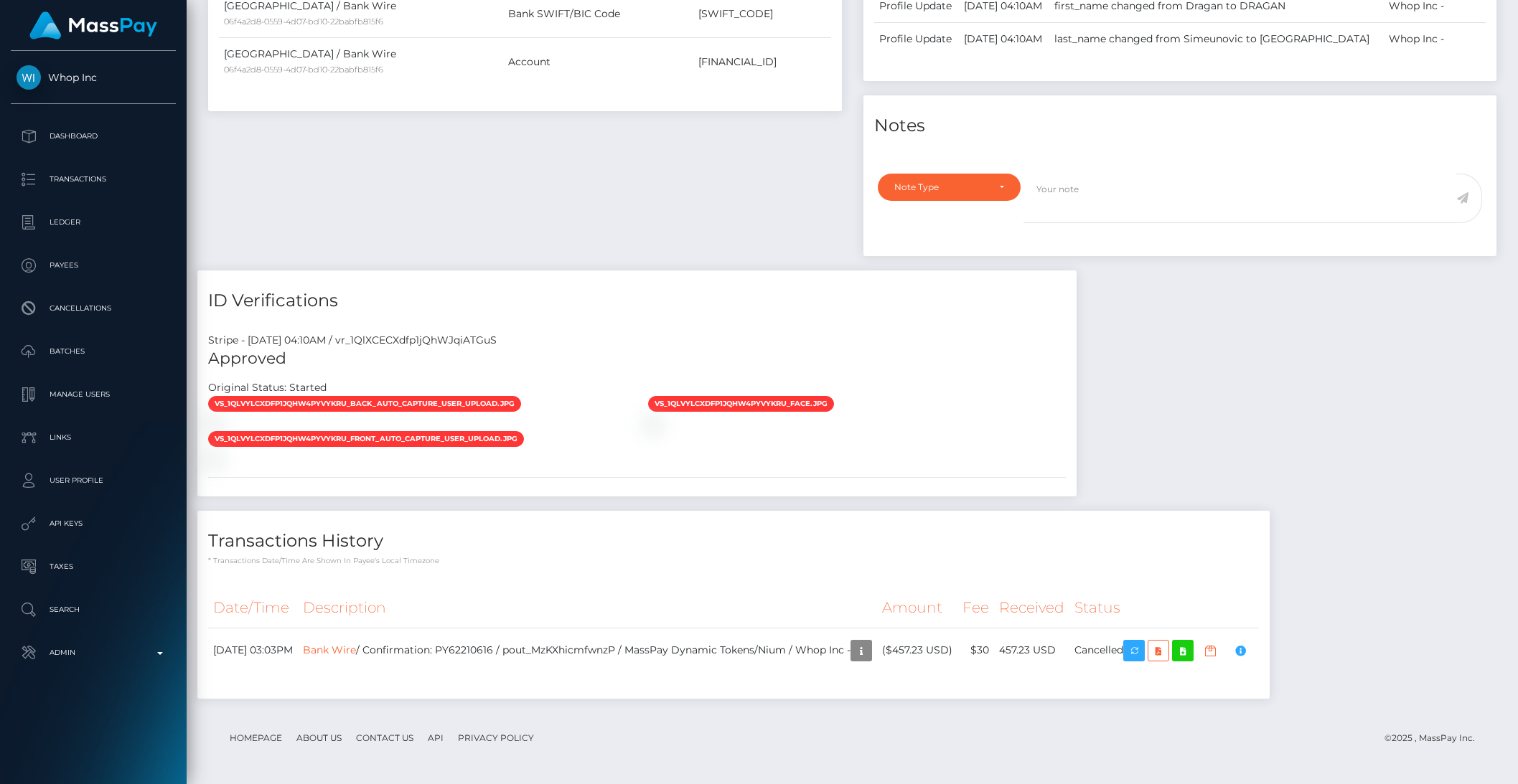
scroll to position [172, 414]
click at [154, 654] on p "Admin" at bounding box center [93, 653] width 153 height 21
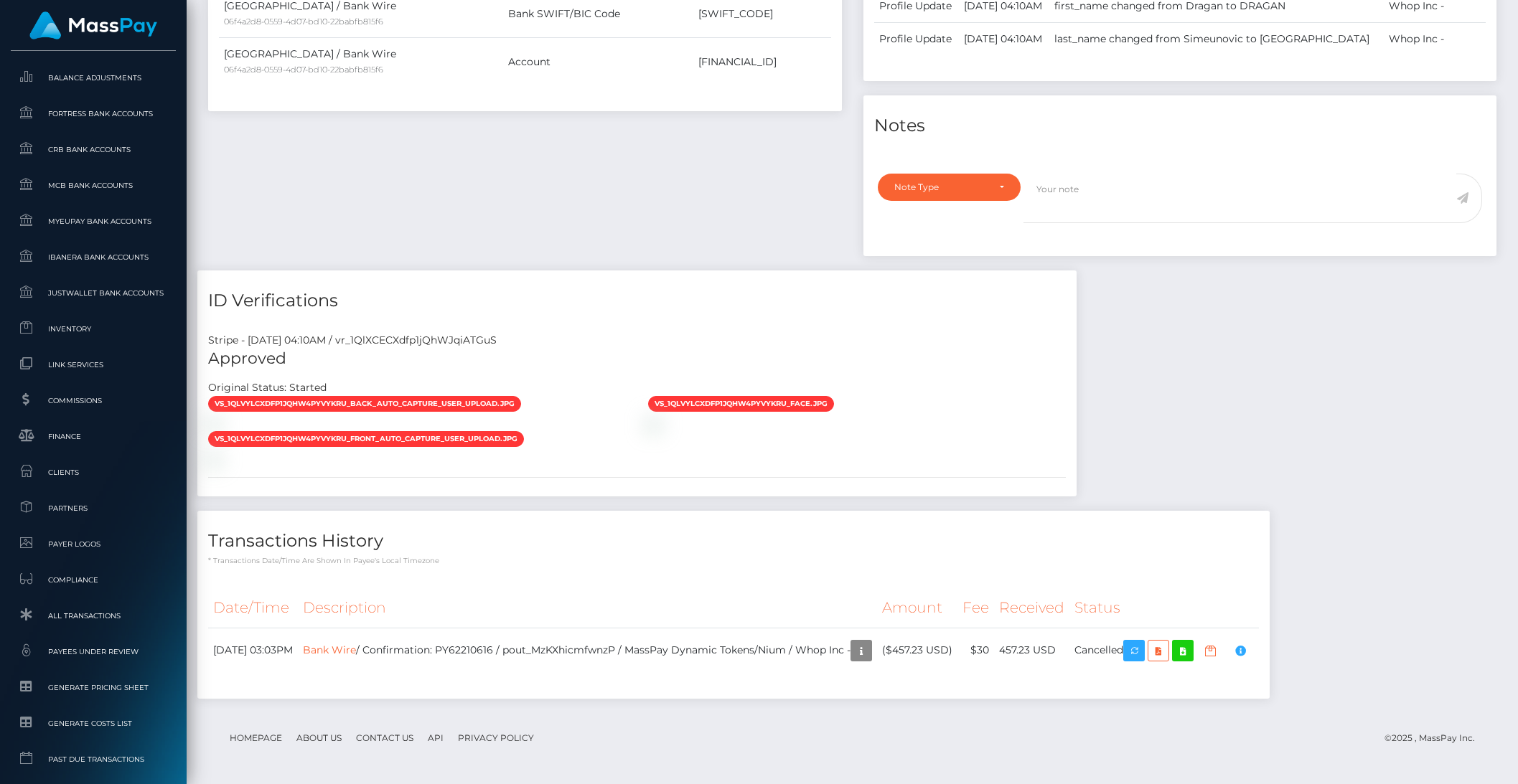
scroll to position [762, 0]
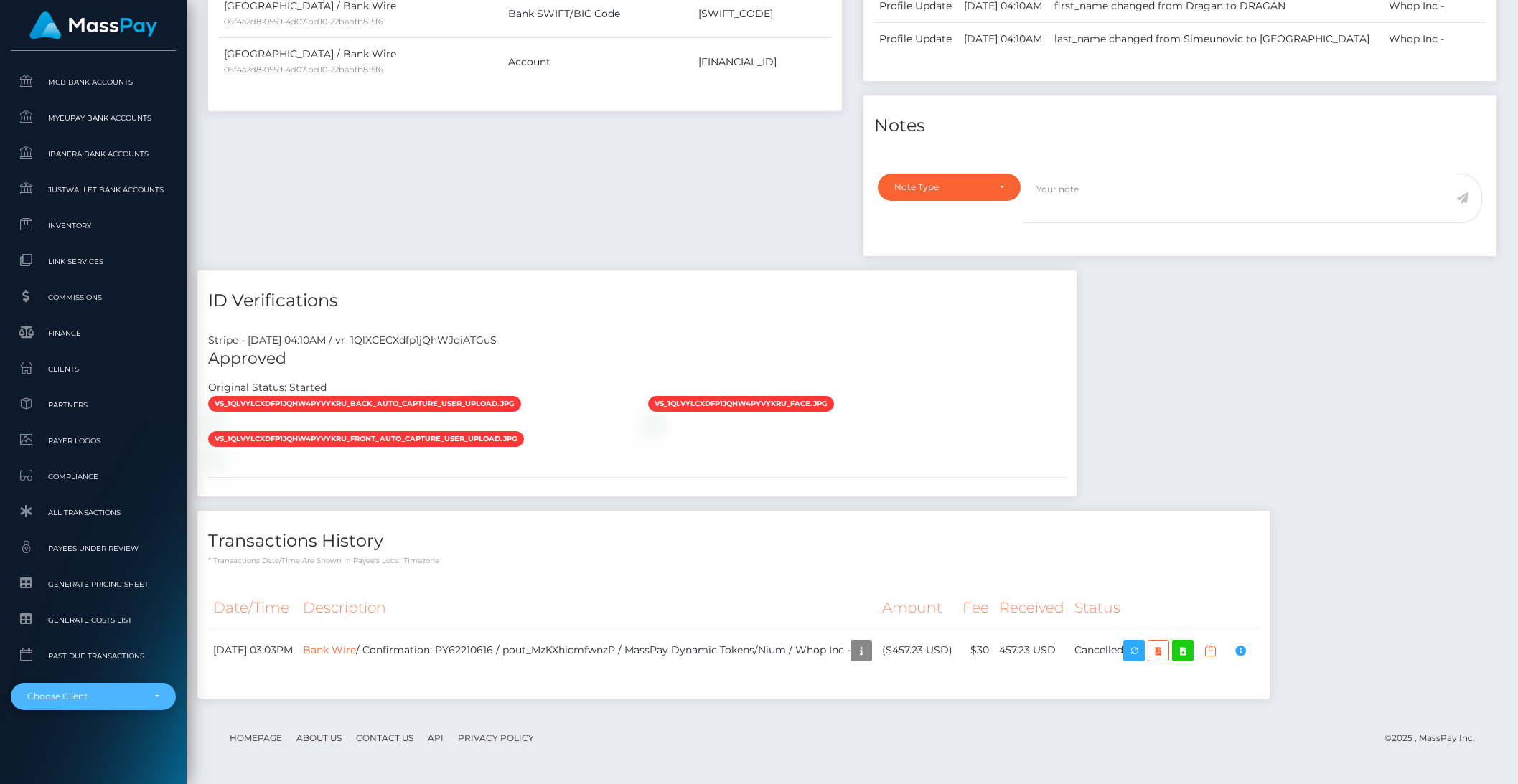
click at [118, 709] on div "Choose Client" at bounding box center [93, 696] width 165 height 27
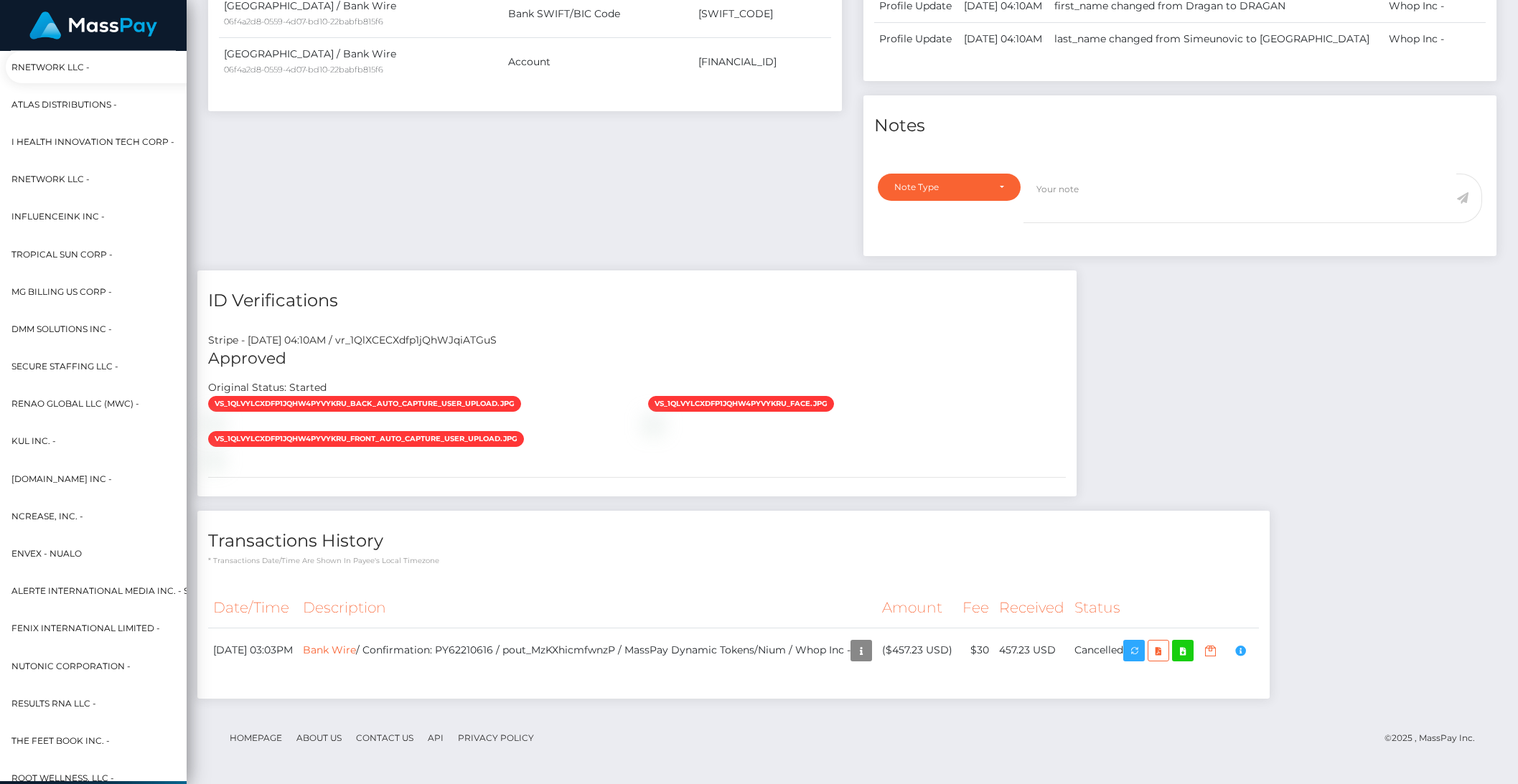
scroll to position [568, 0]
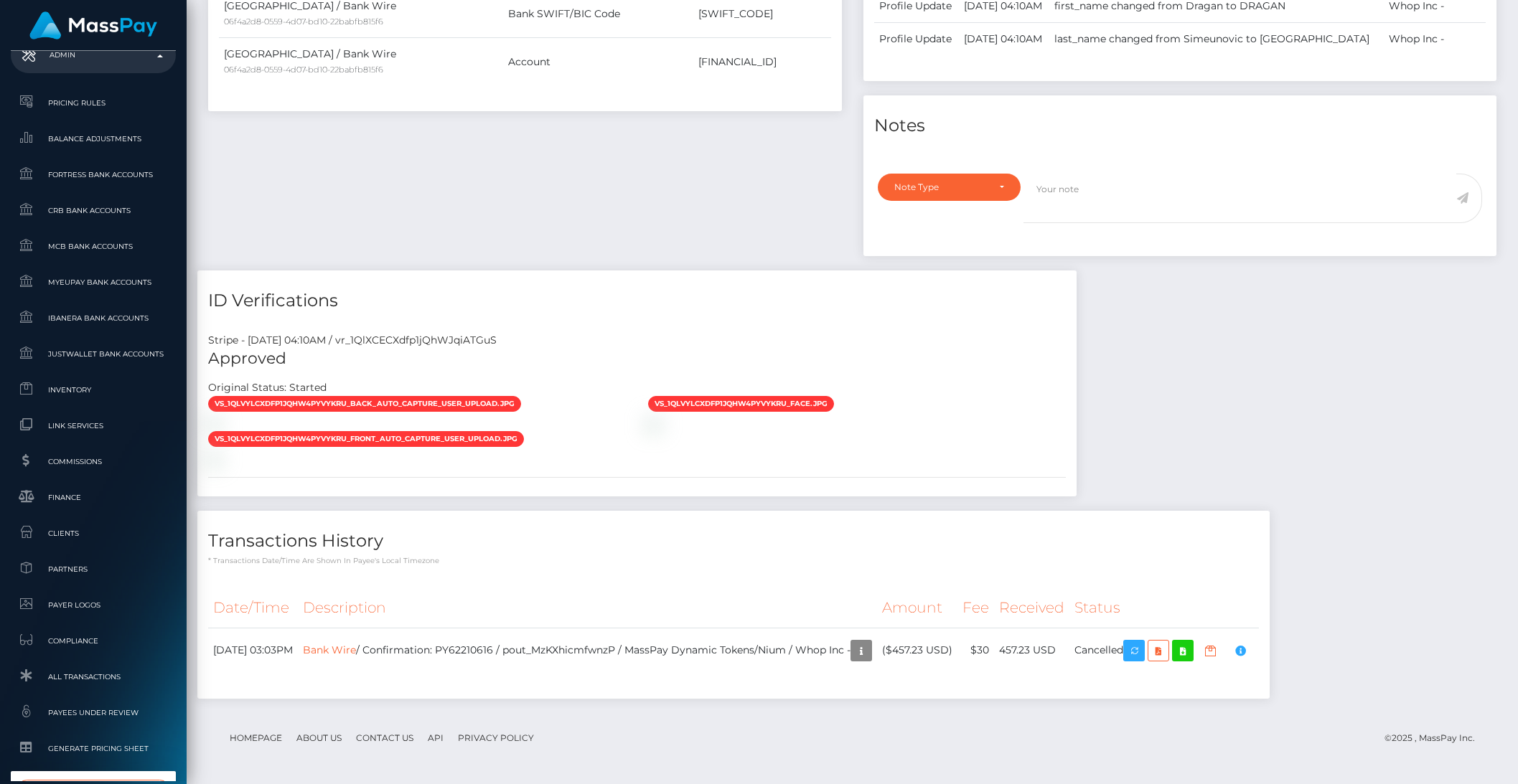
type input "nofans"
select select "350"
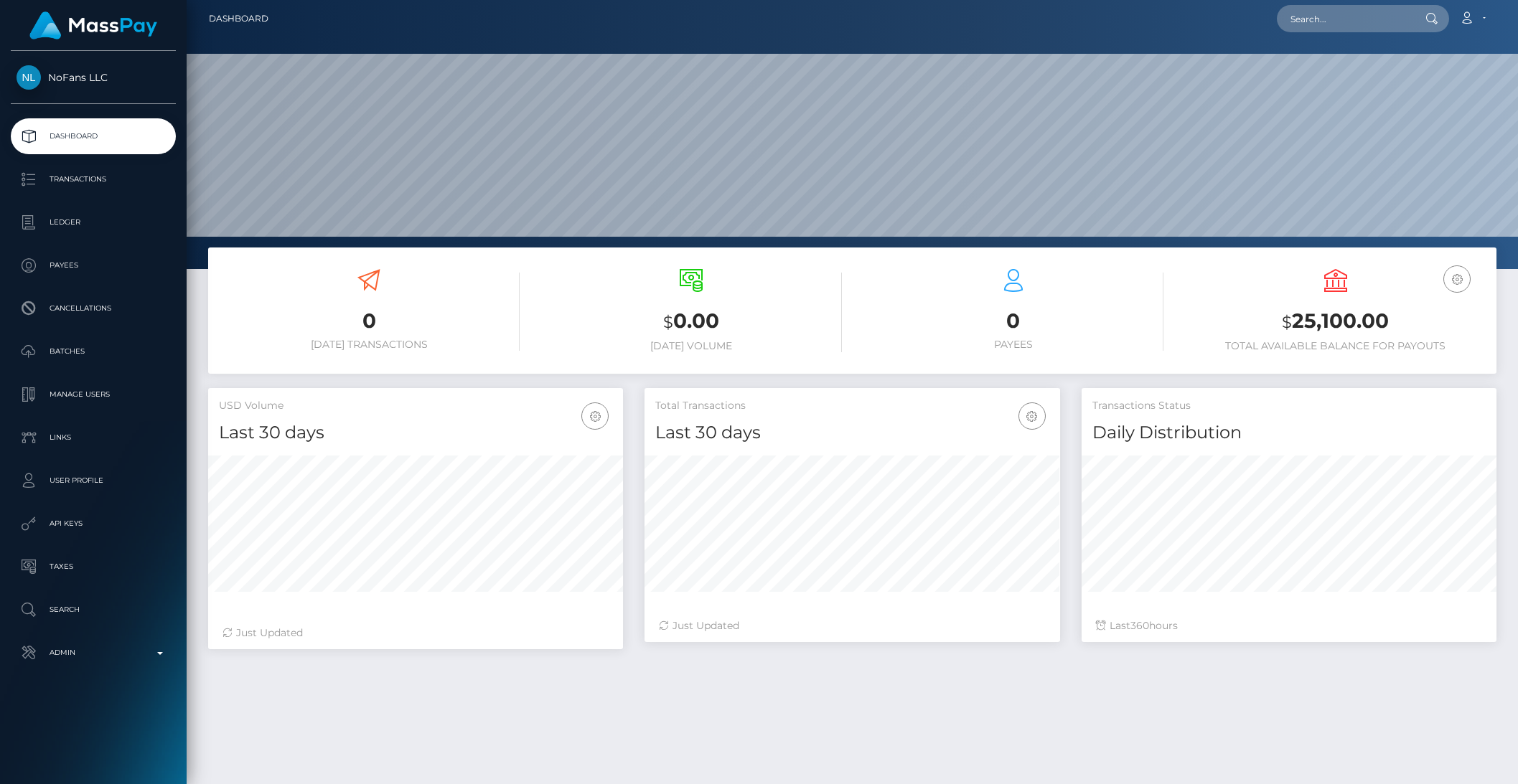
scroll to position [254, 414]
click at [84, 400] on p "Manage Users" at bounding box center [93, 395] width 153 height 21
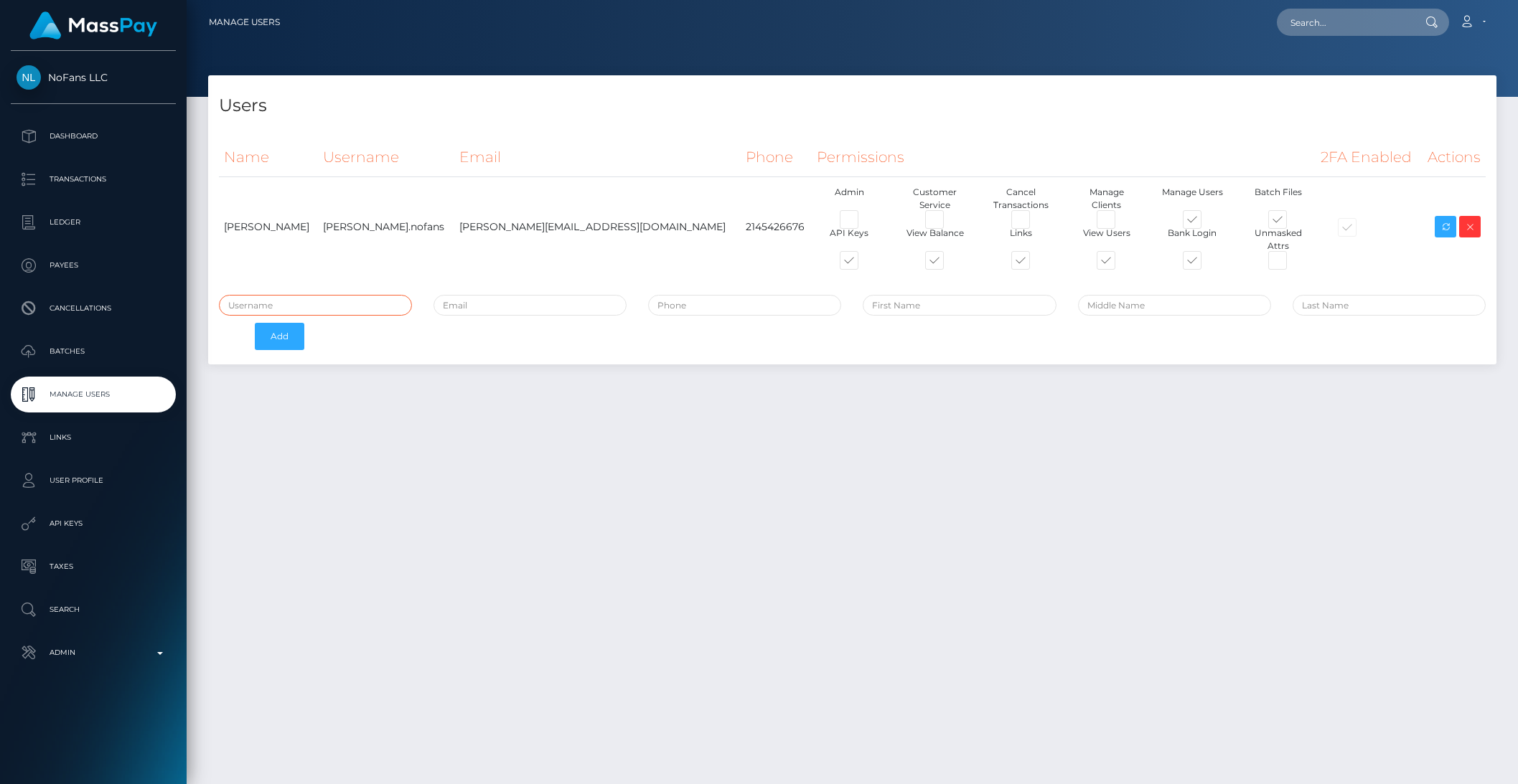
type input "brentg"
click at [65, 476] on p "User Profile" at bounding box center [93, 481] width 153 height 21
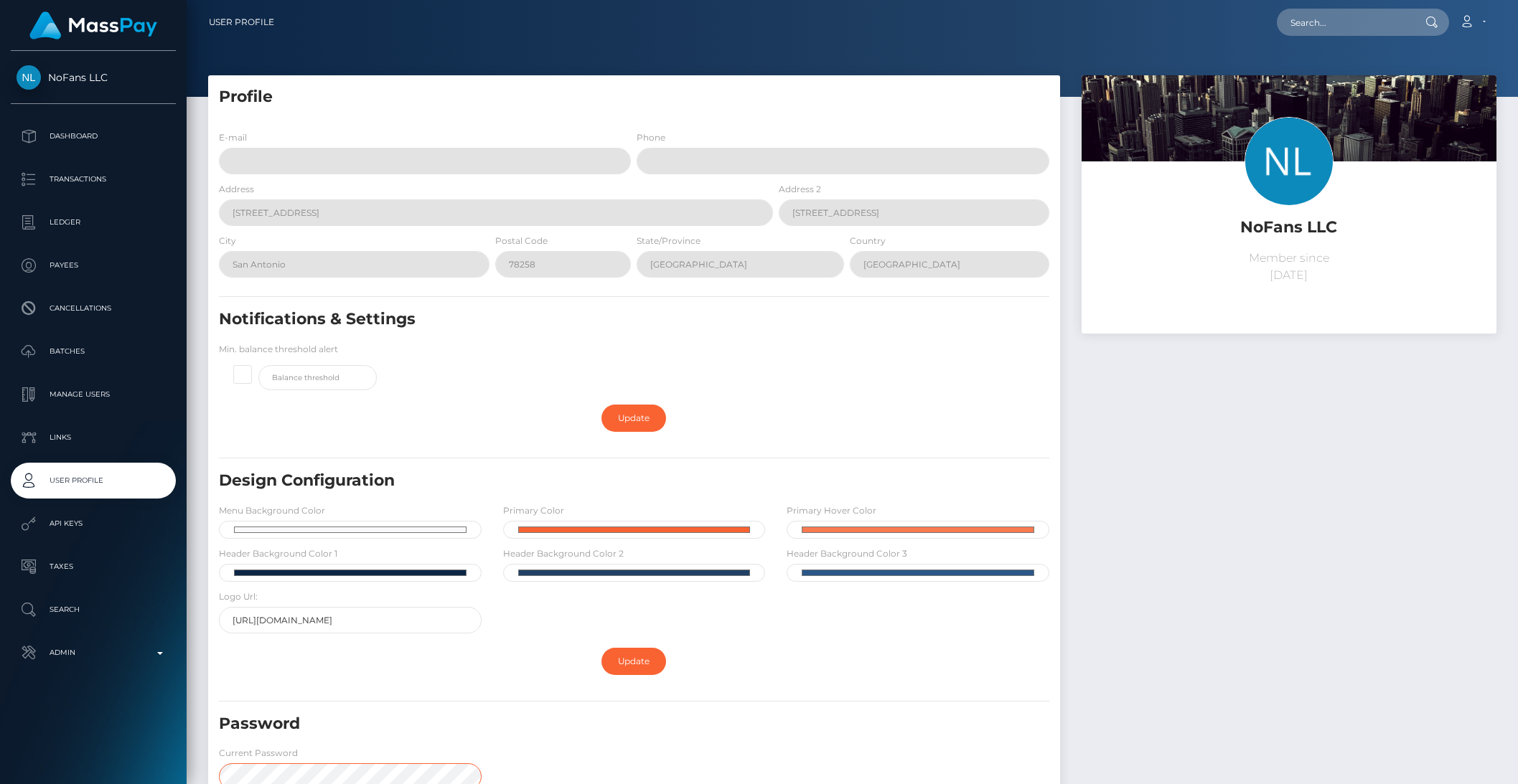
scroll to position [4, 0]
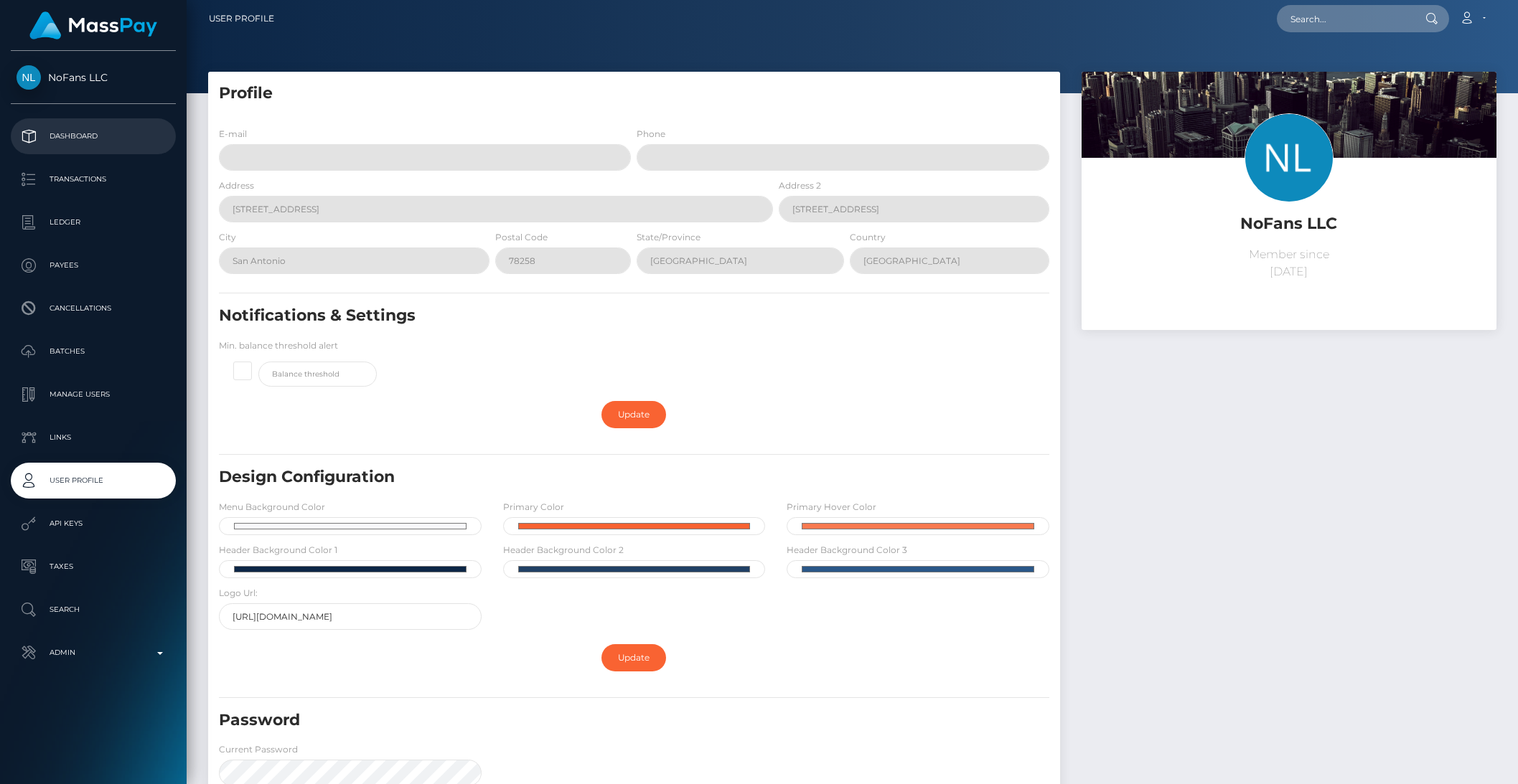
click at [92, 137] on p "Dashboard" at bounding box center [93, 137] width 153 height 21
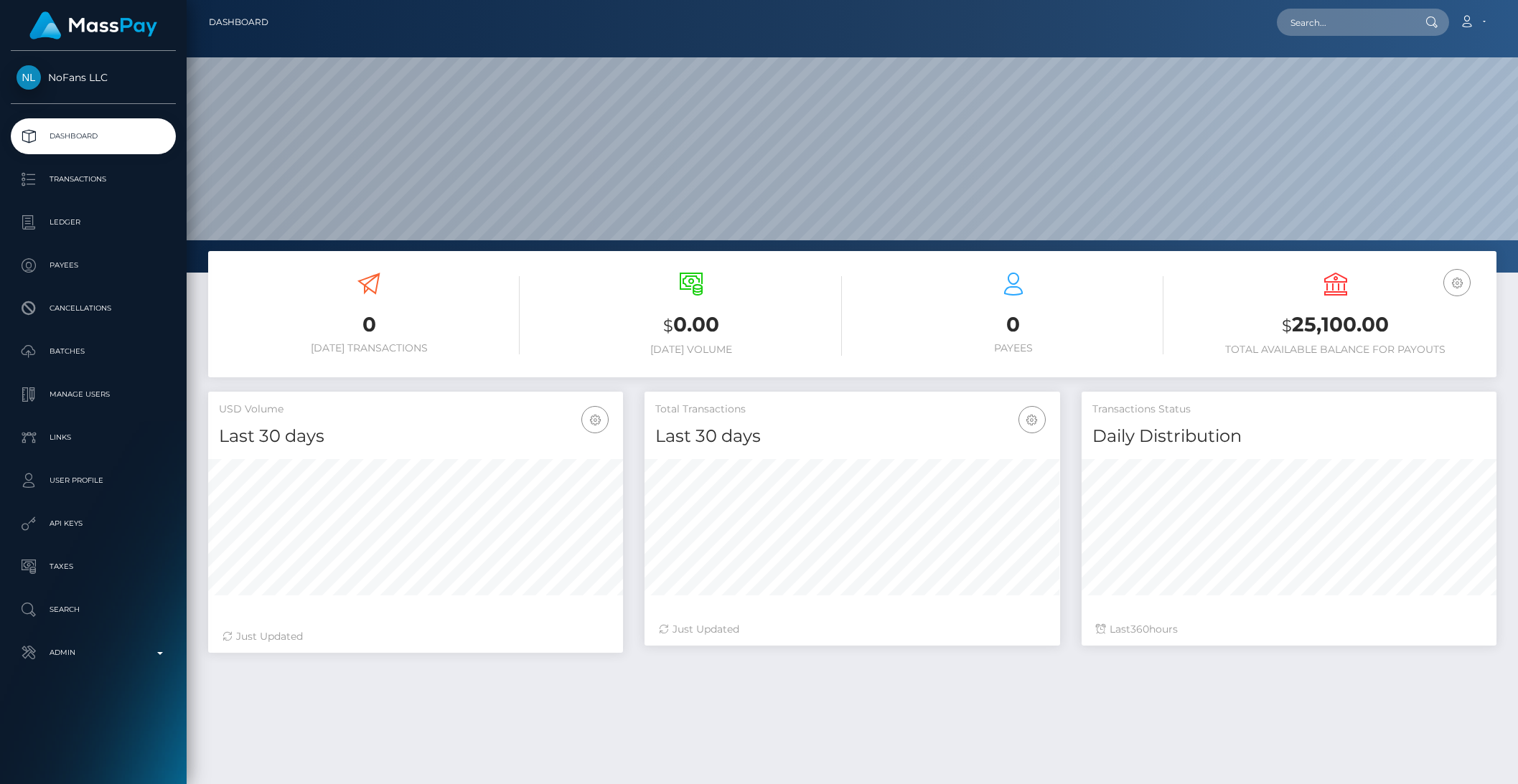
scroll to position [254, 414]
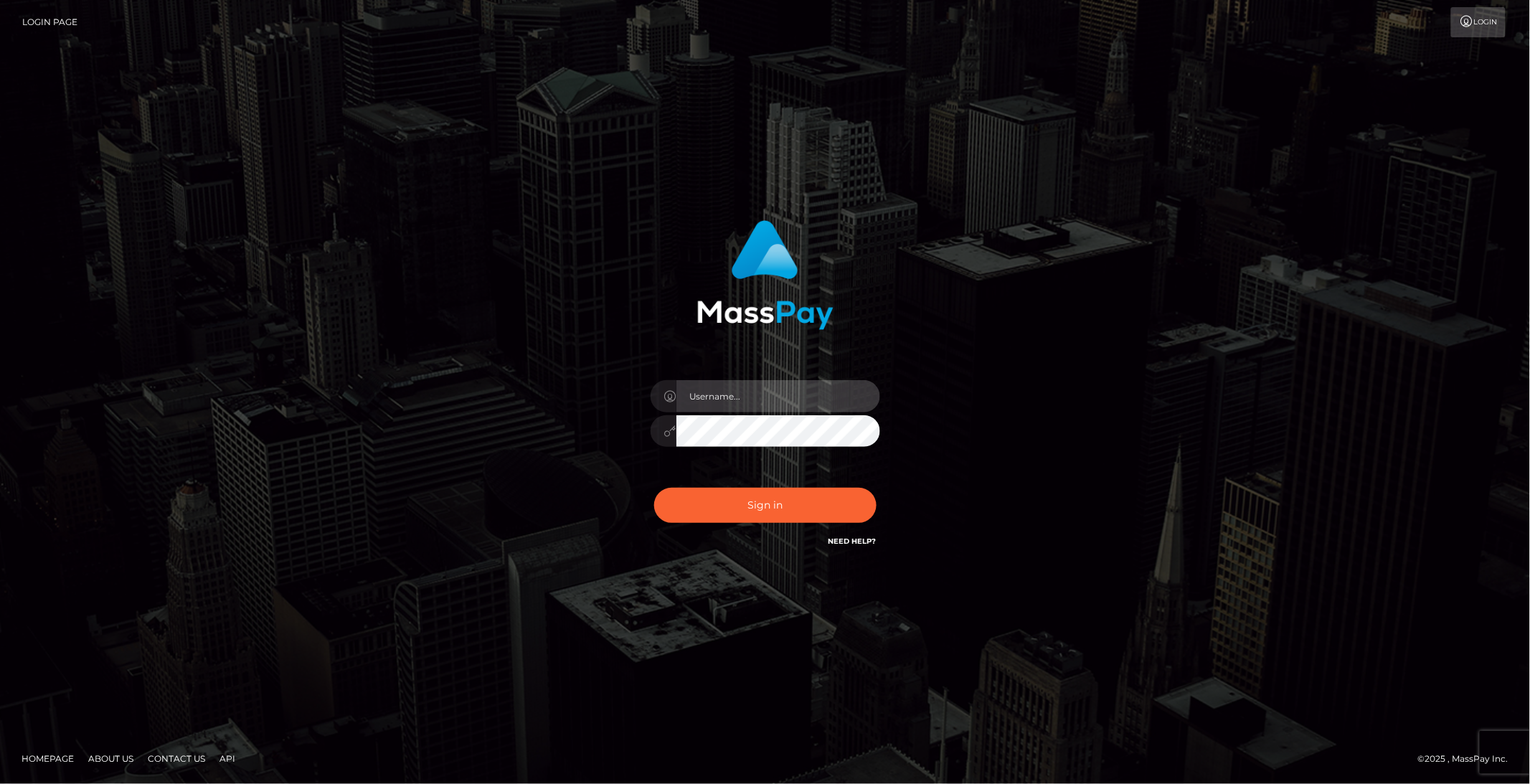
type input "brentg"
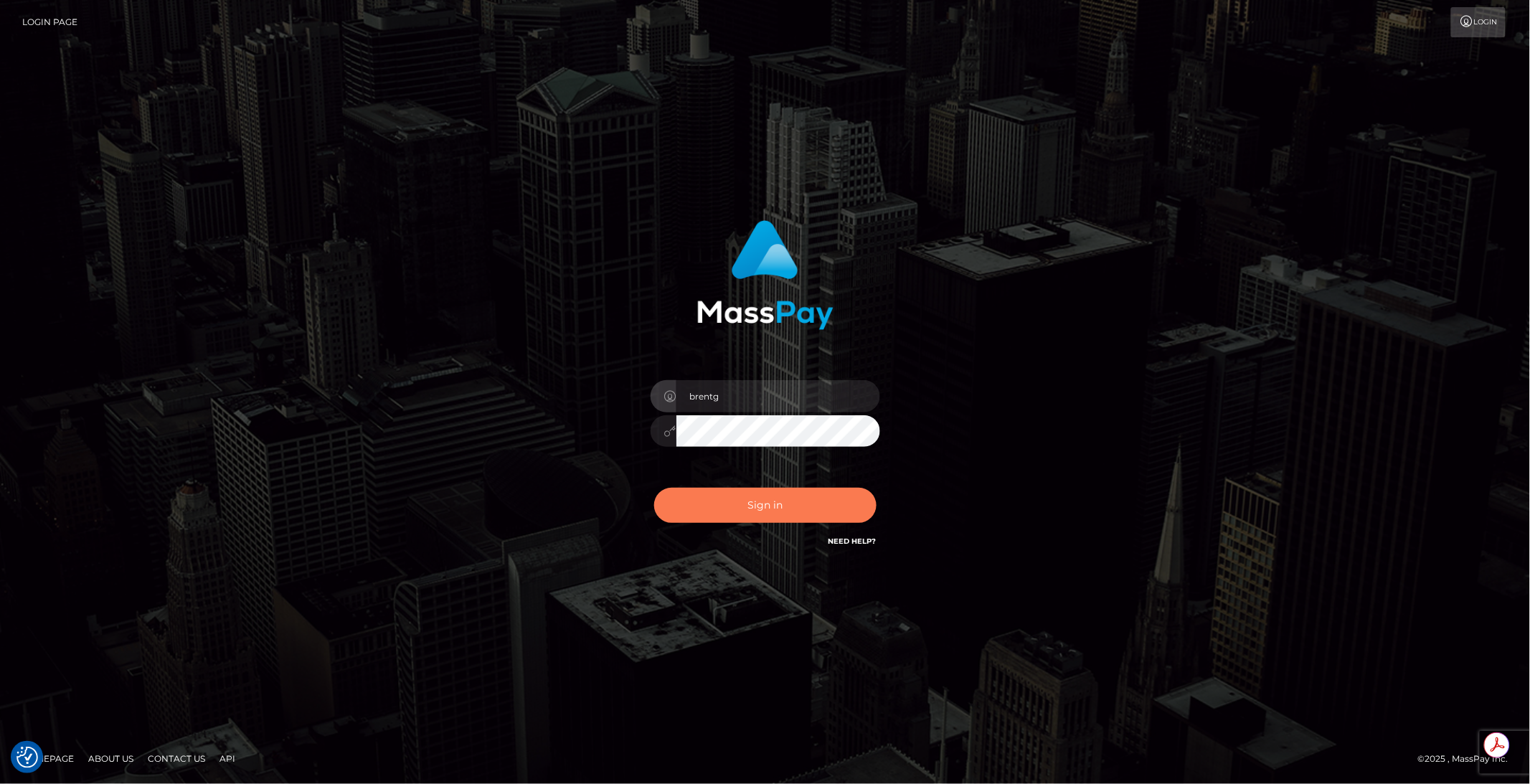
click at [748, 509] on button "Sign in" at bounding box center [765, 506] width 223 height 35
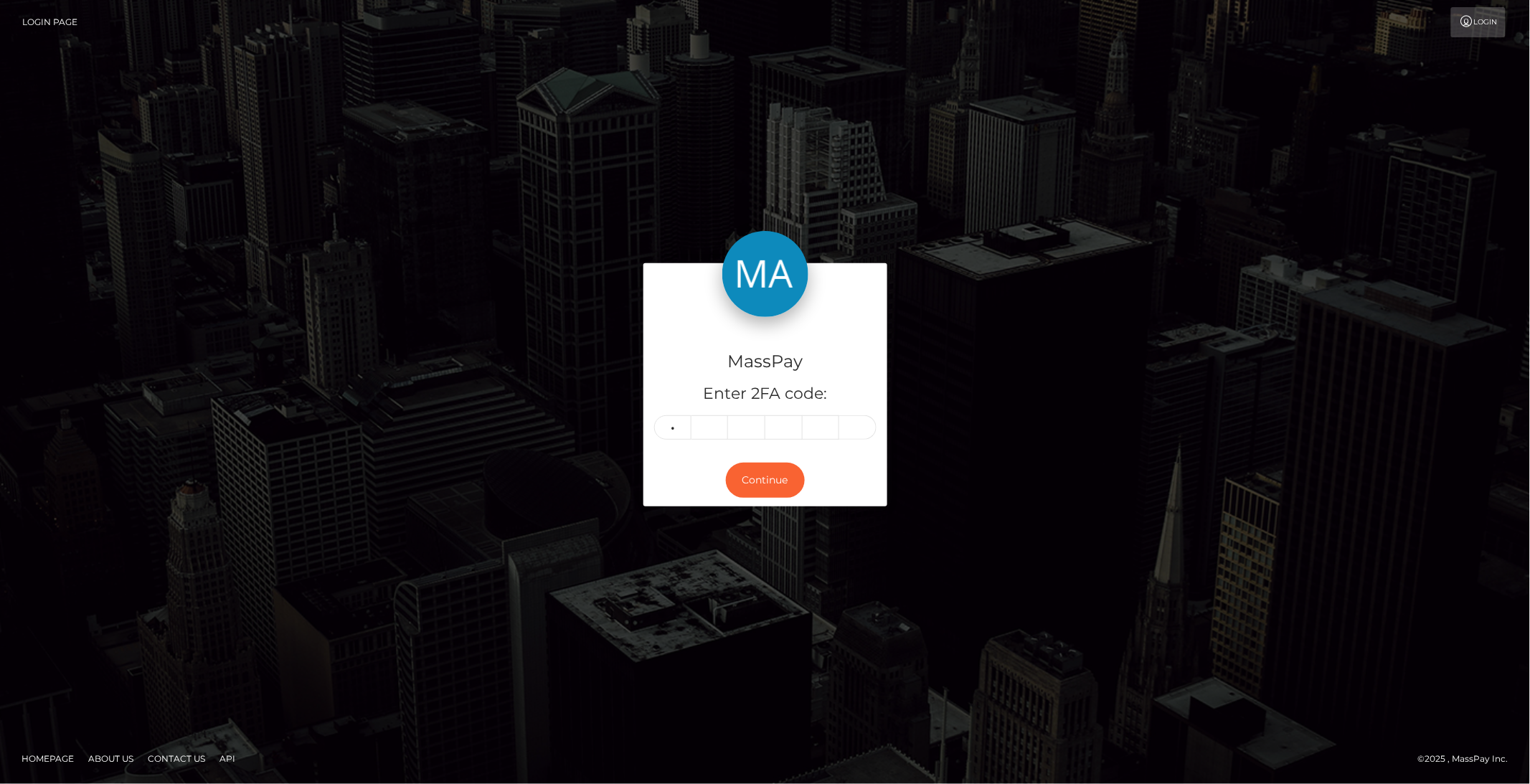
type input "5"
type input "4"
type input "9"
type input "2"
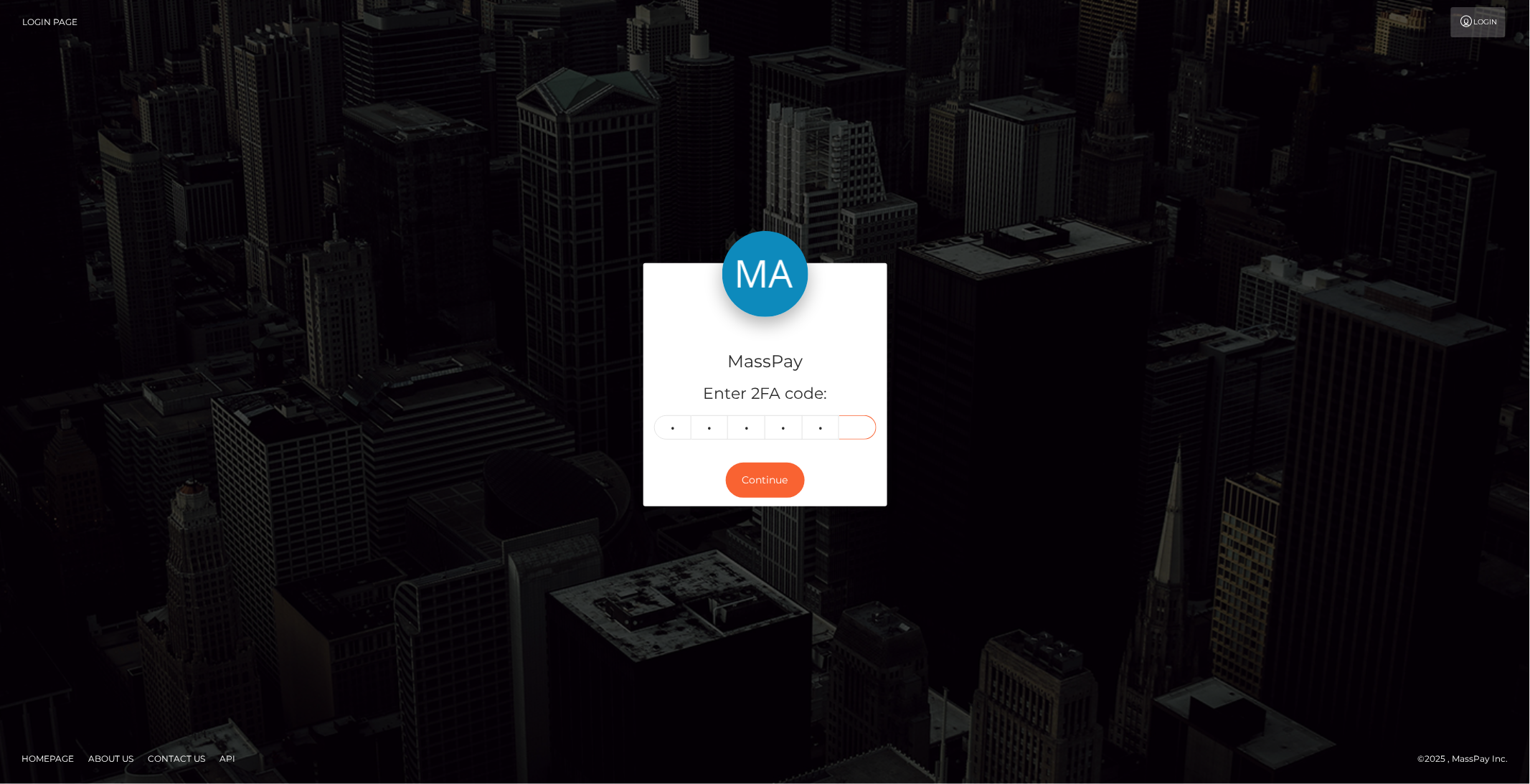
type input "9"
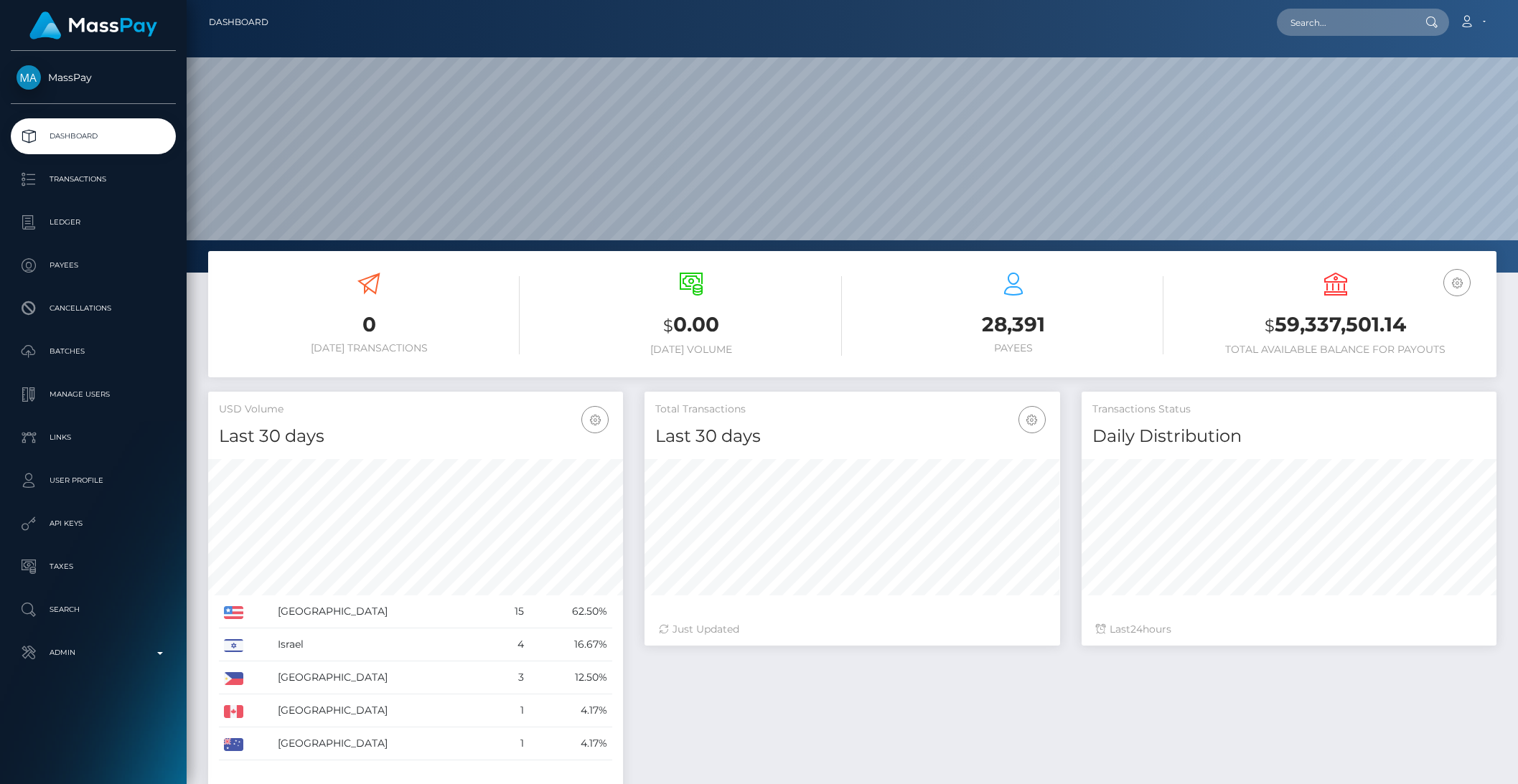
scroll to position [254, 414]
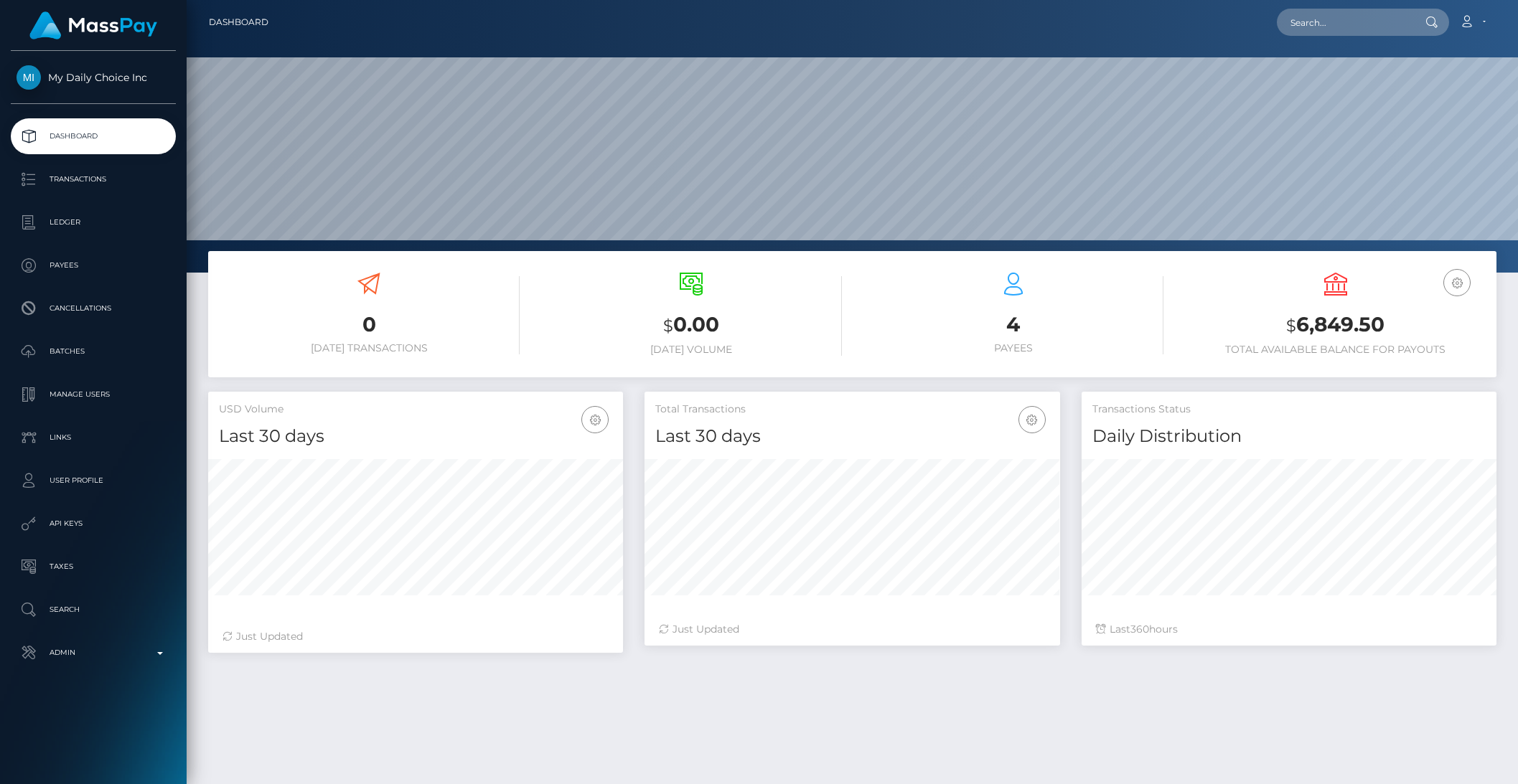
scroll to position [254, 414]
click at [65, 351] on p "Batches" at bounding box center [93, 351] width 153 height 21
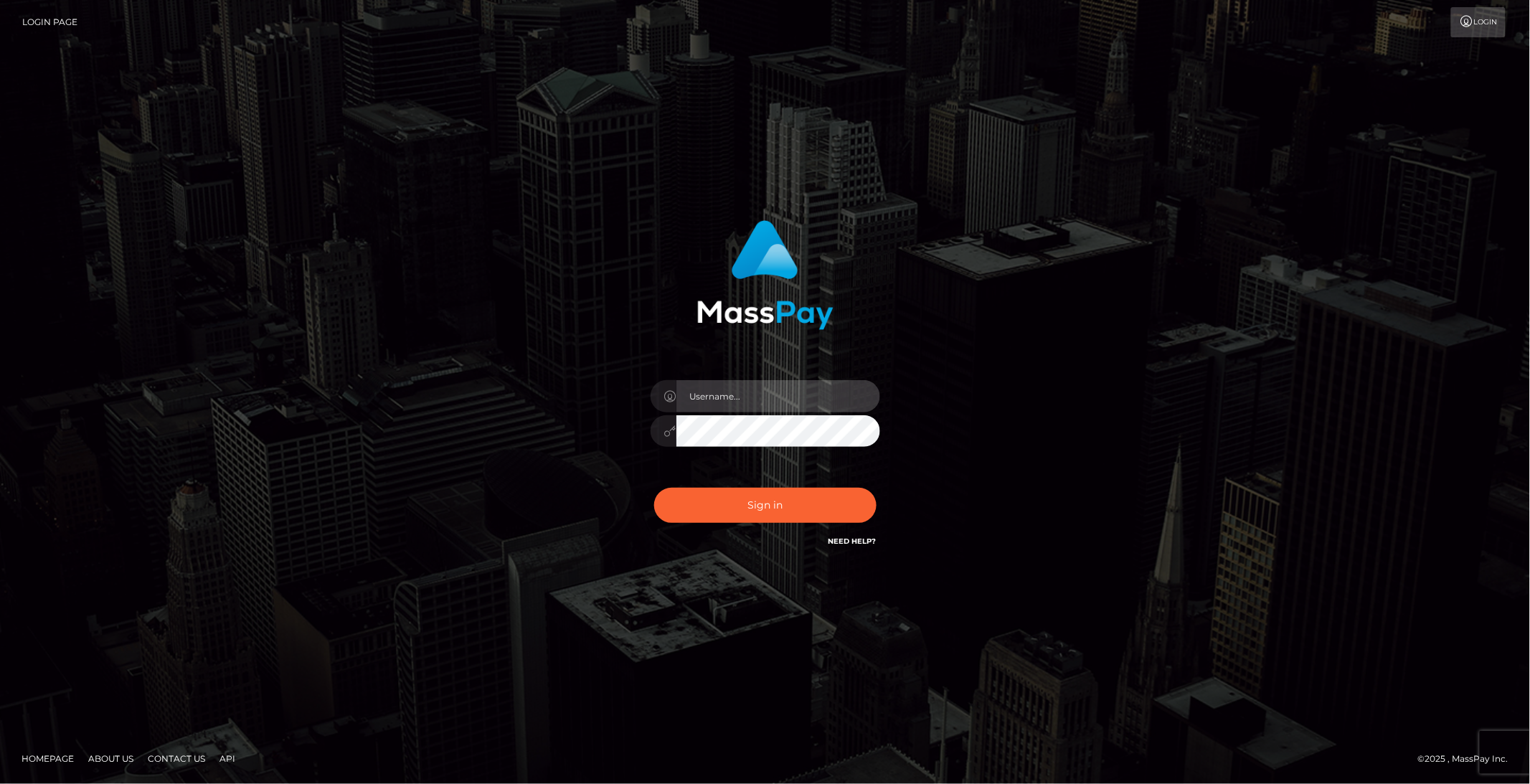
type input "brentg"
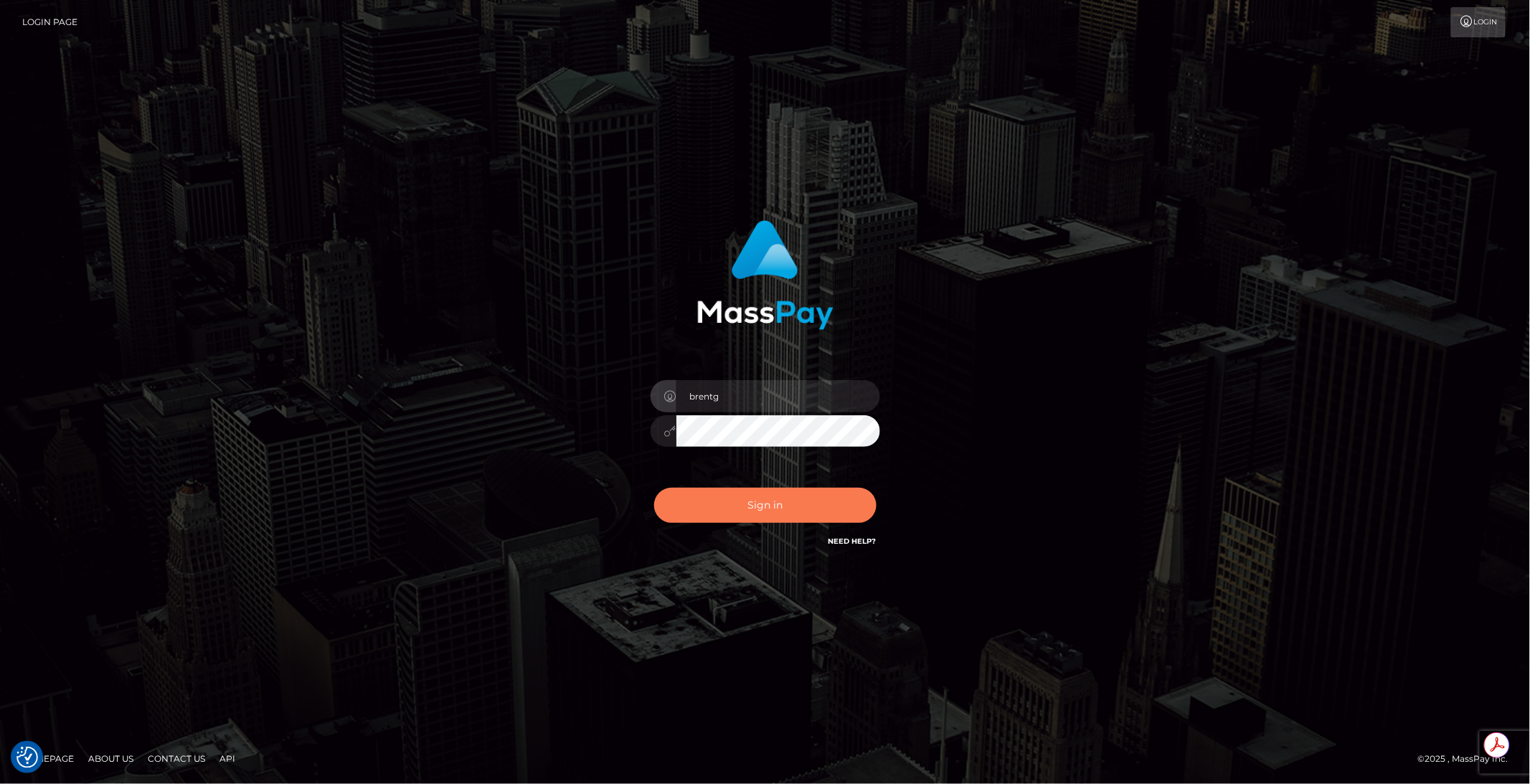
click at [720, 498] on button "Sign in" at bounding box center [765, 506] width 223 height 35
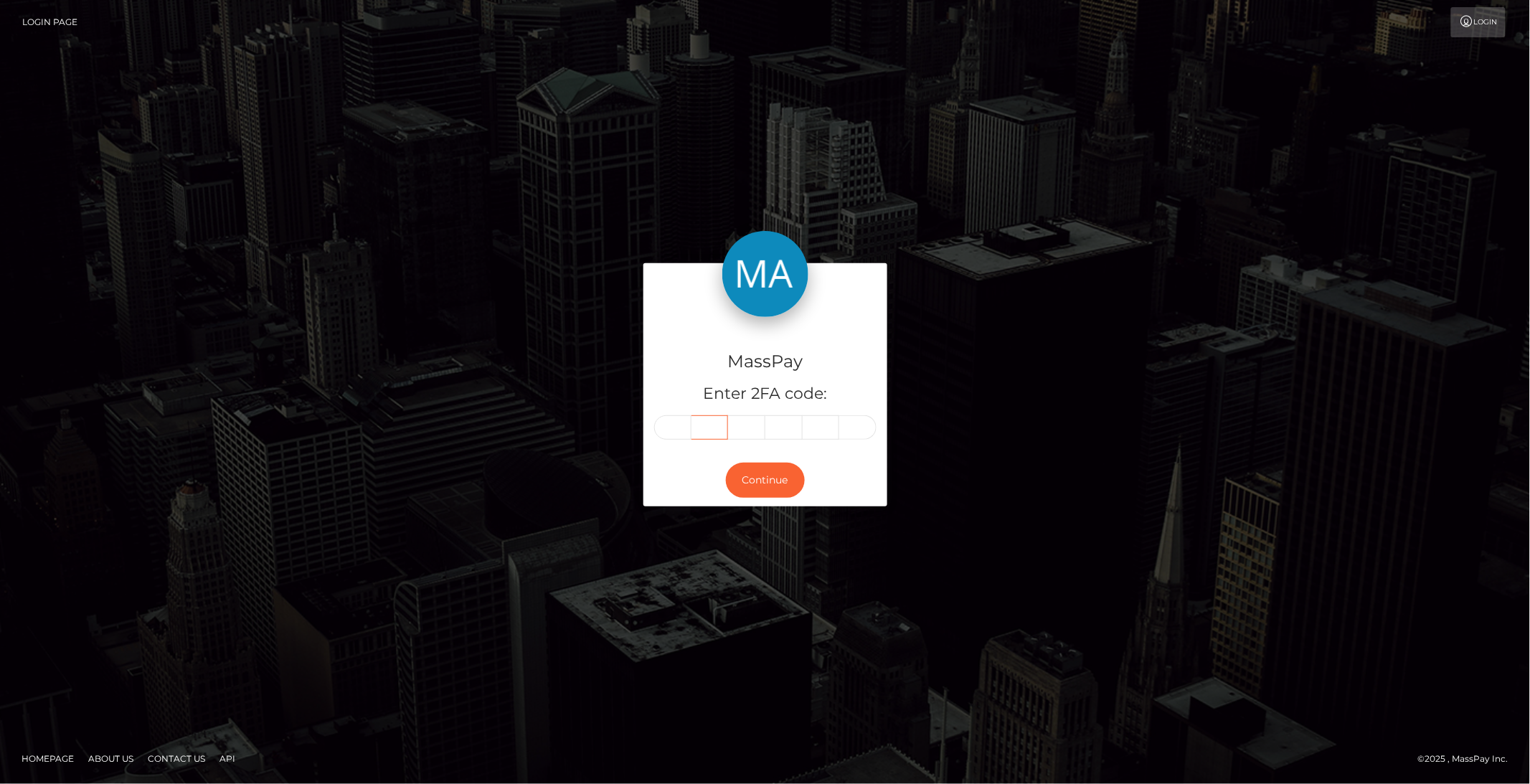
paste input "9"
type input "5"
type input "9"
type input "5"
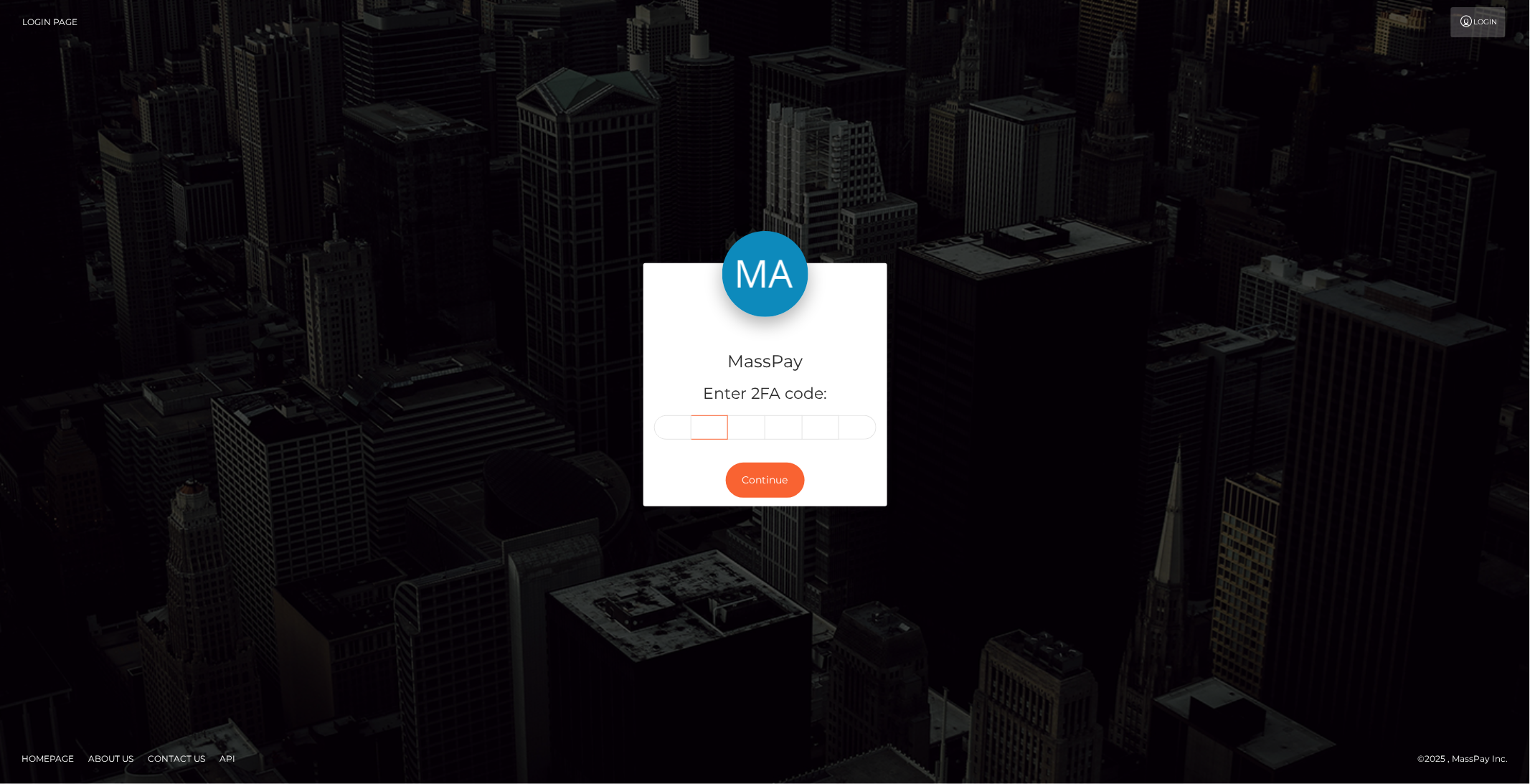
type input "1"
type input "2"
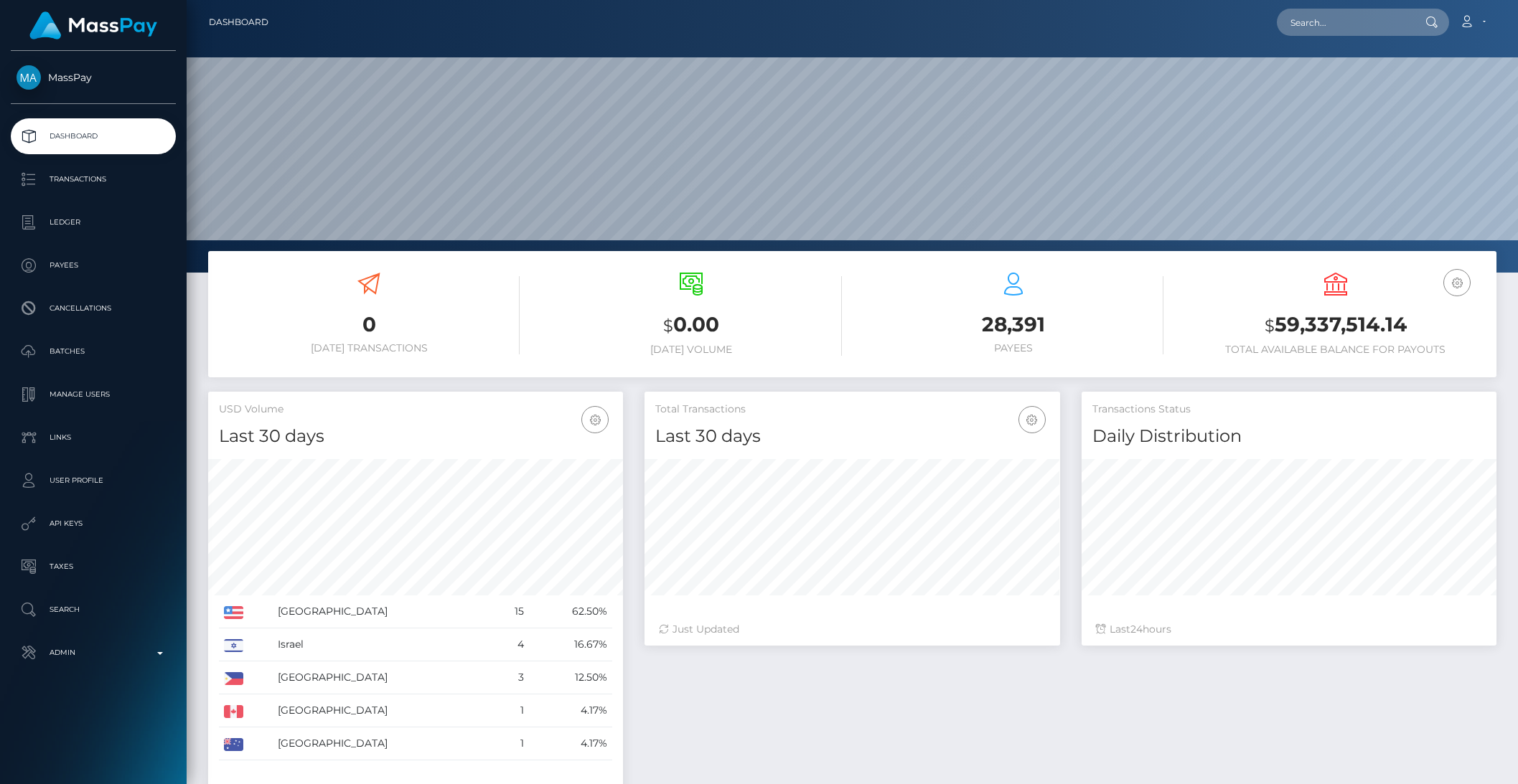
scroll to position [254, 414]
click at [1348, 21] on input "text" at bounding box center [1344, 22] width 135 height 27
paste input "2705243f-5db1-11f0-b1fb-02a8c2768cb9"
type input "2705243f-5db1-11f0-b1fb-02a8c2768cb9"
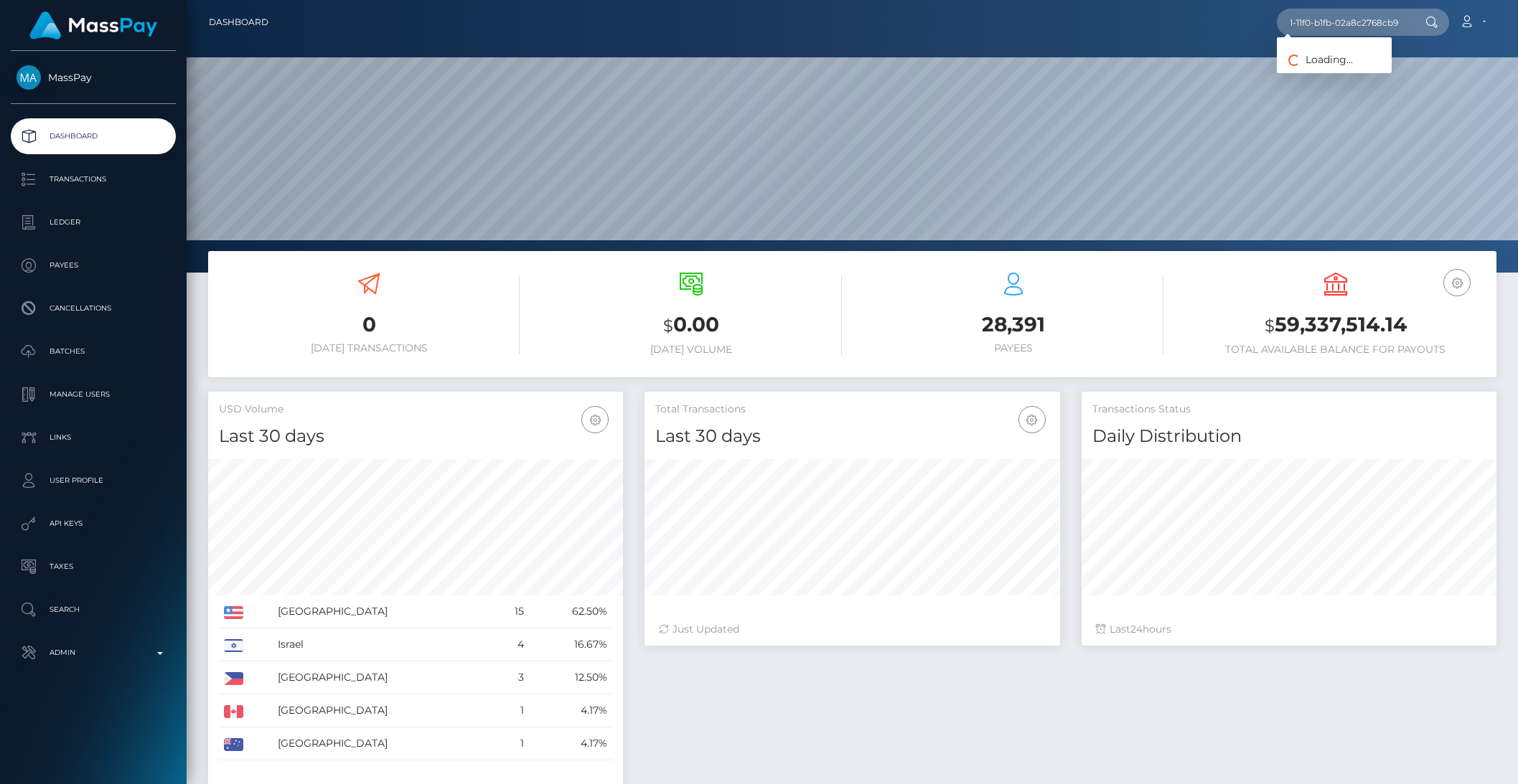
scroll to position [0, 0]
click at [1347, 70] on link "Pedro Luis Resende Costa" at bounding box center [1333, 74] width 114 height 27
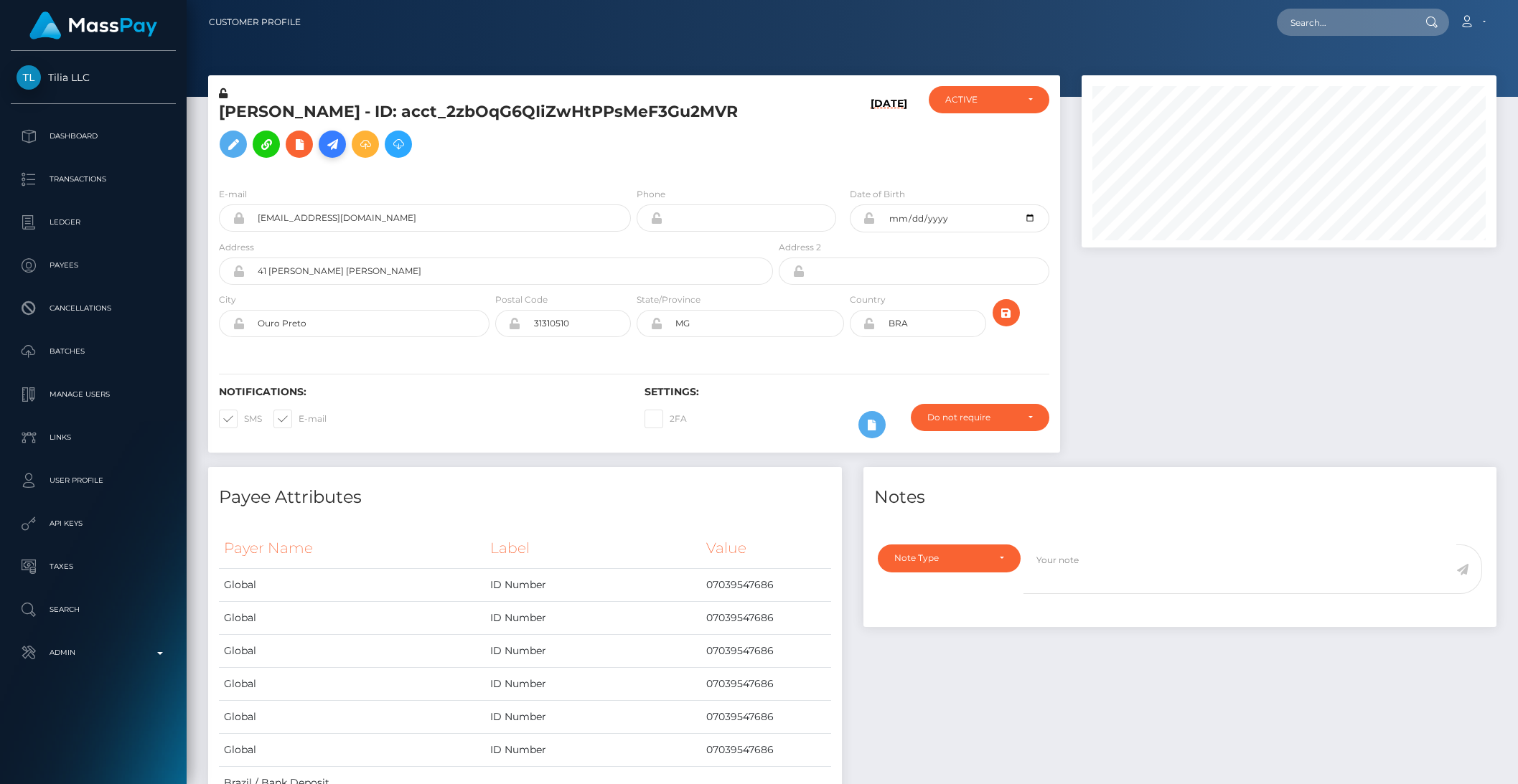
click at [346, 153] on link at bounding box center [332, 144] width 28 height 27
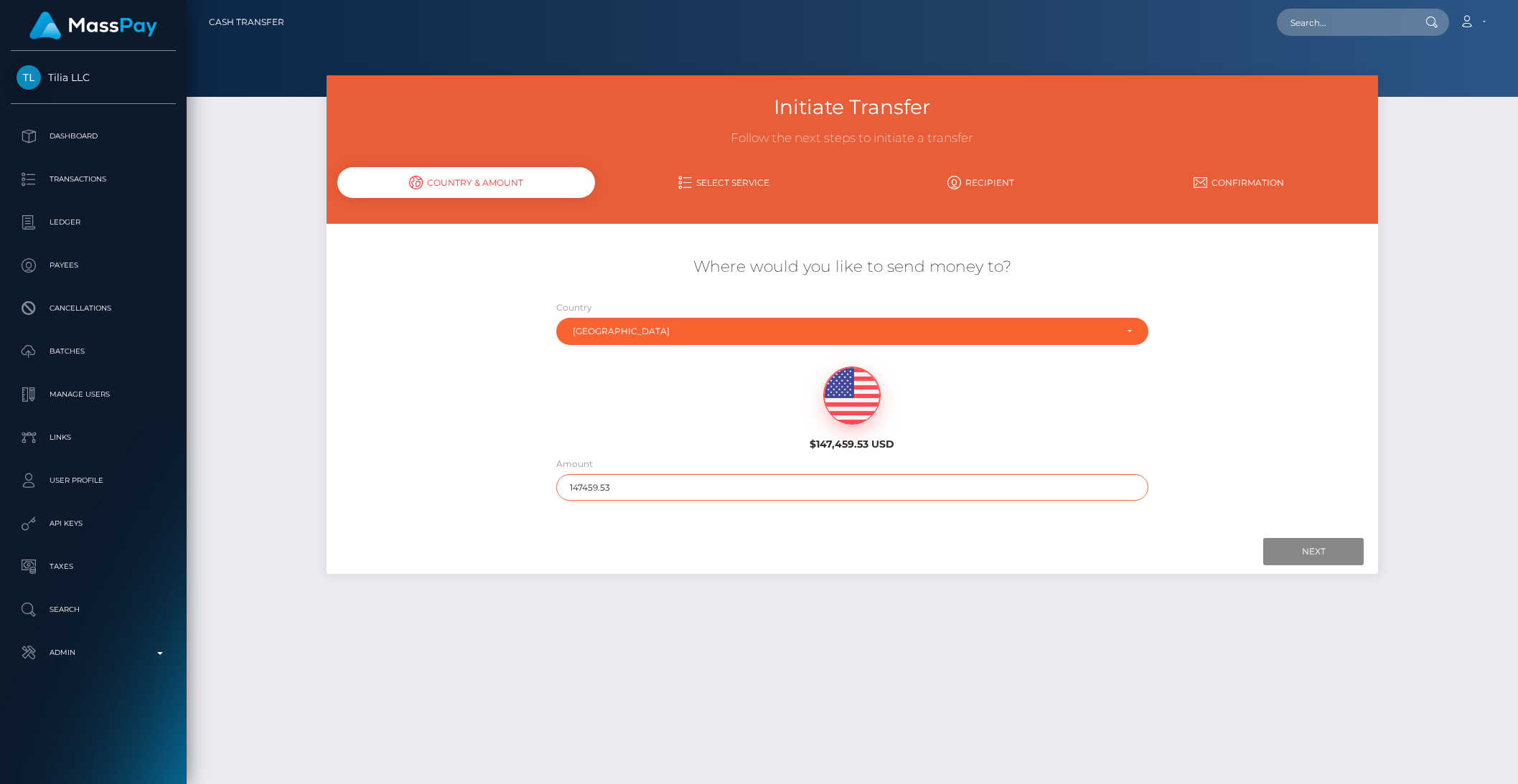
drag, startPoint x: 640, startPoint y: 490, endPoint x: 551, endPoint y: 482, distance: 89.4
click at [553, 482] on div "Amount 147459.53" at bounding box center [853, 482] width 614 height 51
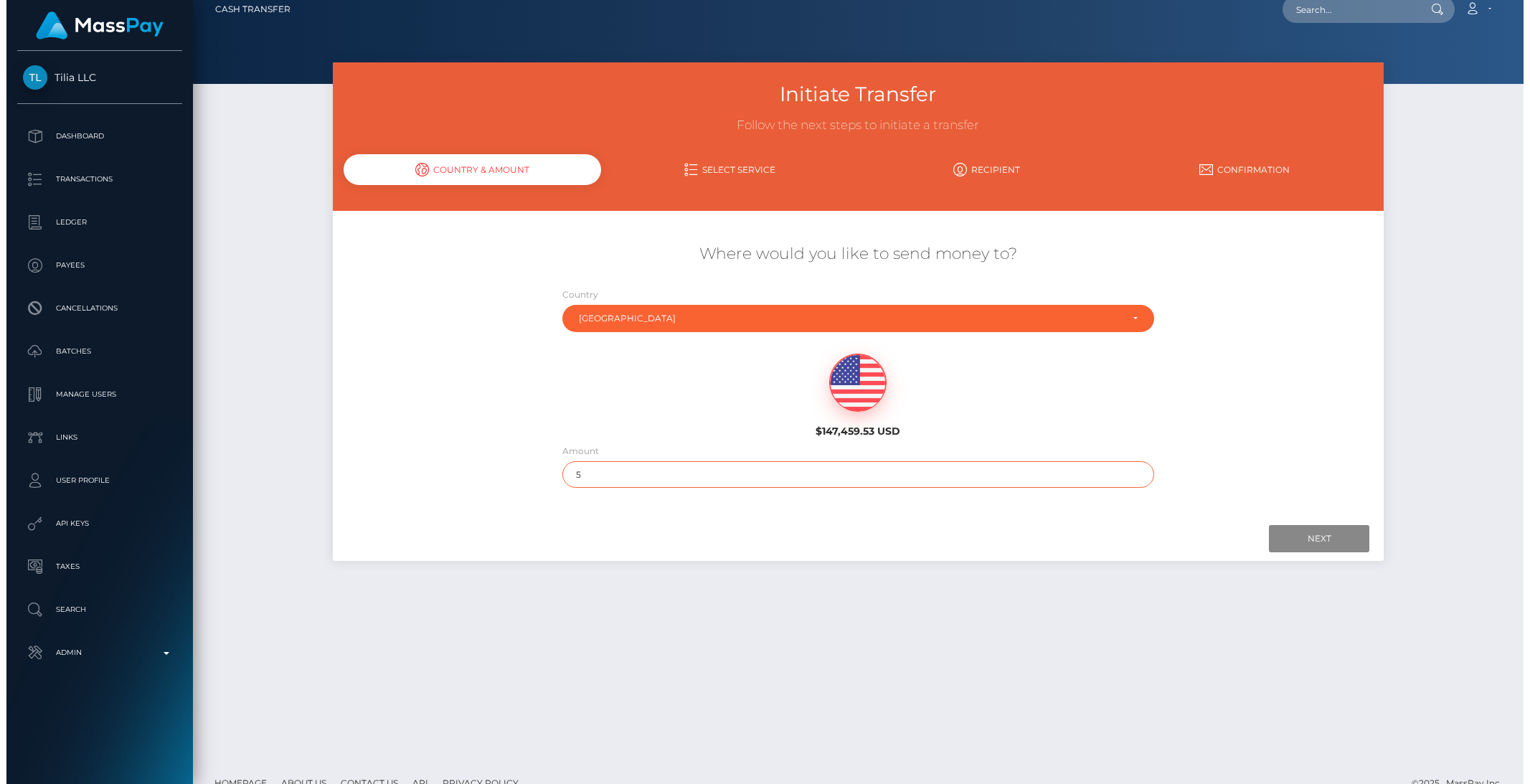
scroll to position [36, 0]
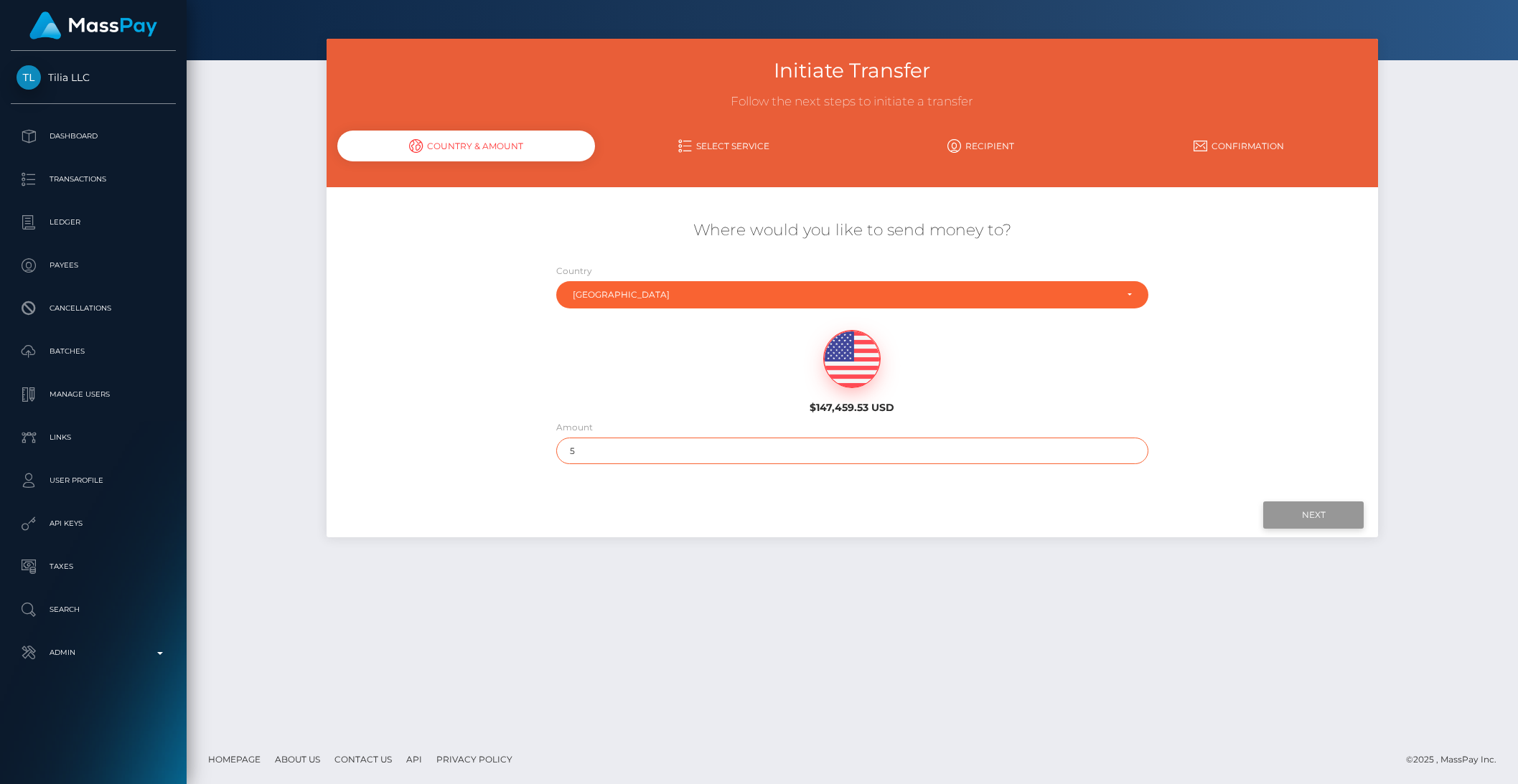
type input "5"
click at [1304, 524] on input "Next" at bounding box center [1313, 514] width 100 height 27
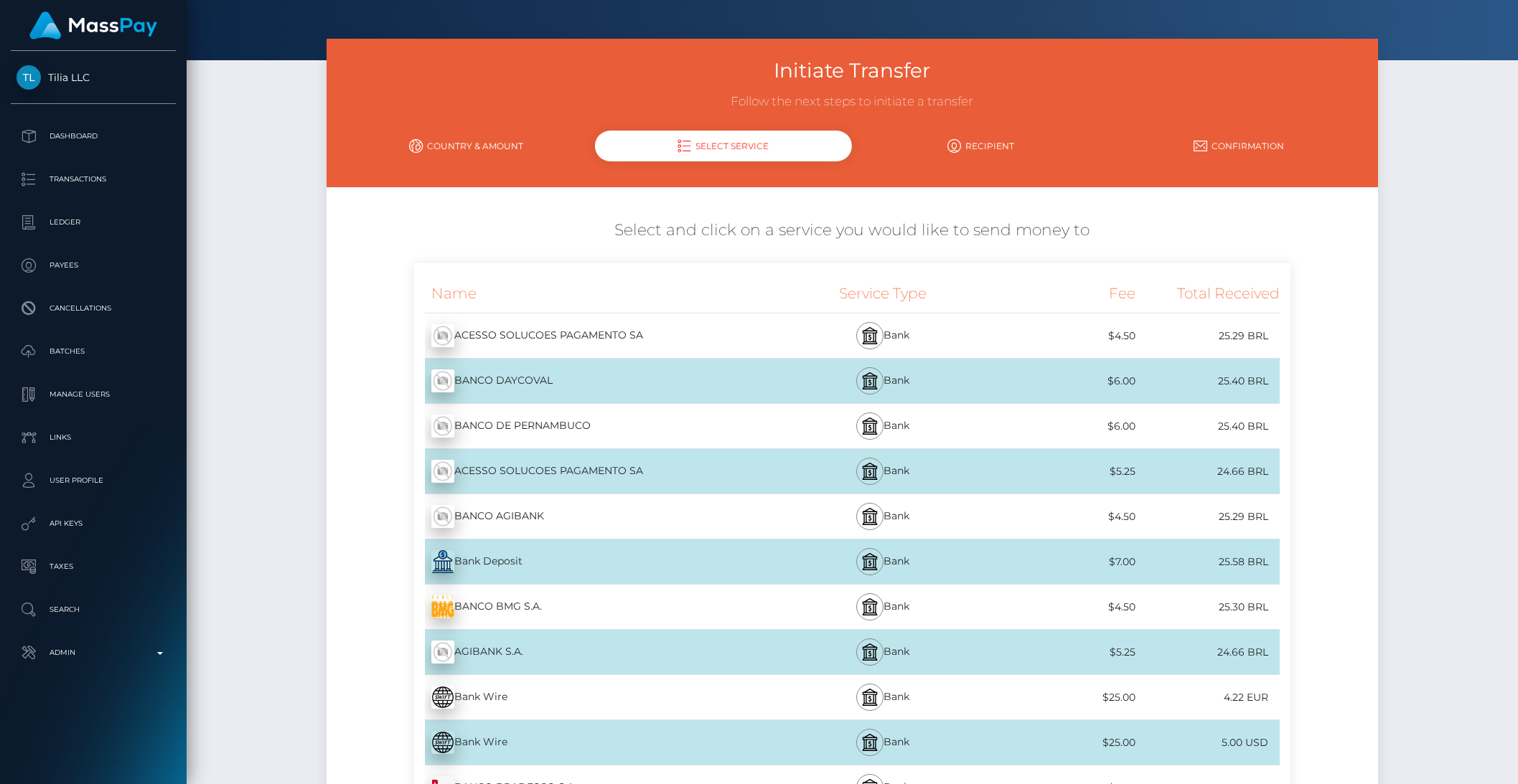
click at [694, 561] on div "Bank Deposit - BRL" at bounding box center [594, 561] width 361 height 40
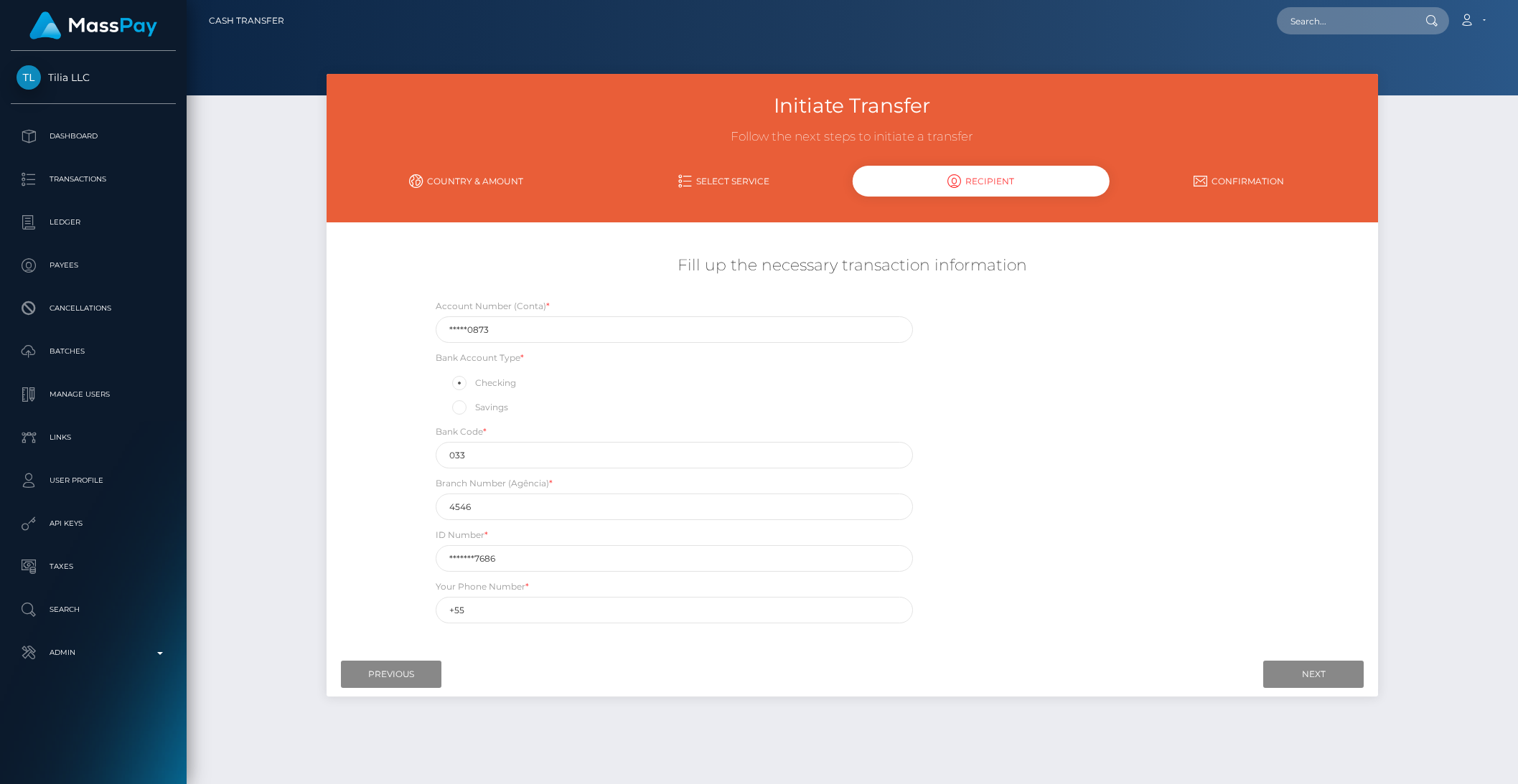
scroll to position [0, 0]
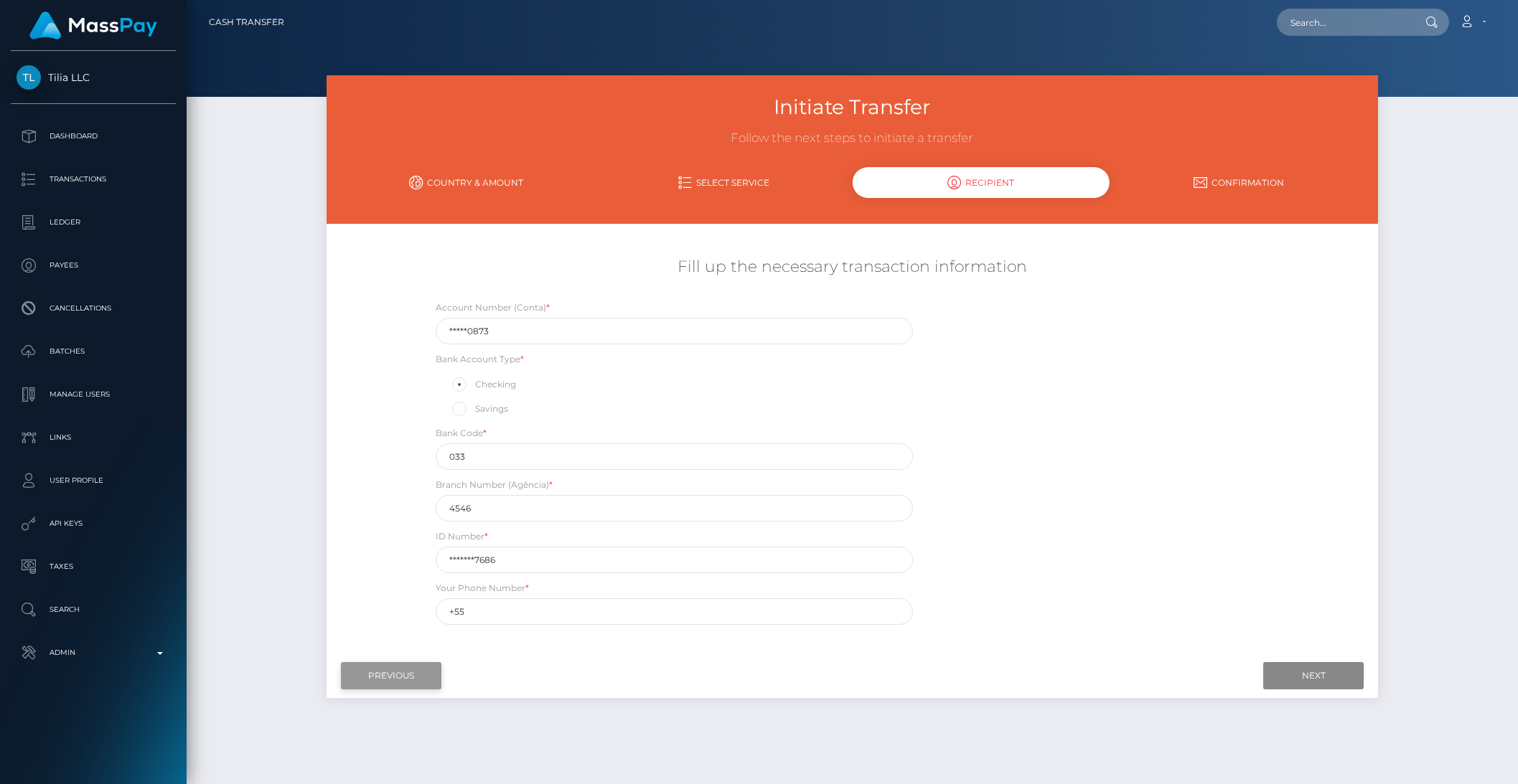
click at [397, 672] on input "Previous" at bounding box center [390, 676] width 100 height 27
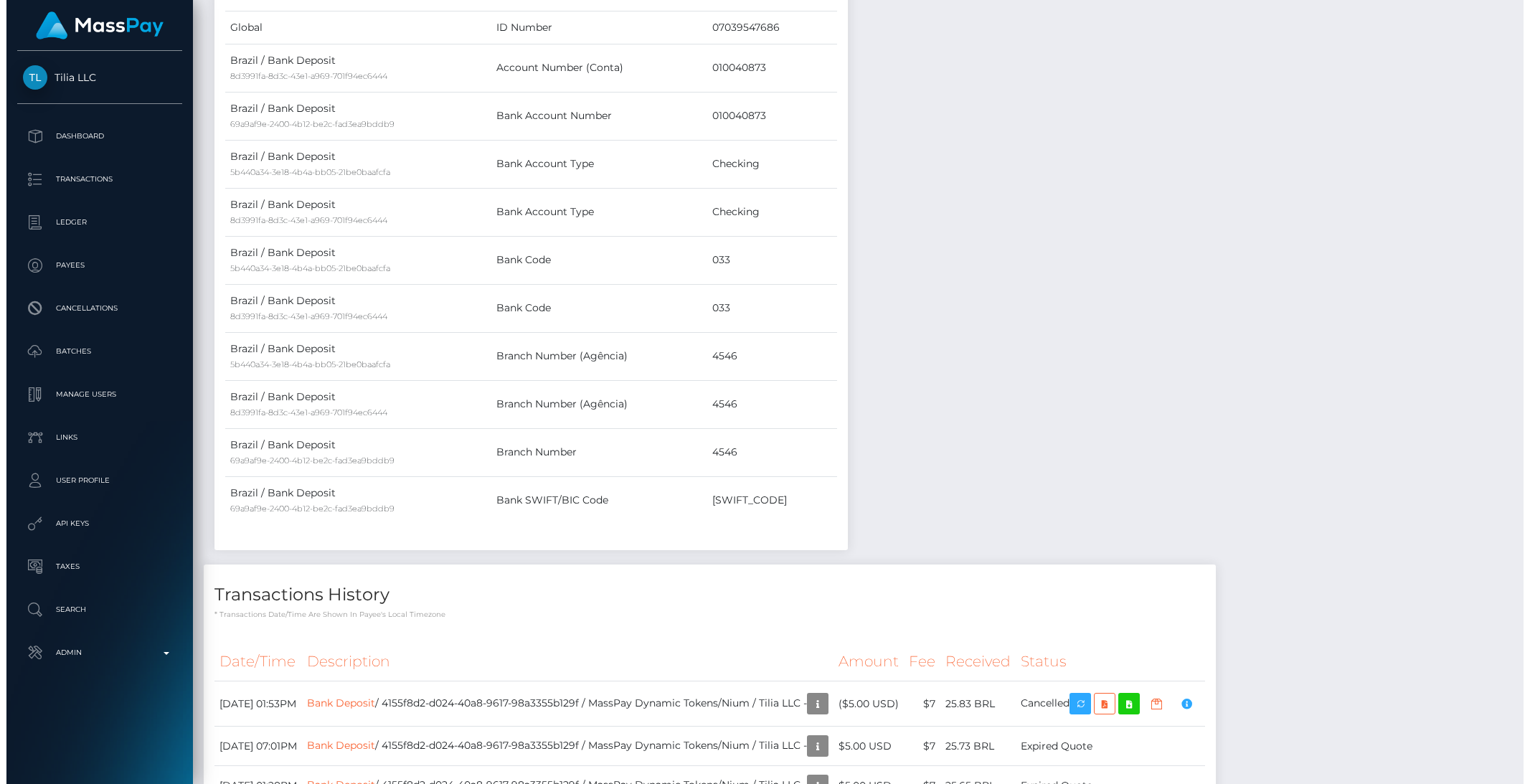
scroll to position [858, 0]
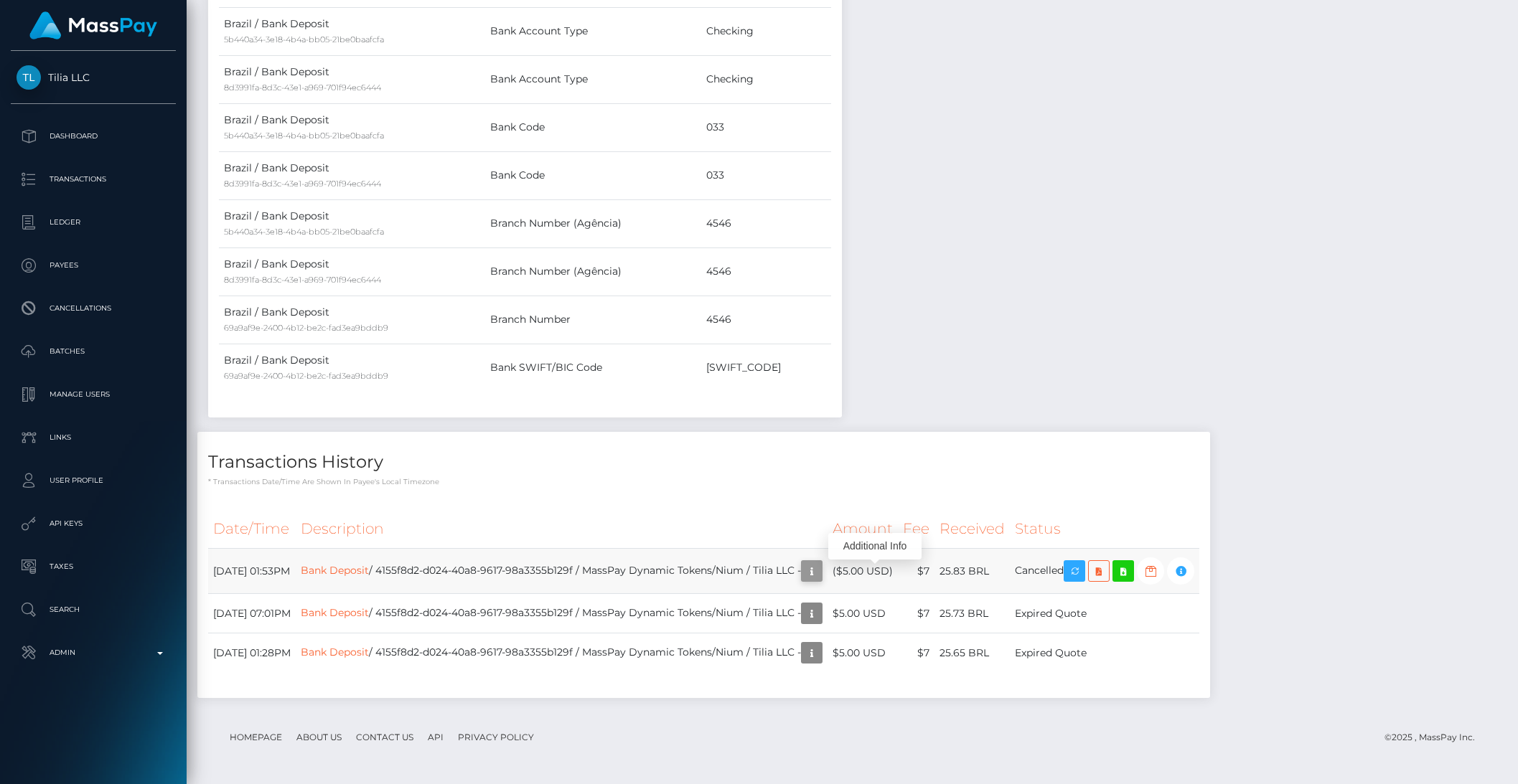
click at [821, 573] on icon "button" at bounding box center [811, 571] width 17 height 18
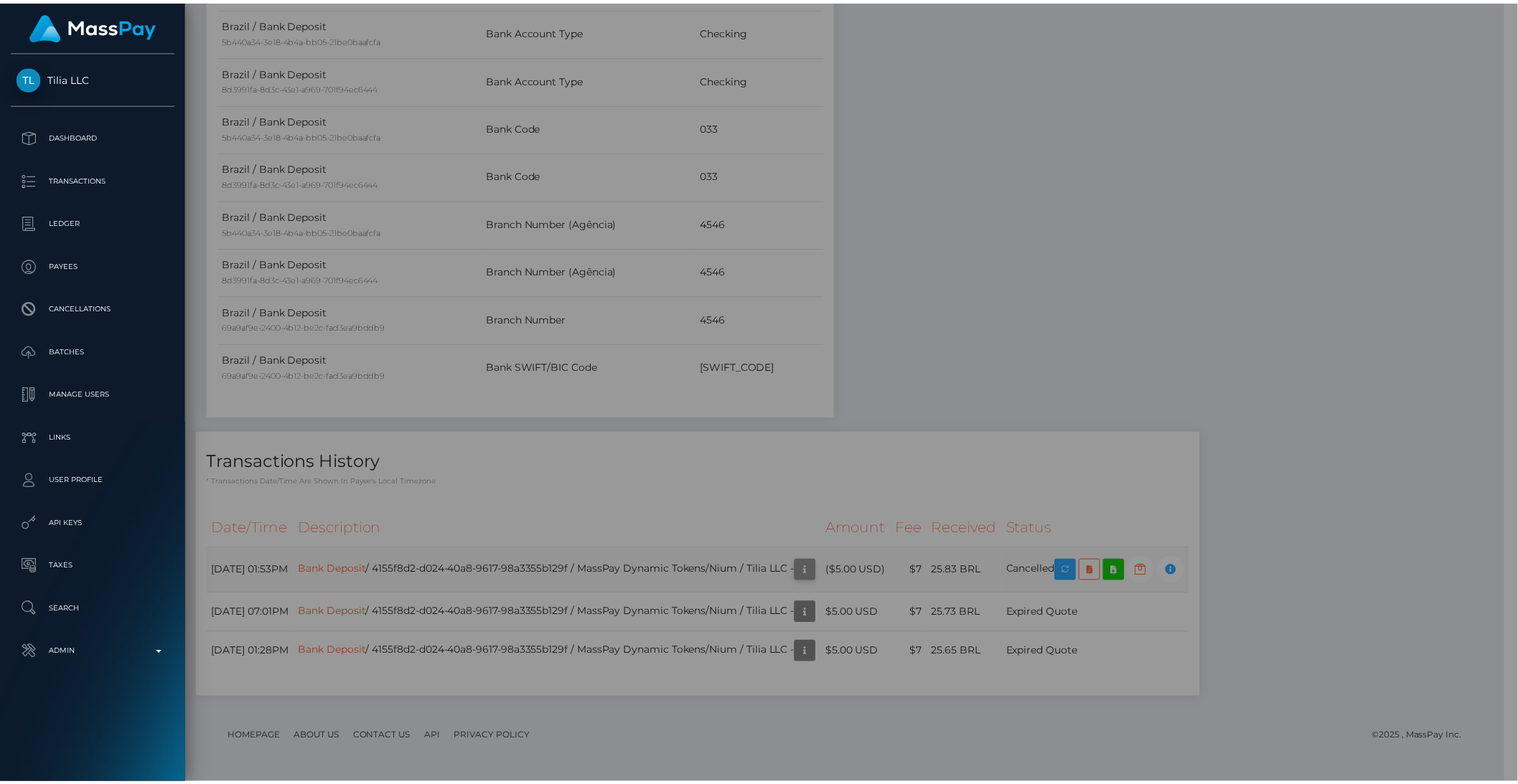
scroll to position [717230, 717247]
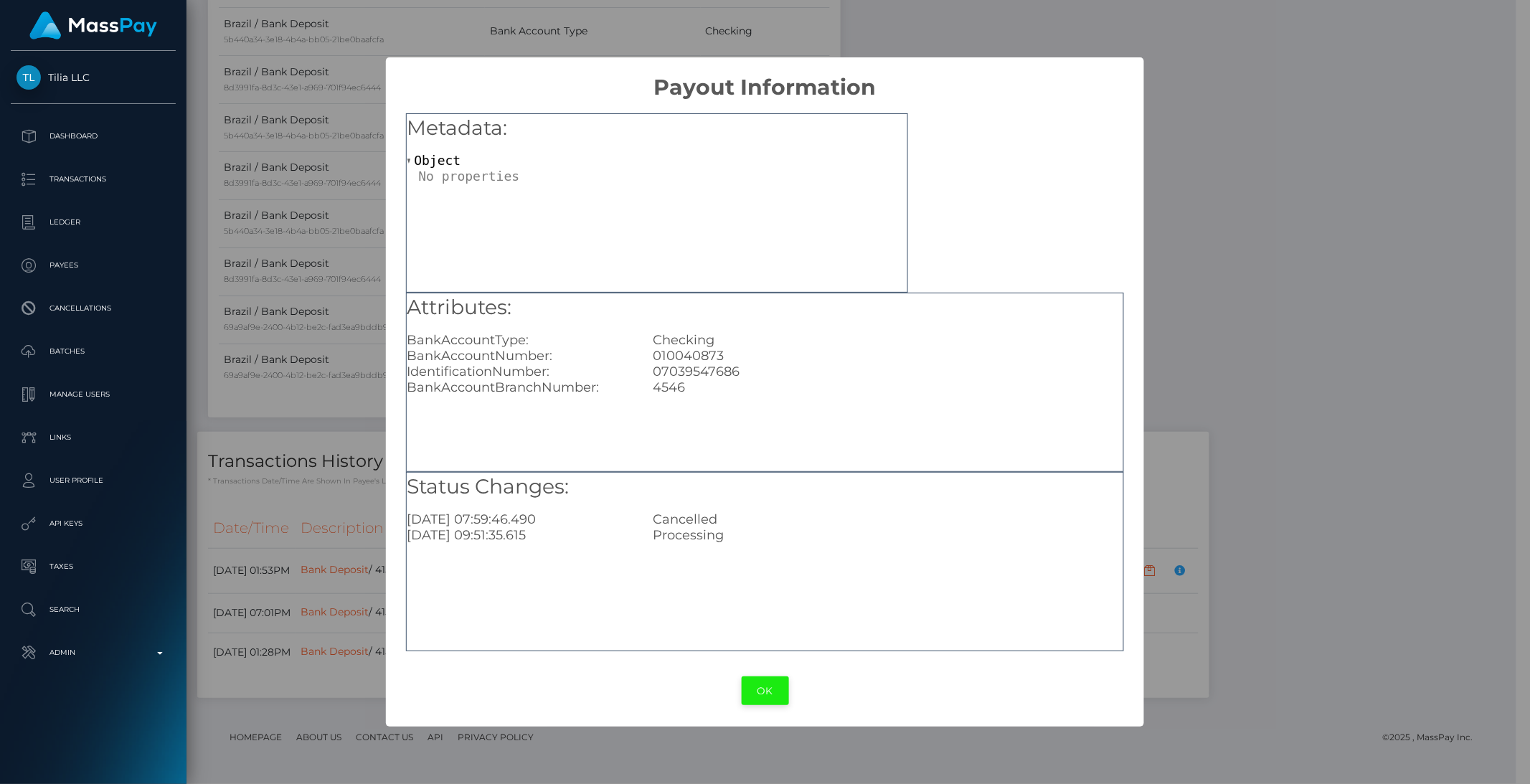
click at [763, 688] on button "OK" at bounding box center [765, 691] width 47 height 29
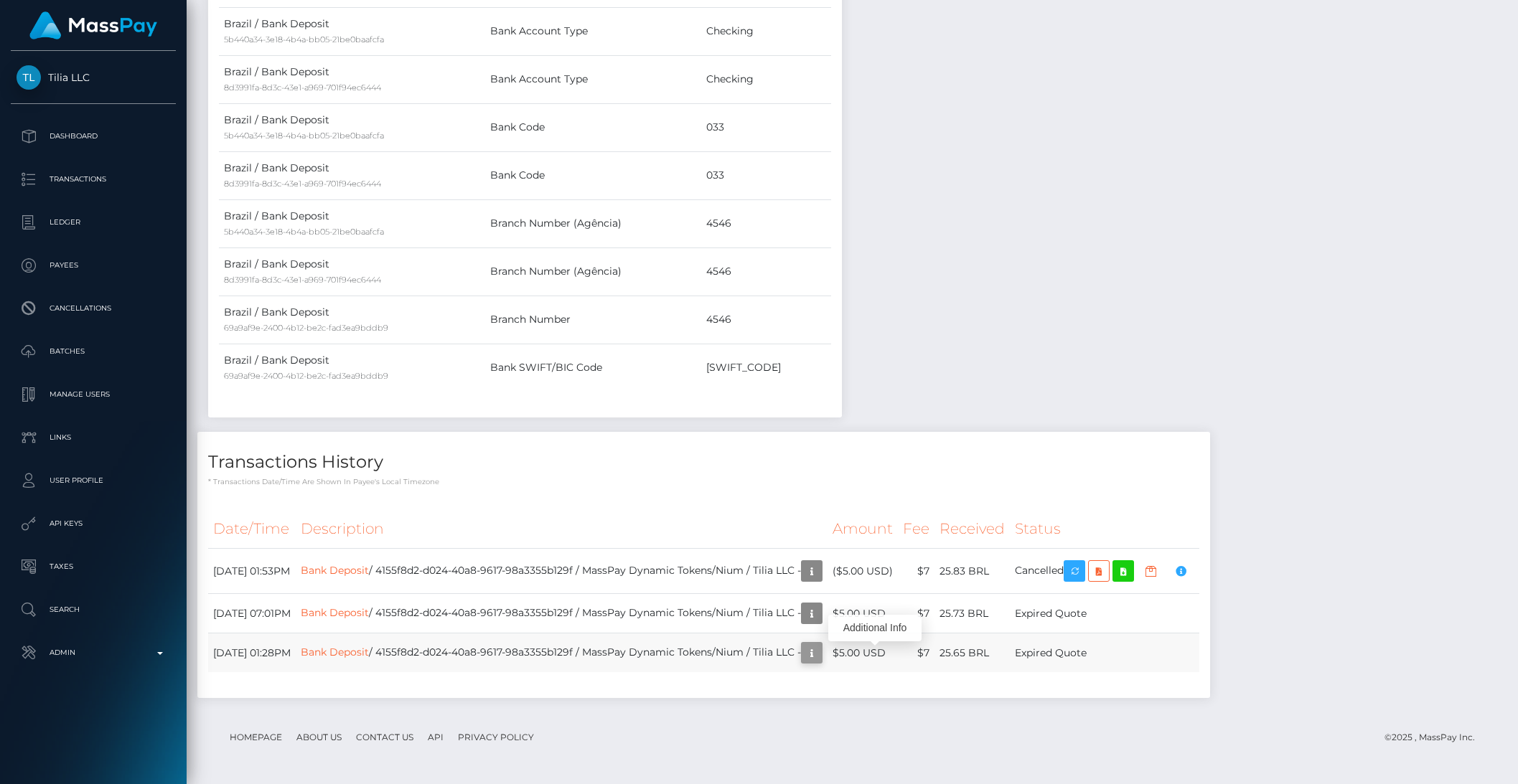
click at [821, 654] on icon "button" at bounding box center [811, 653] width 17 height 18
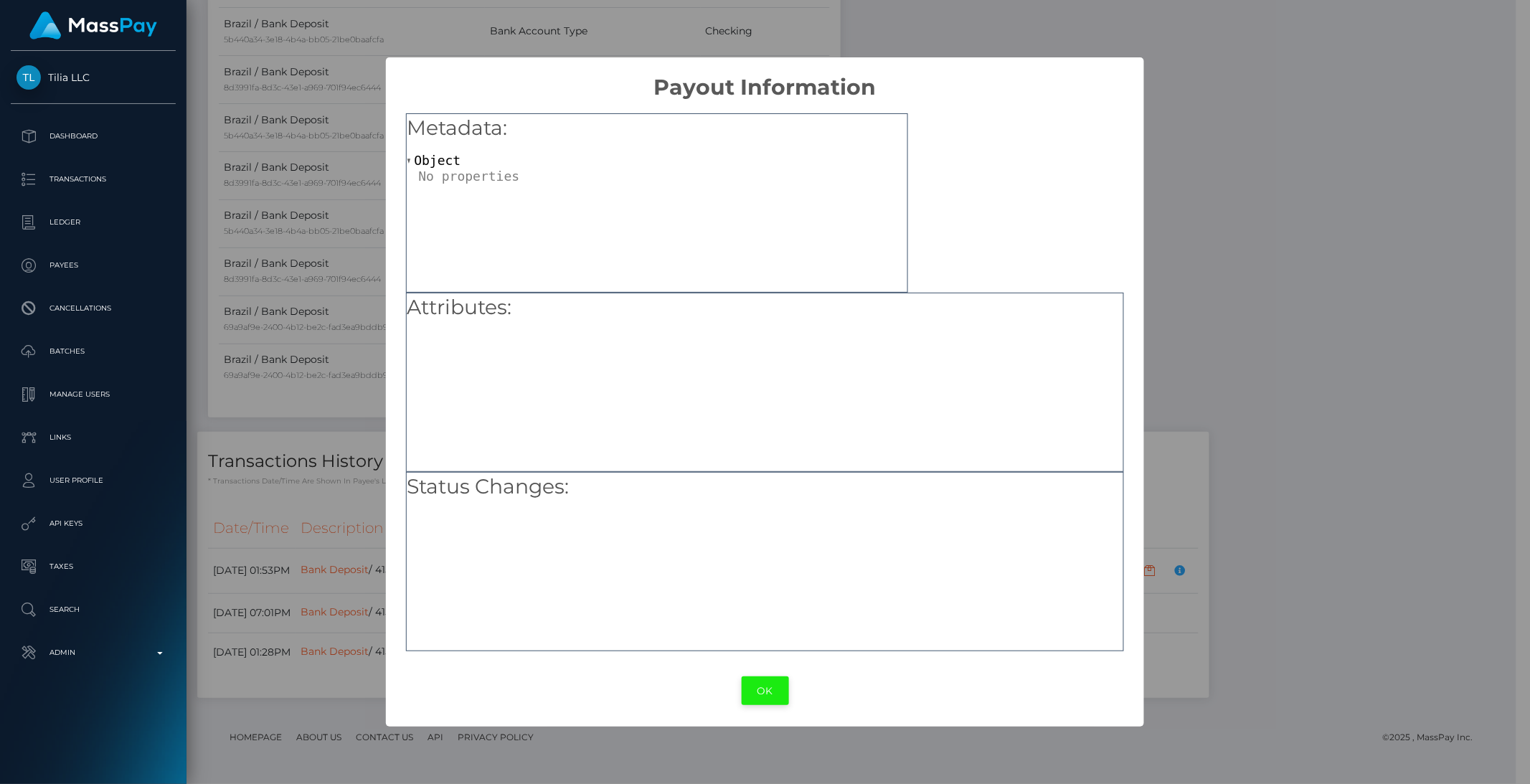
click at [753, 686] on button "OK" at bounding box center [765, 691] width 47 height 29
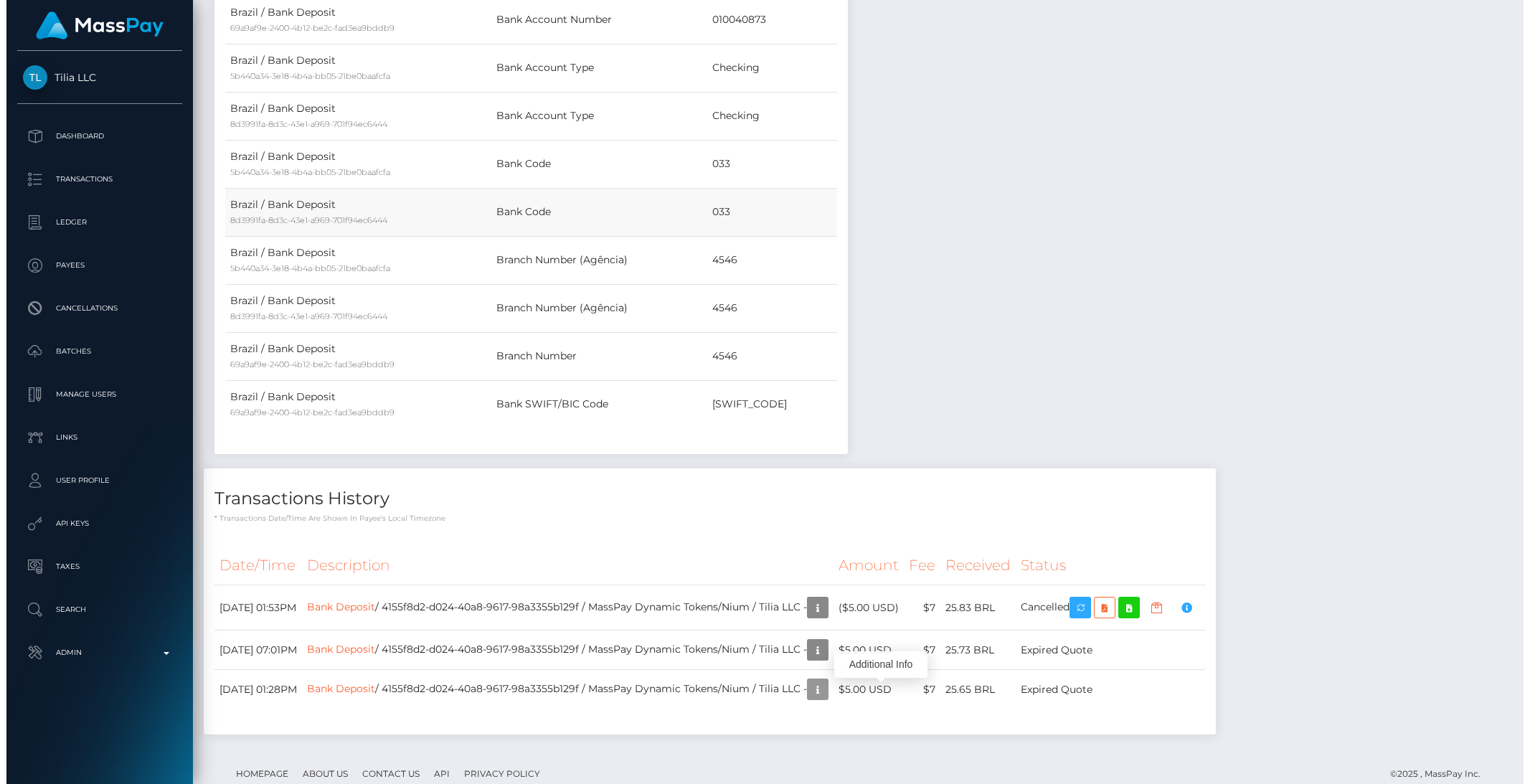
scroll to position [858, 0]
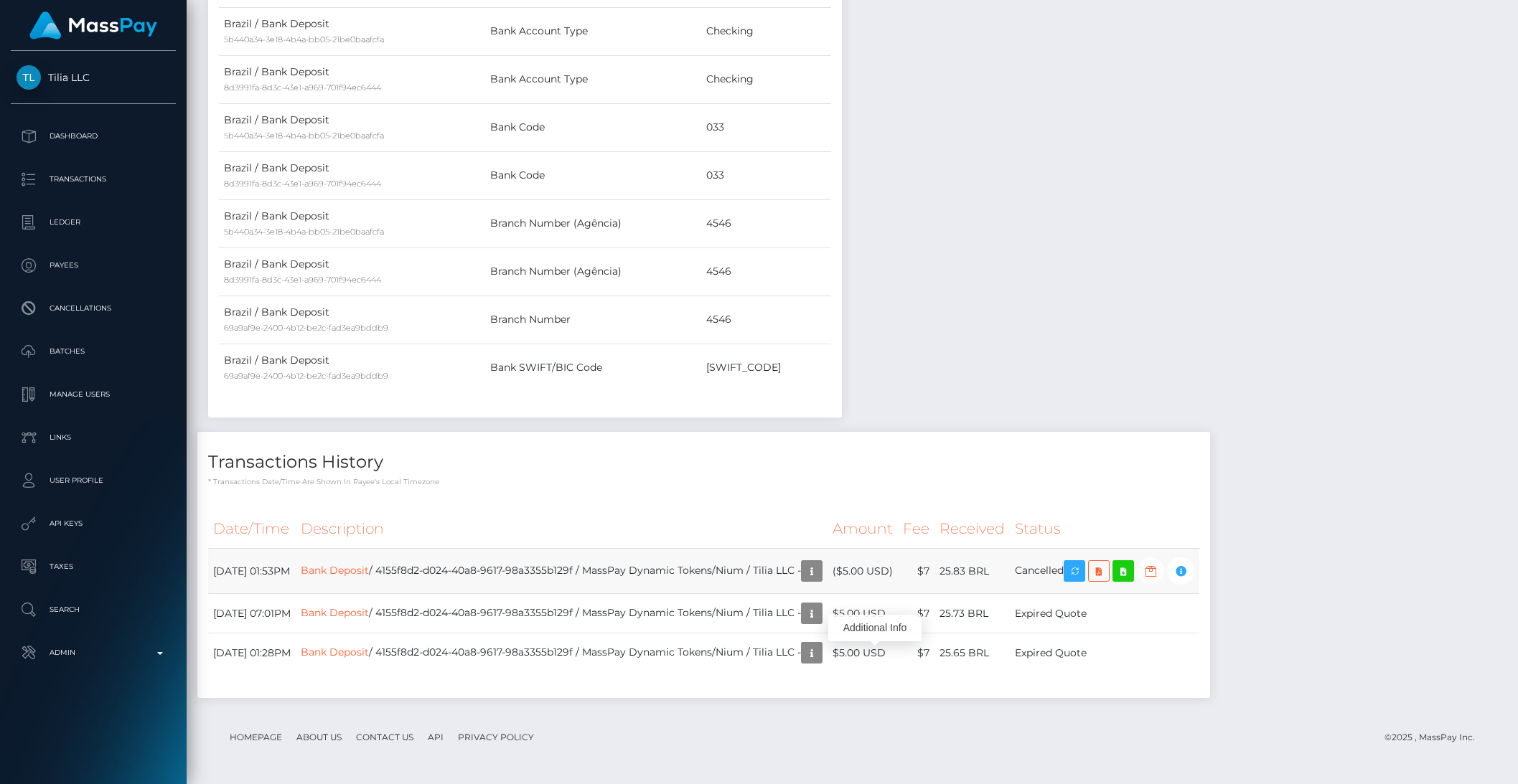
click at [446, 571] on td "Bank Deposit / 4155f8d2-d024-40a8-9617-98a3355b129f / MassPay Dynamic Tokens/Ni…" at bounding box center [561, 571] width 531 height 45
drag, startPoint x: 439, startPoint y: 568, endPoint x: 636, endPoint y: 568, distance: 197.0
click at [636, 568] on td "Bank Deposit / 4155f8d2-d024-40a8-9617-98a3355b129f / MassPay Dynamic Tokens/Ni…" at bounding box center [561, 571] width 531 height 45
copy td "4155f8d2-d024-40a8-9617-98a3355b129f"
click at [361, 574] on link "Bank Deposit" at bounding box center [334, 570] width 68 height 13
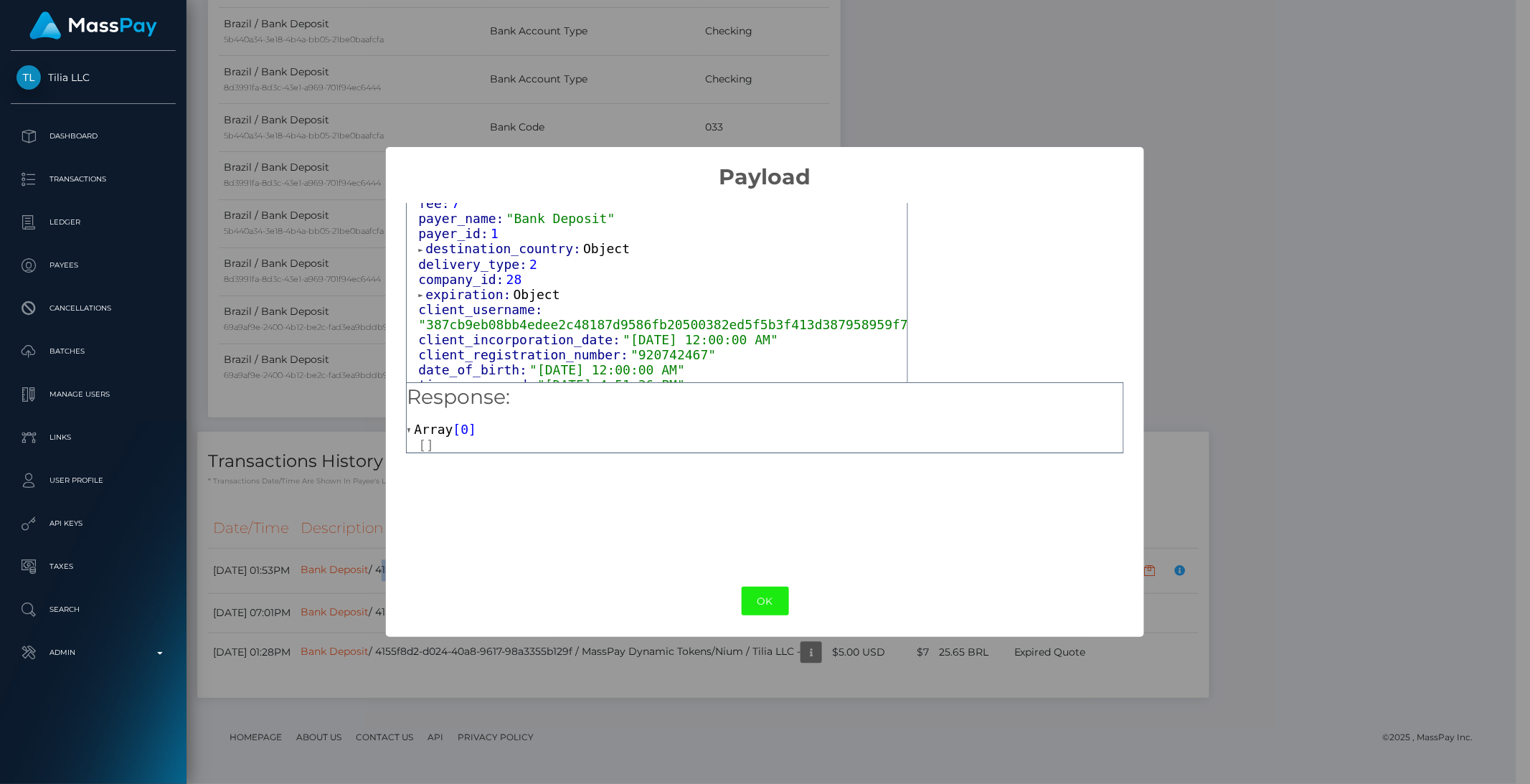
scroll to position [663, 0]
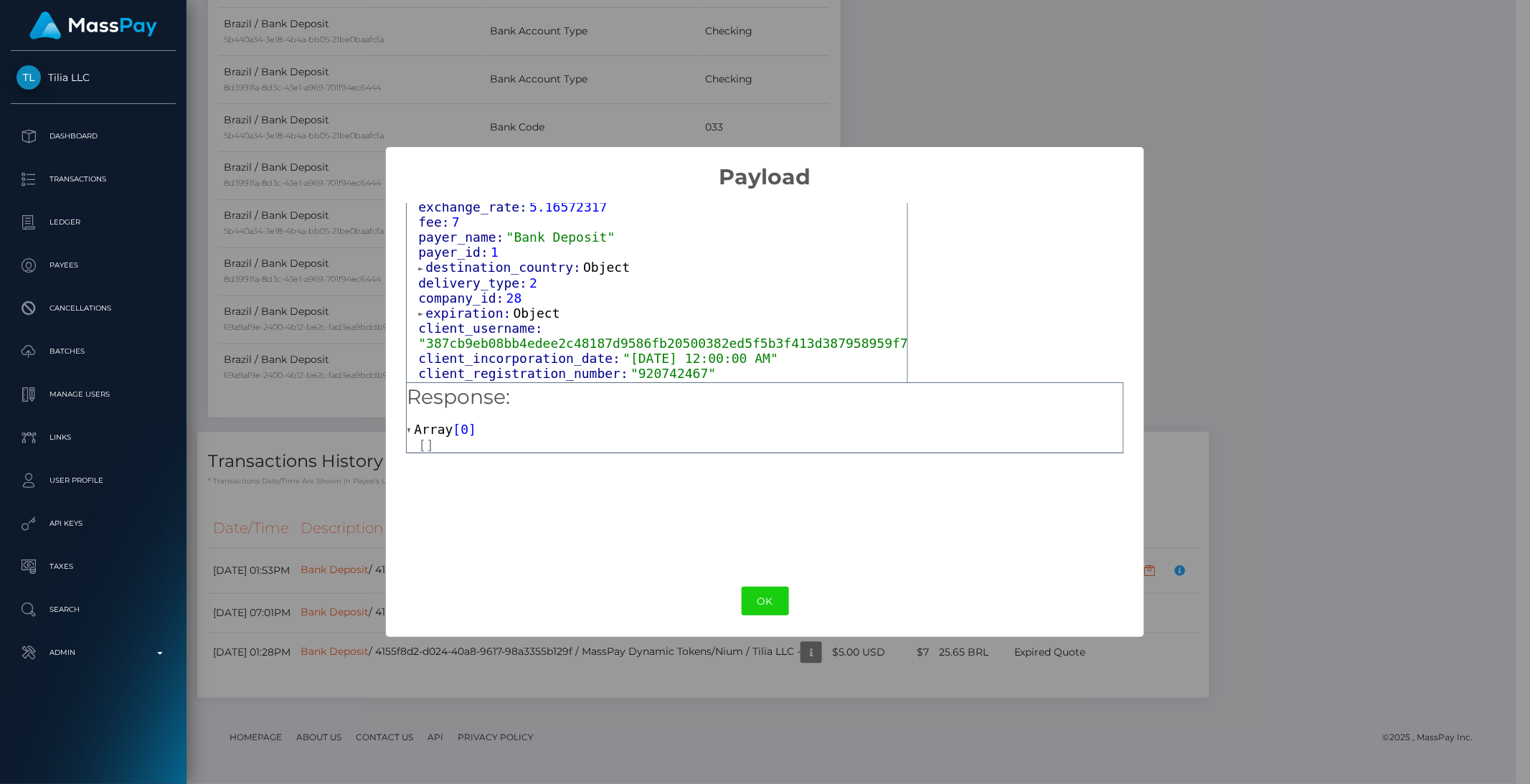
click at [464, 306] on span "expiration:" at bounding box center [469, 313] width 88 height 15
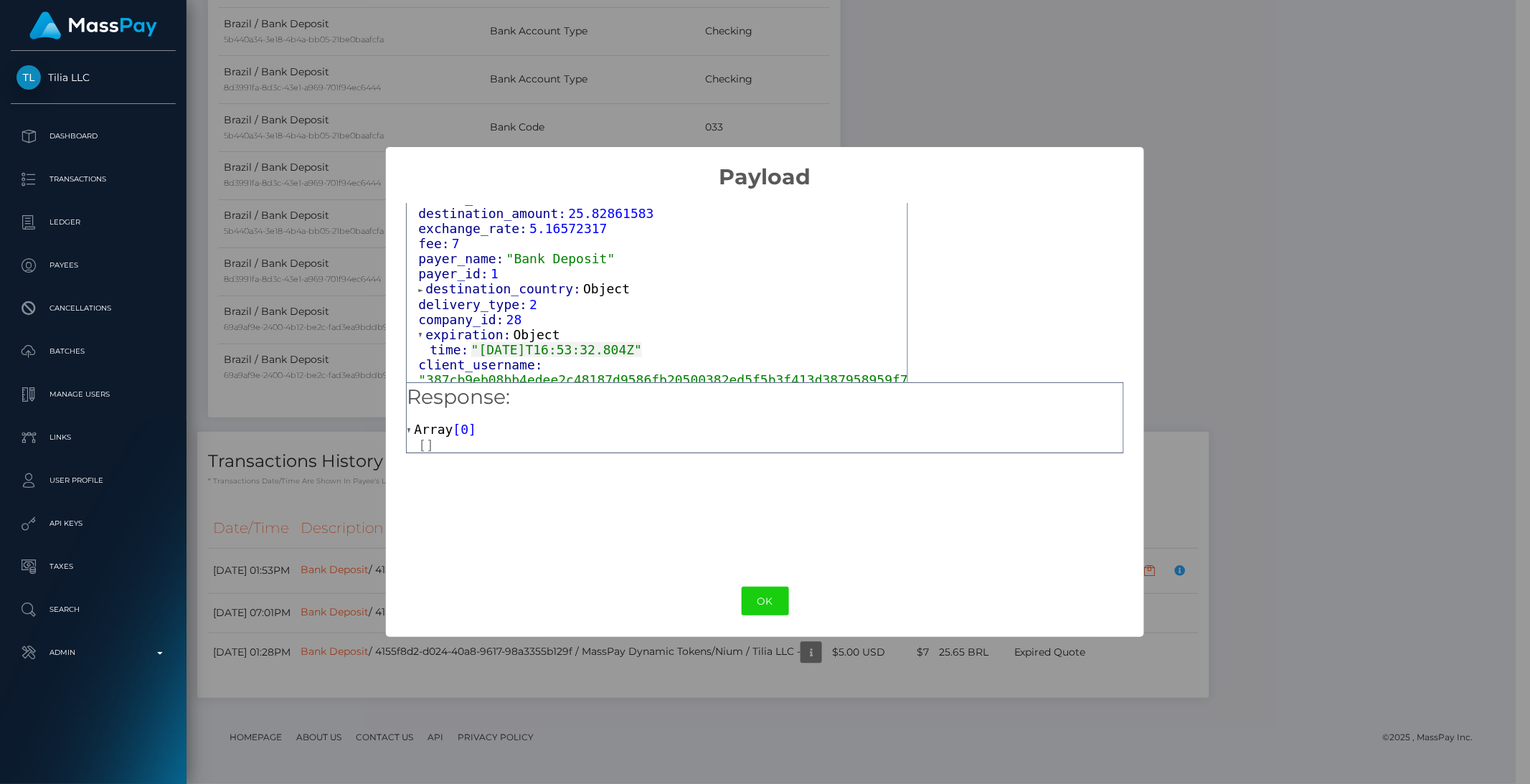
scroll to position [640, 0]
click at [520, 283] on span "destination_country:" at bounding box center [505, 290] width 158 height 15
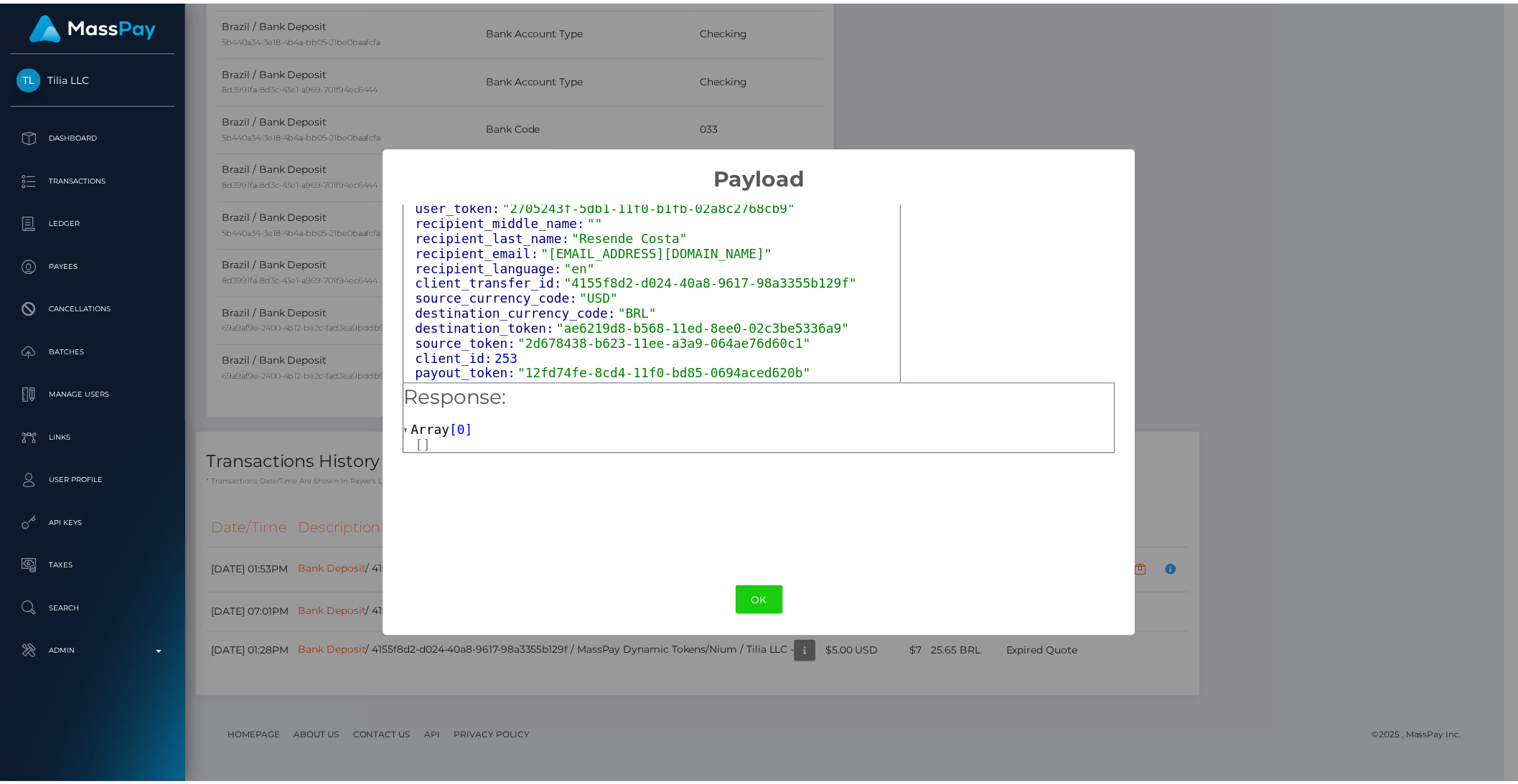
scroll to position [449, 0]
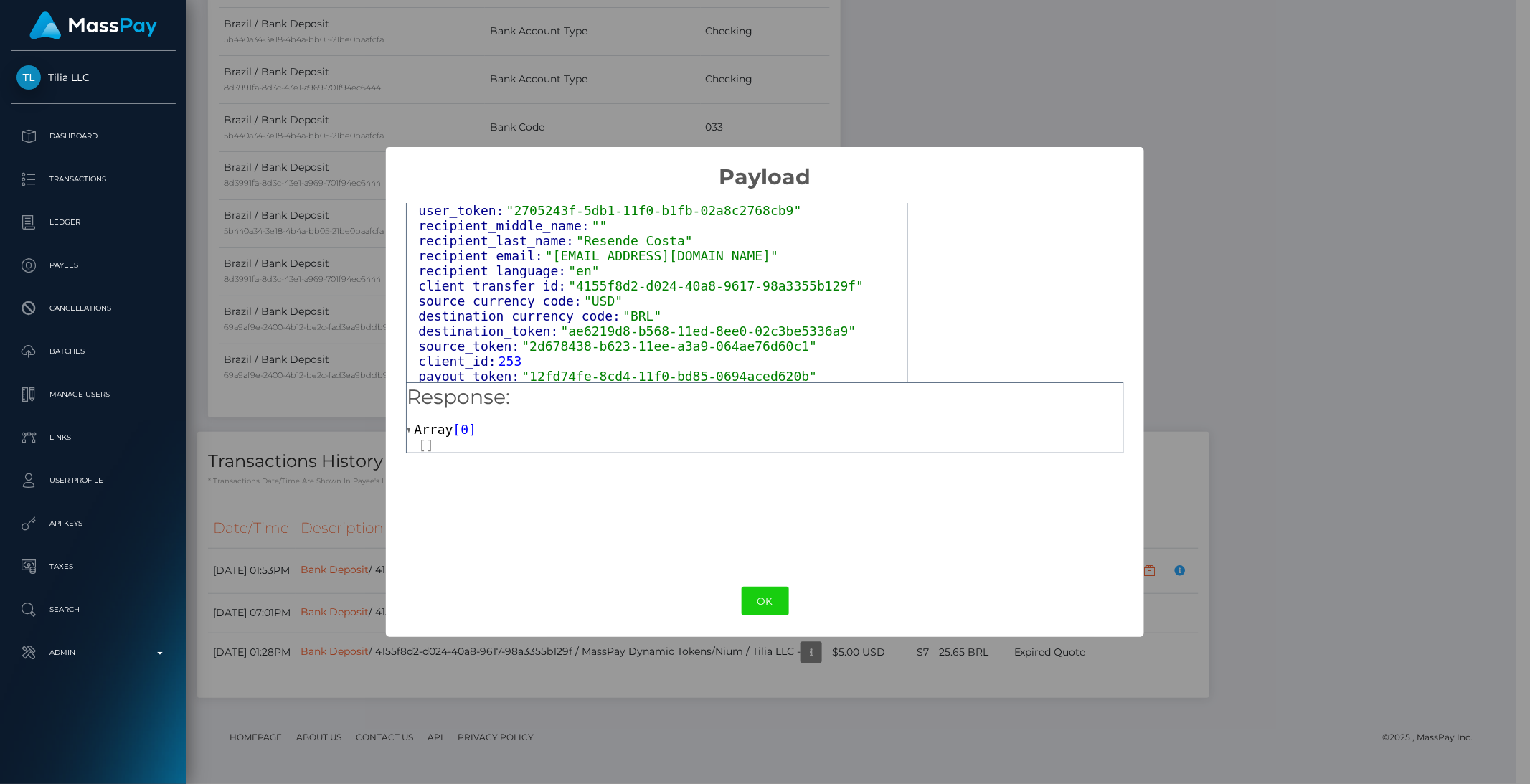
click at [577, 278] on span ""4155f8d2-d024-40a8-9617-98a3355b129f"" at bounding box center [716, 286] width 295 height 15
copy div "client_transfer_id: "4155f8d2-d024-40a8-9617-98a3355b129f""
click at [312, 394] on div "× Payload Output: Object attrs: Array [ 6 ] data_attributes: Object payer_data:…" at bounding box center [765, 392] width 1530 height 784
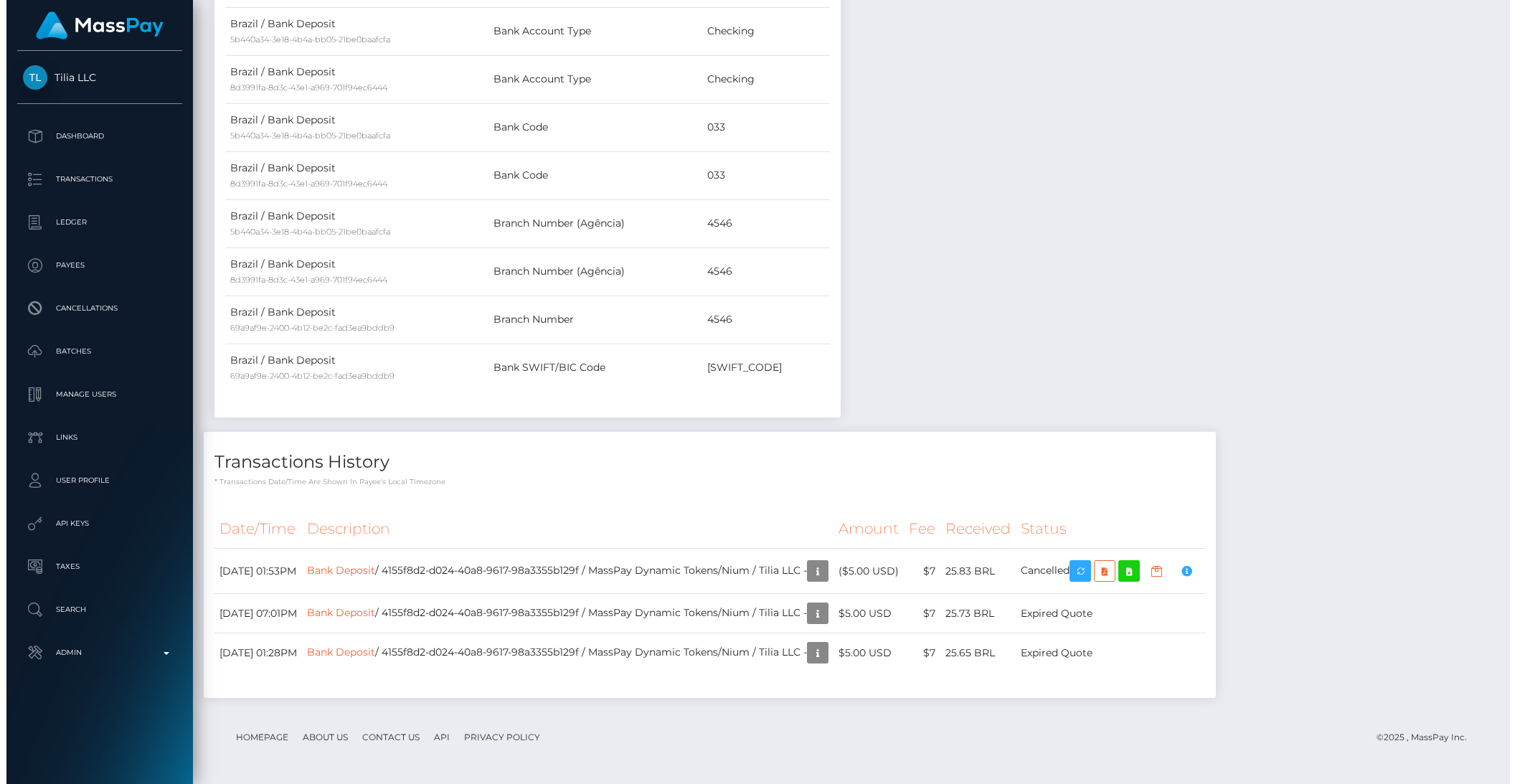
scroll to position [717230, 717049]
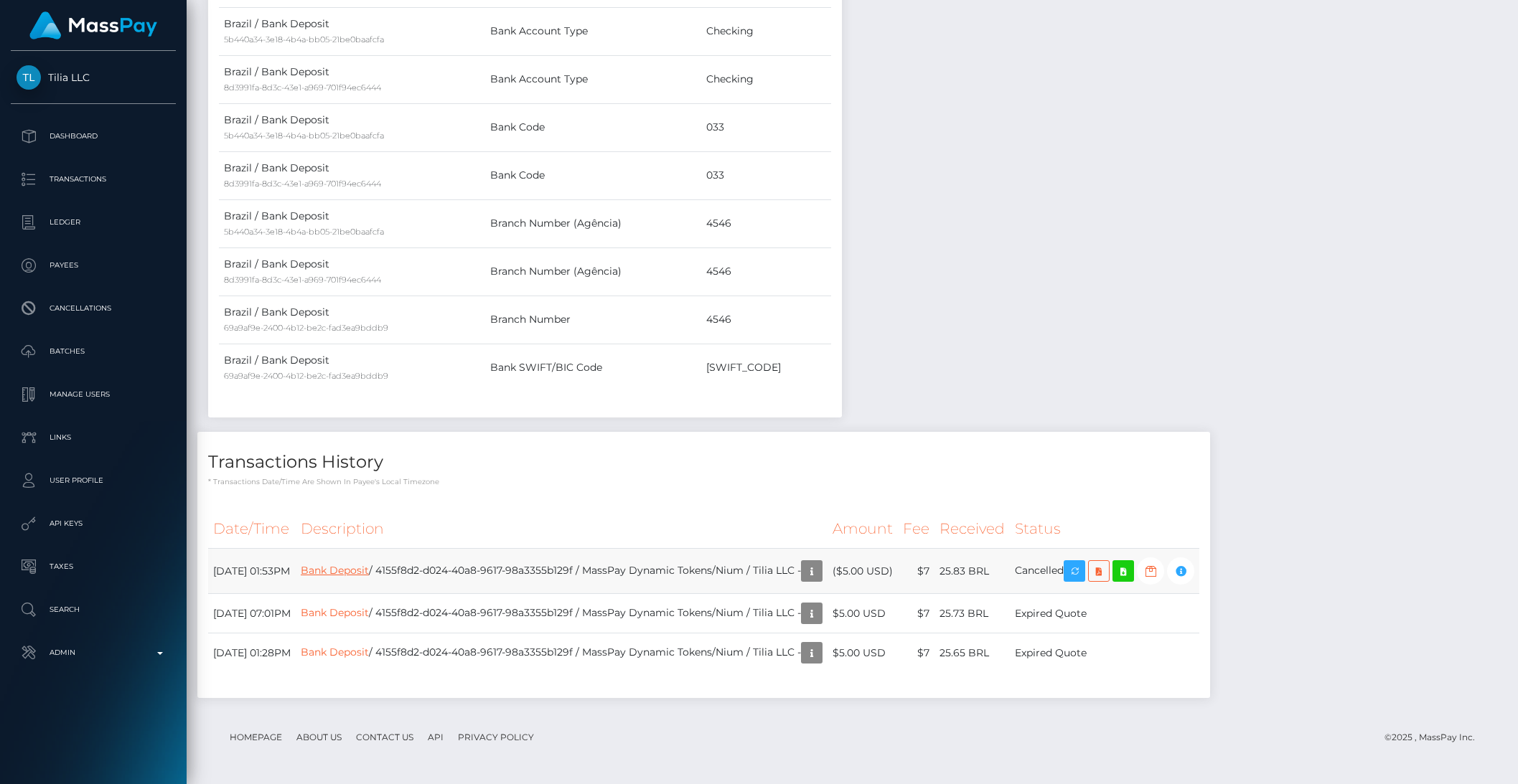
click at [369, 574] on link "Bank Deposit" at bounding box center [334, 570] width 68 height 13
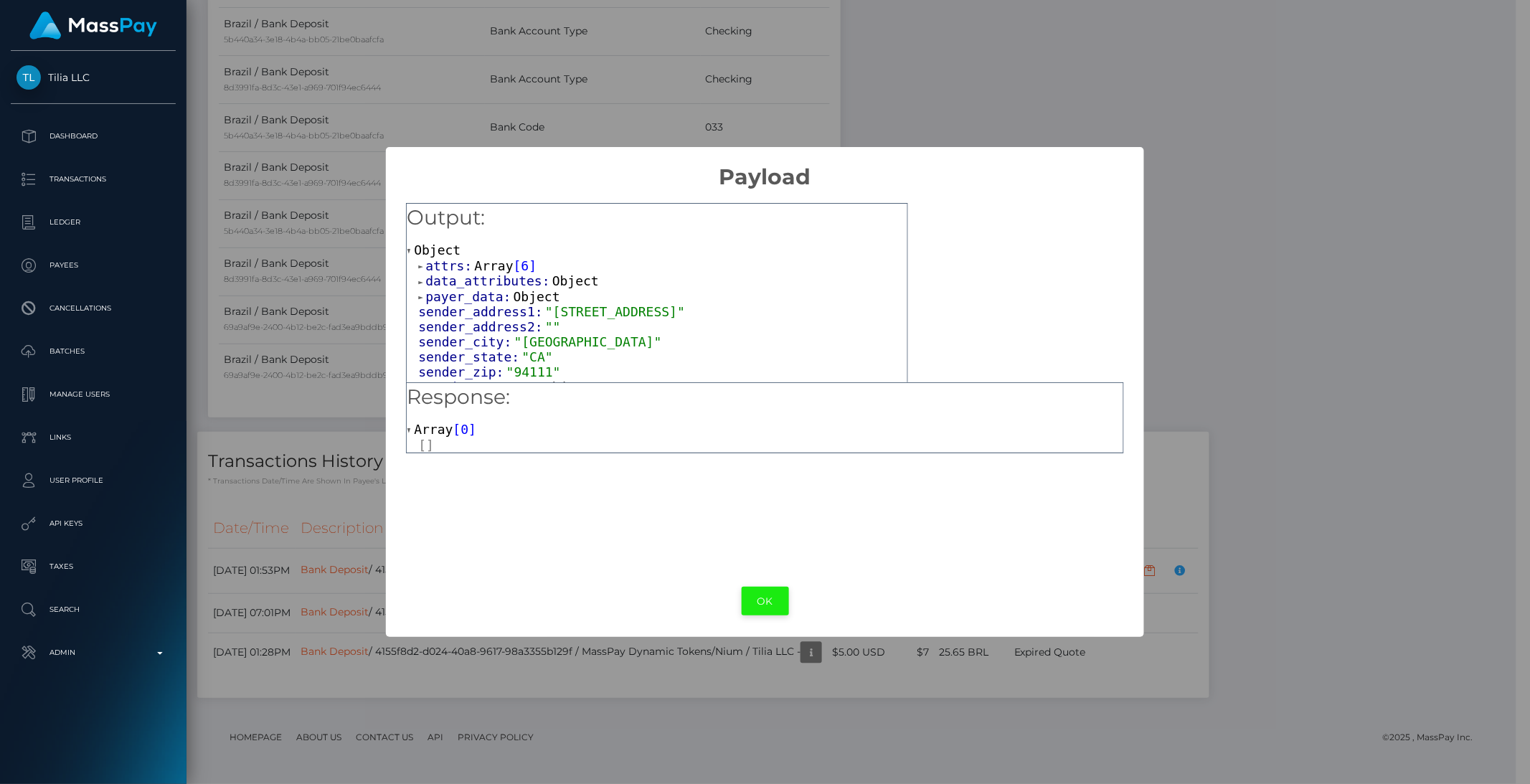
click at [753, 611] on button "OK" at bounding box center [765, 601] width 47 height 29
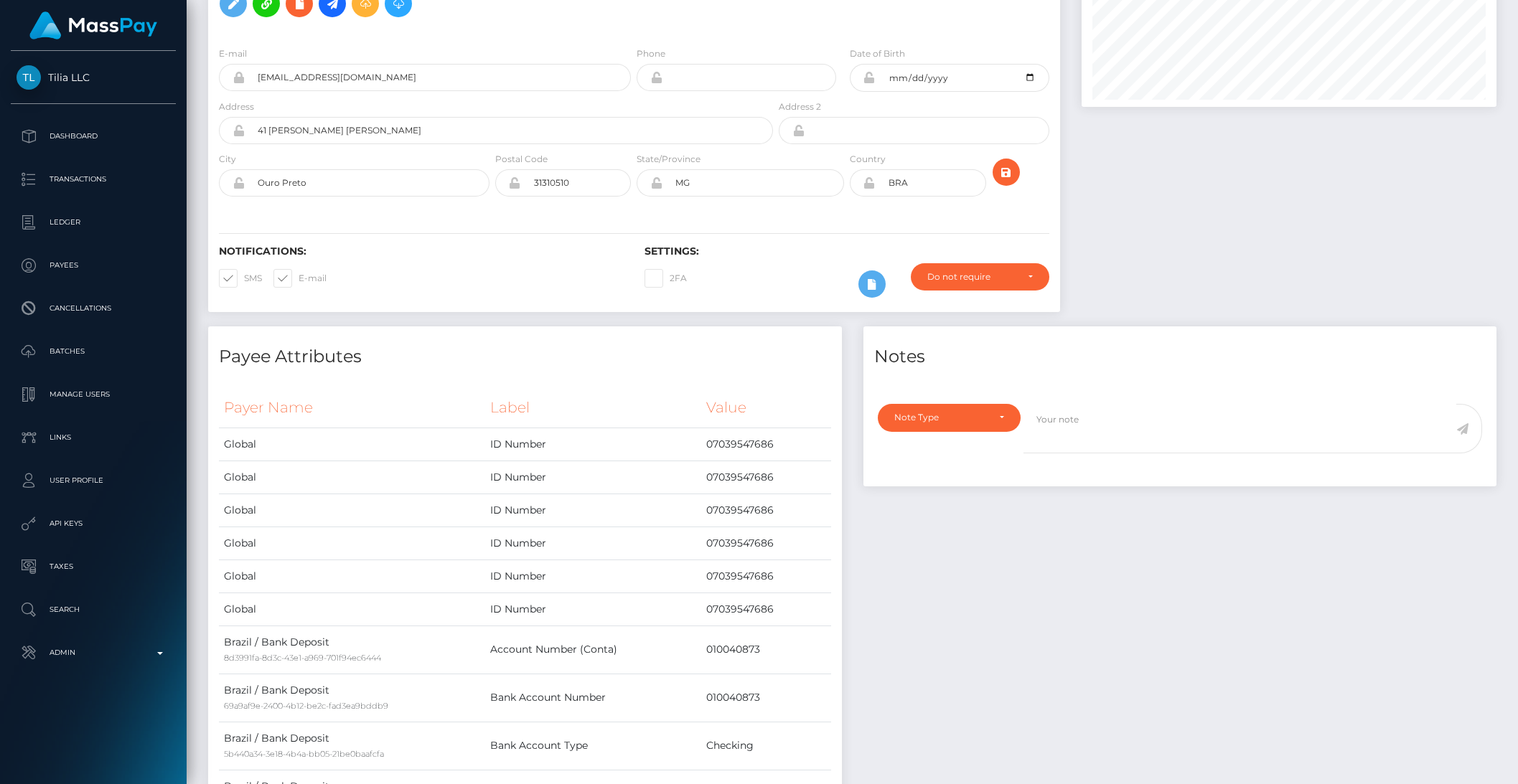
scroll to position [0, 0]
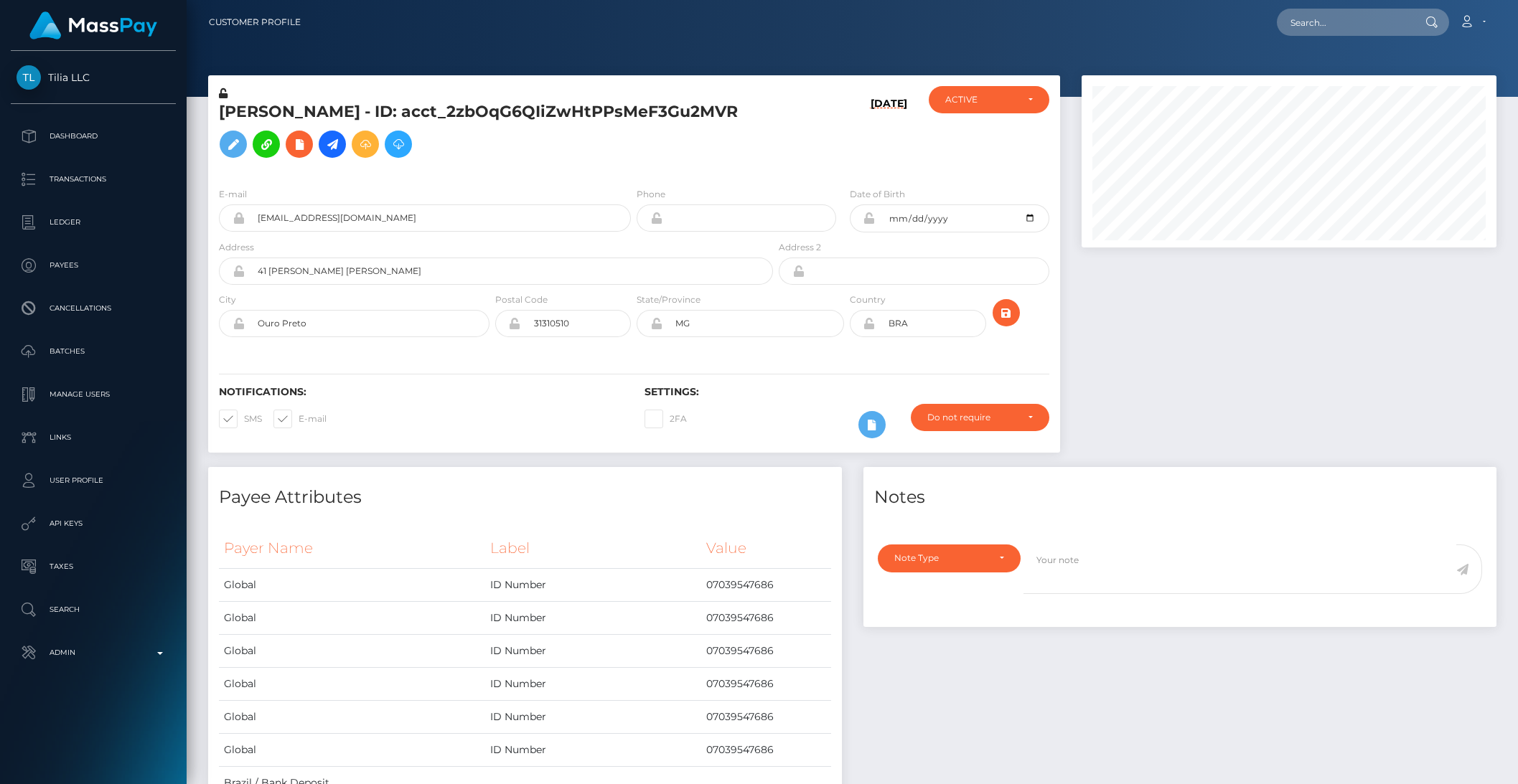
click at [464, 183] on div "E-mail khpzq5fe5@mozmail.com Phone Date of Birth" at bounding box center [634, 263] width 852 height 176
